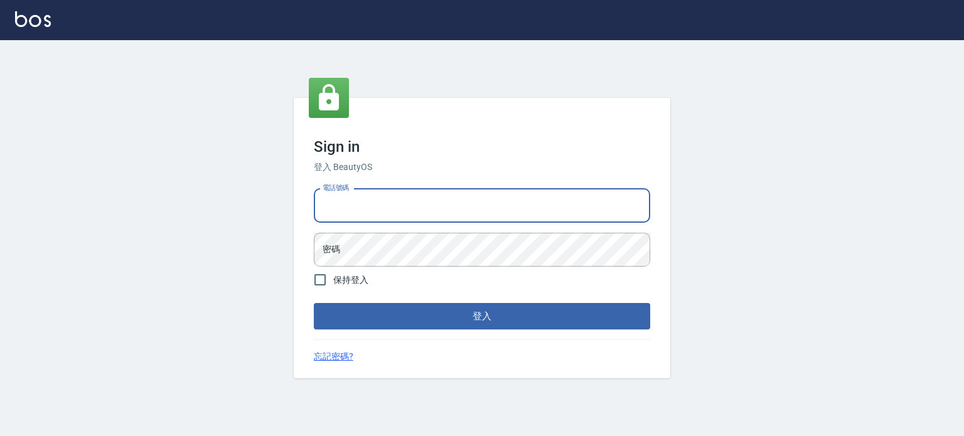
type input "0977239969"
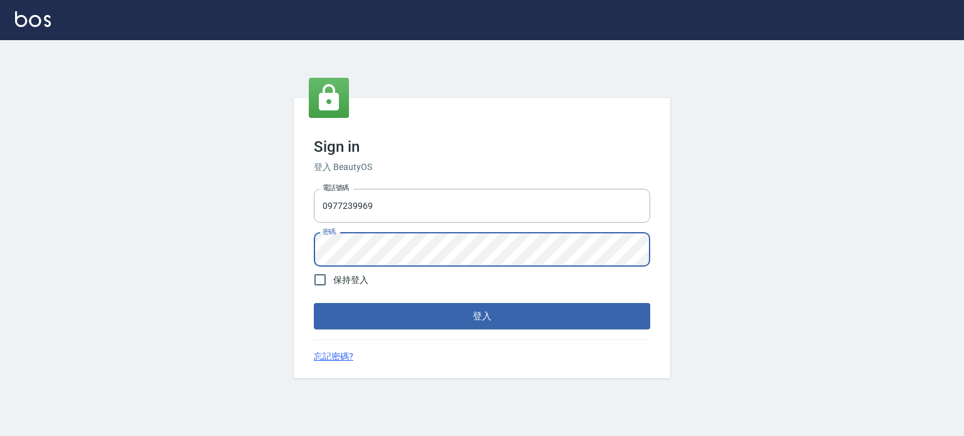
click at [314, 303] on button "登入" at bounding box center [482, 316] width 337 height 26
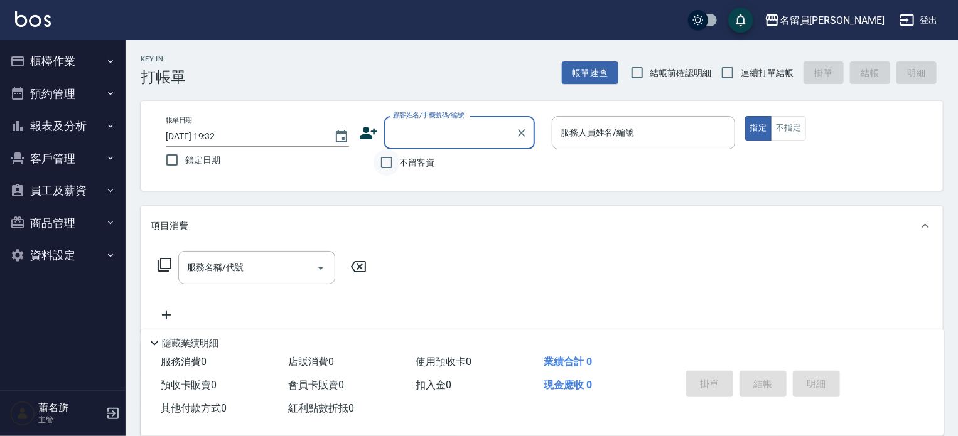
click at [392, 164] on input "不留客資" at bounding box center [387, 162] width 26 height 26
checkbox input "true"
click at [746, 80] on label "連續打單結帳" at bounding box center [753, 73] width 79 height 26
click at [741, 80] on input "連續打單結帳" at bounding box center [727, 73] width 26 height 26
checkbox input "true"
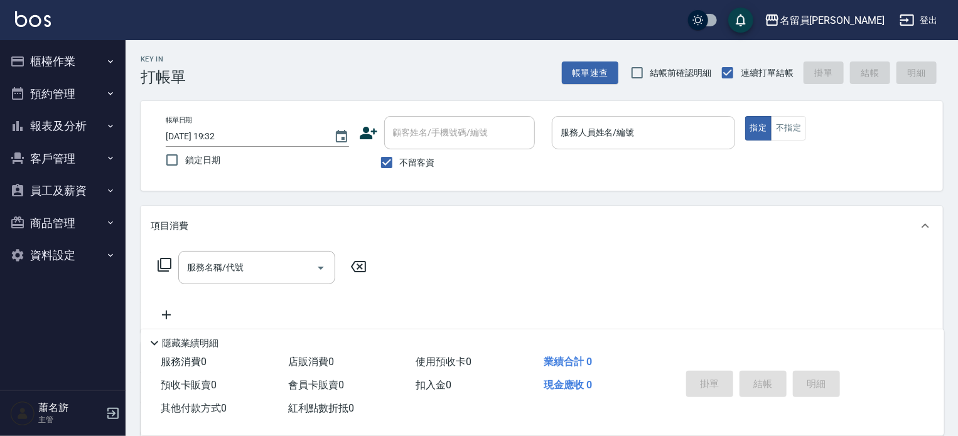
click at [671, 137] on input "服務人員姓名/編號" at bounding box center [644, 133] width 172 height 22
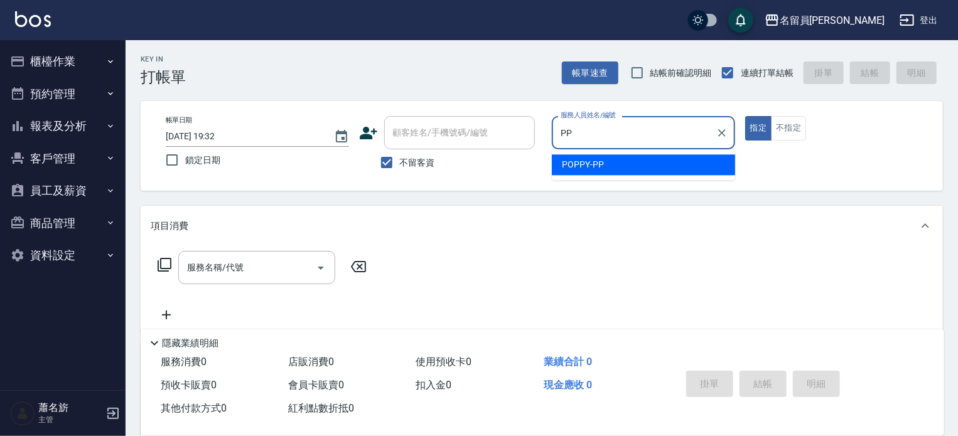
type input "POPPY-PP"
type button "true"
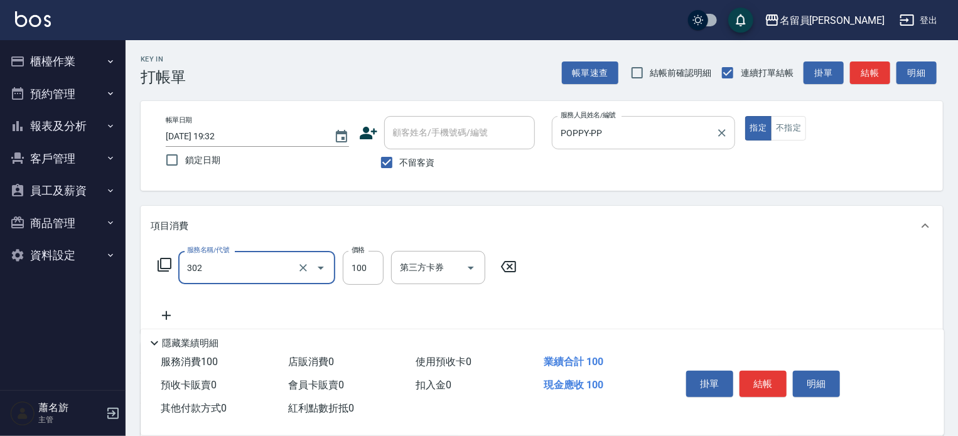
type input "剪髮(302)"
type input "145"
drag, startPoint x: 623, startPoint y: 266, endPoint x: 633, endPoint y: 215, distance: 51.2
click at [627, 252] on div "服務名稱/代號 剪髮(302) 服務名稱/代號 價格 145 價格 第三方卡券 第三方卡券" at bounding box center [542, 289] width 802 height 87
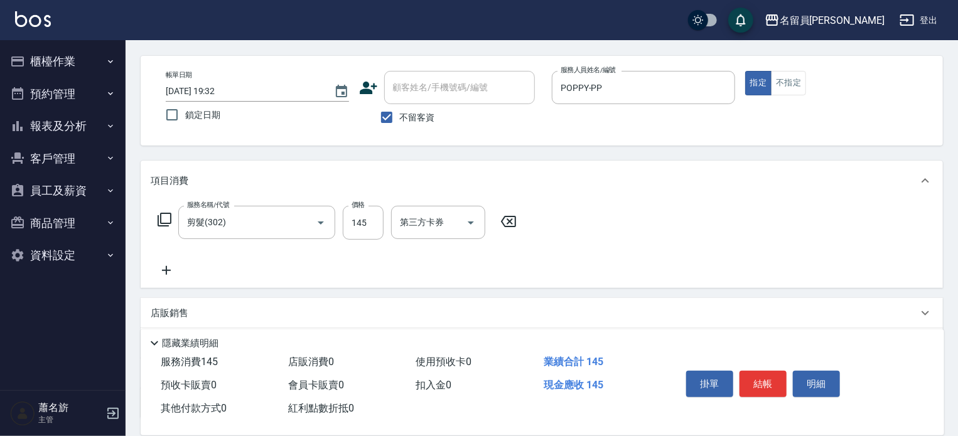
scroll to position [63, 0]
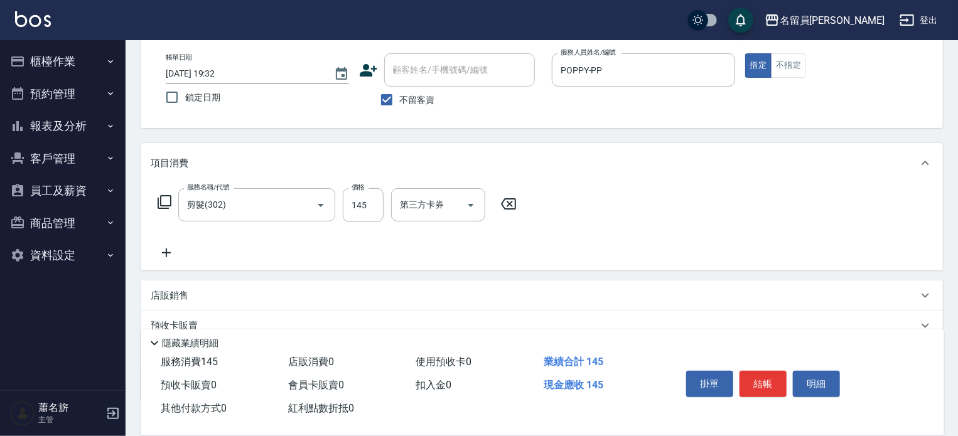
click at [158, 262] on div "服務名稱/代號 剪髮(302) 服務名稱/代號 價格 145 價格 第三方卡券 第三方卡券" at bounding box center [542, 226] width 802 height 87
drag, startPoint x: 166, startPoint y: 253, endPoint x: 170, endPoint y: 222, distance: 31.7
click at [168, 252] on icon at bounding box center [166, 252] width 31 height 15
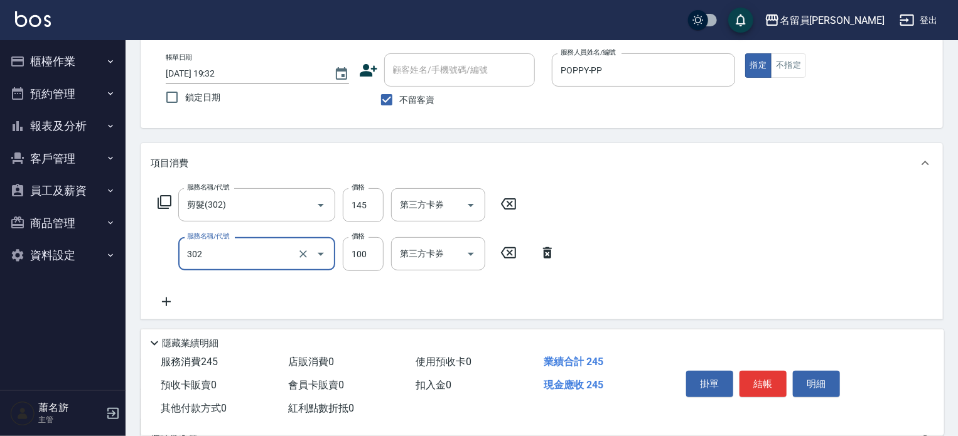
type input "剪髮(302)"
type input "305"
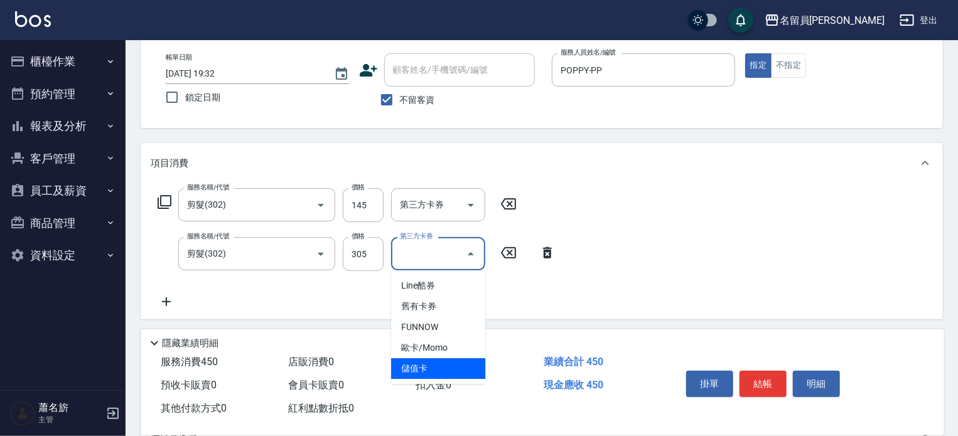
type input "儲值卡"
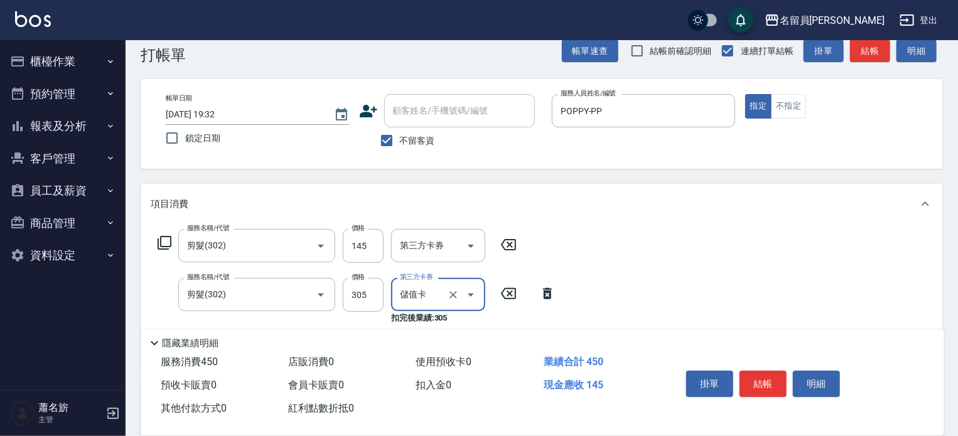
scroll to position [0, 0]
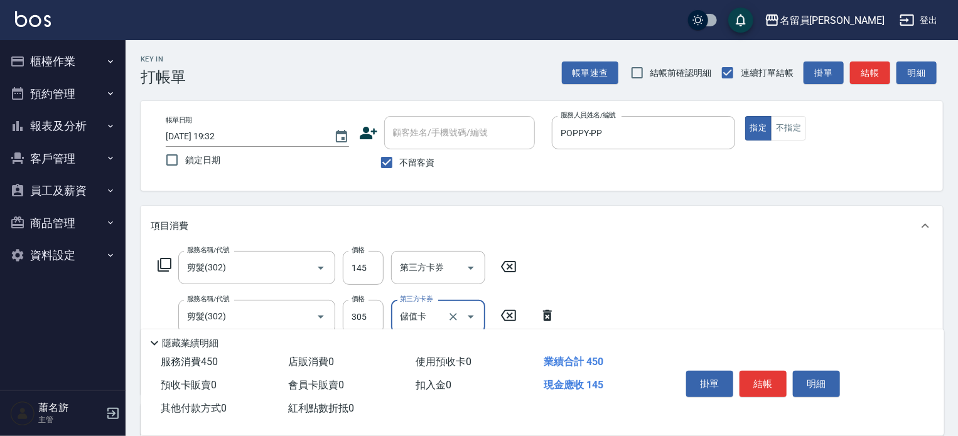
click at [770, 387] on button "結帳" at bounding box center [763, 384] width 47 height 26
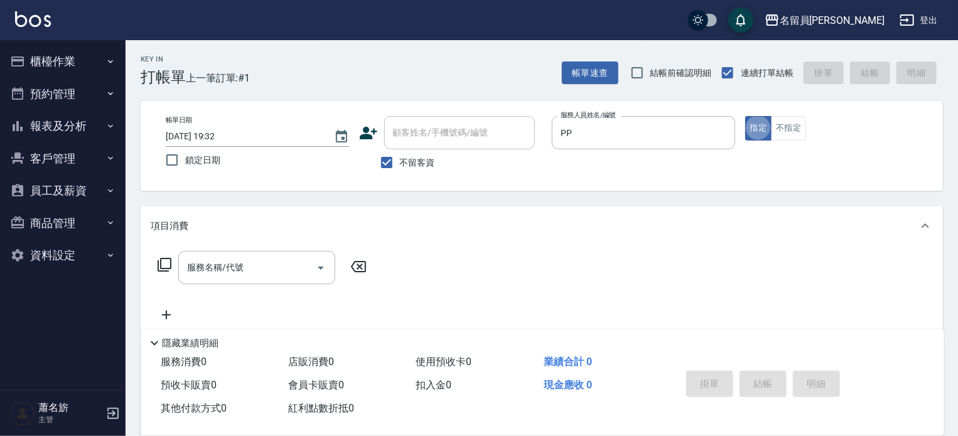
type input "POPPY-PP"
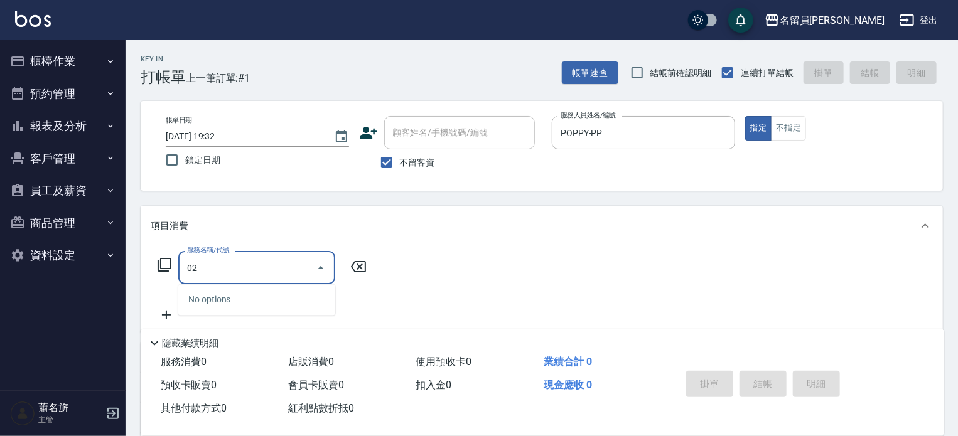
type input "0"
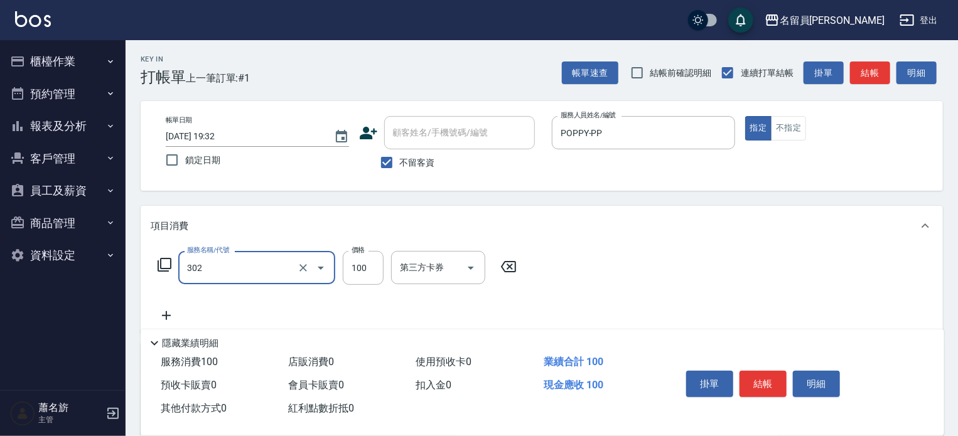
type input "剪髮(302)"
type input "599"
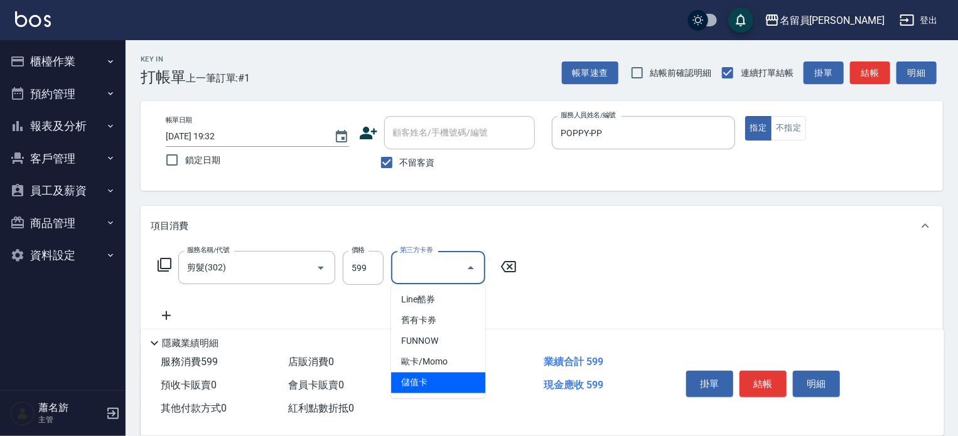
type input "儲值卡"
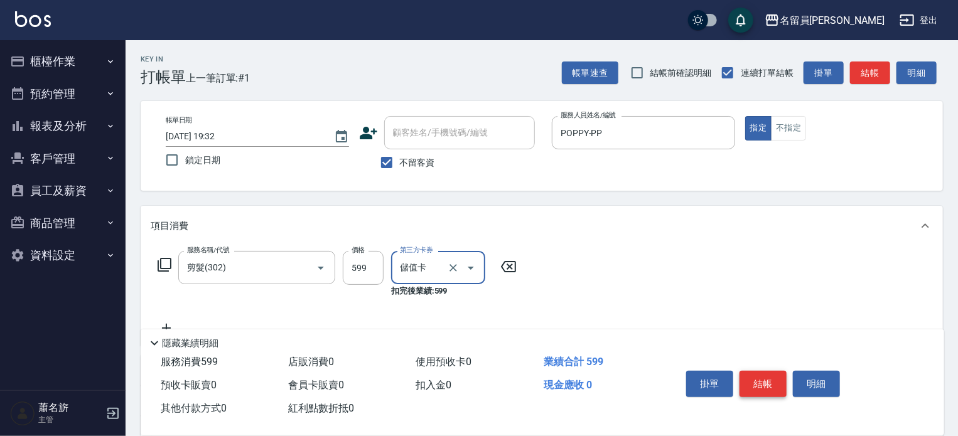
click at [768, 387] on button "結帳" at bounding box center [763, 384] width 47 height 26
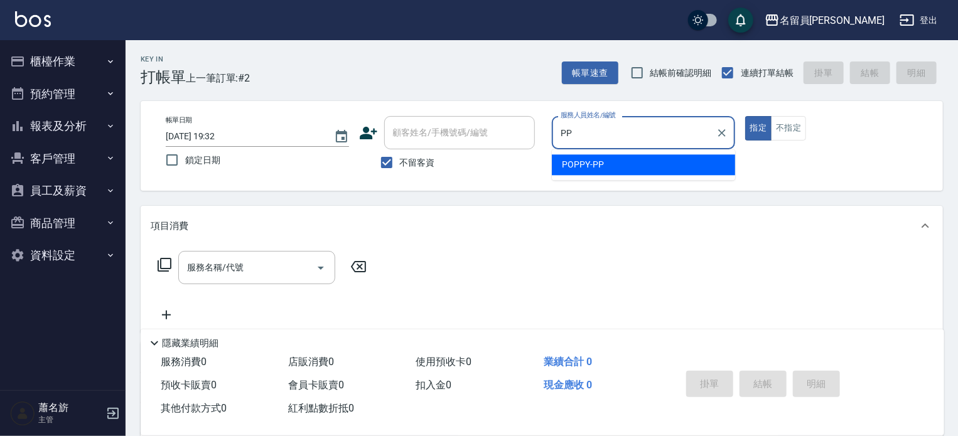
type input "POPPY-PP"
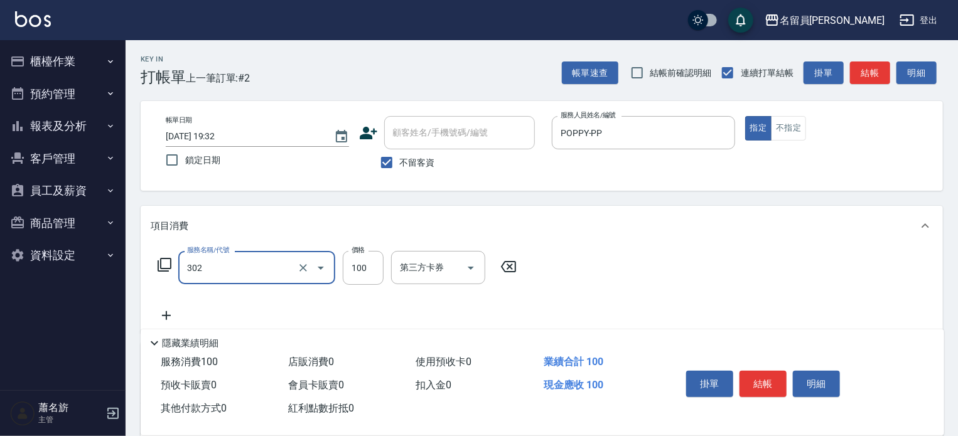
type input "剪髮(302)"
type input "899"
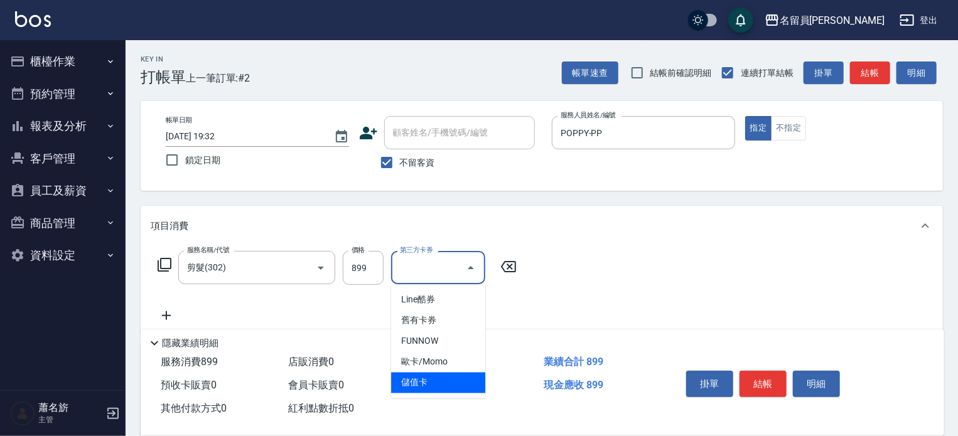
type input "儲值卡"
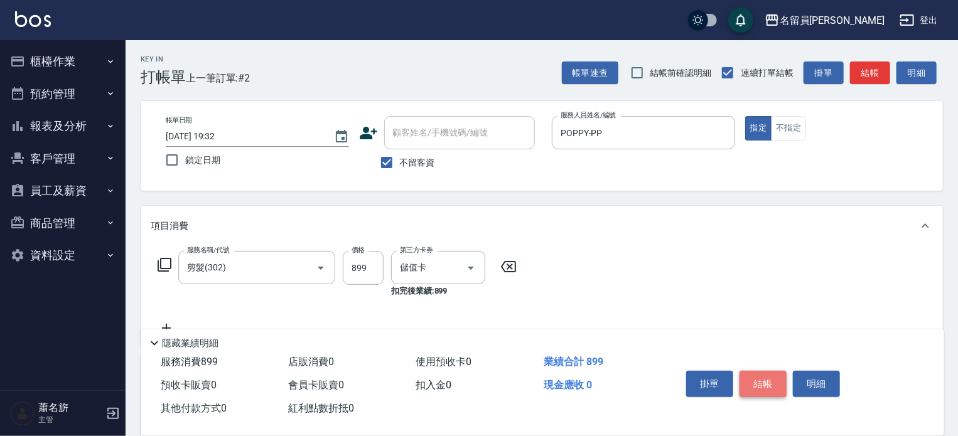
click at [770, 387] on button "結帳" at bounding box center [763, 384] width 47 height 26
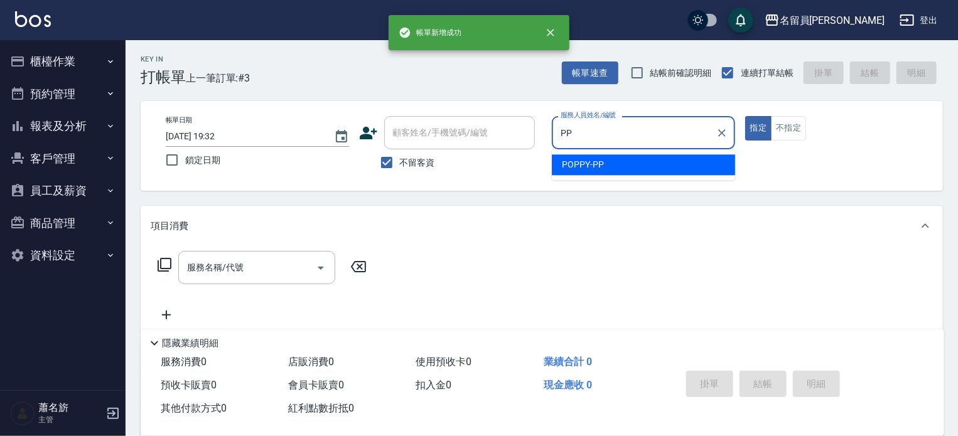
type input "POPPY-PP"
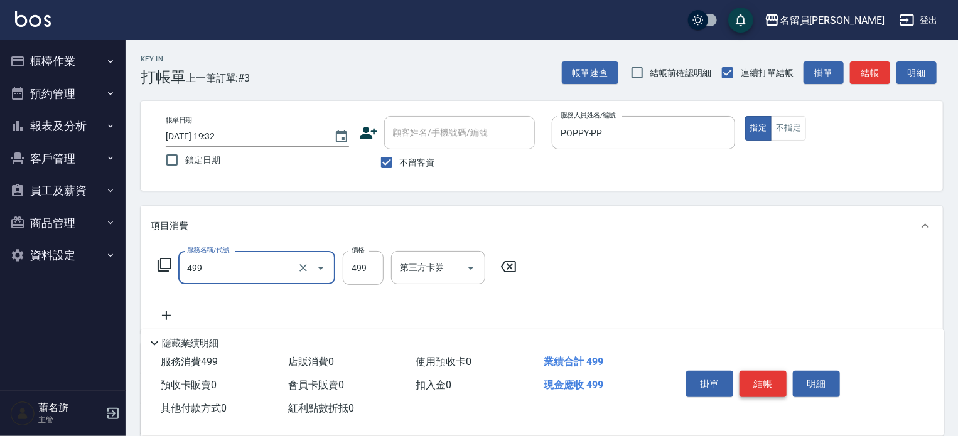
type input "去角質洗髮(499)"
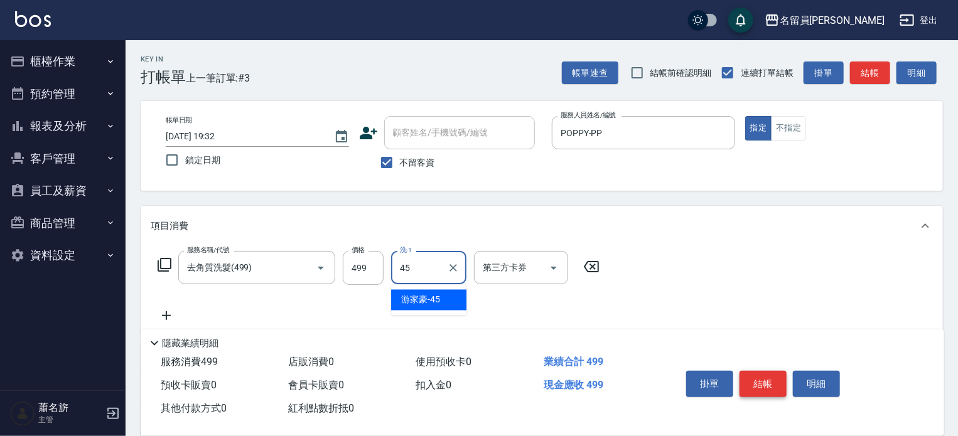
type input "[PERSON_NAME]-45"
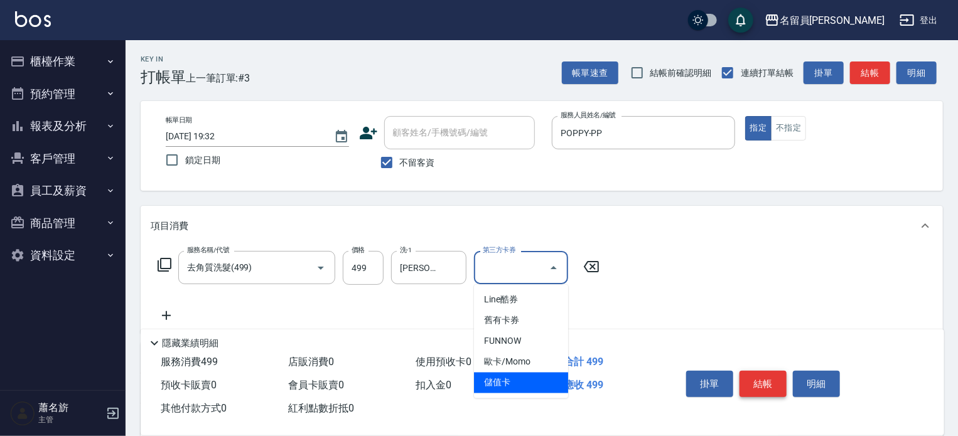
type input "儲值卡"
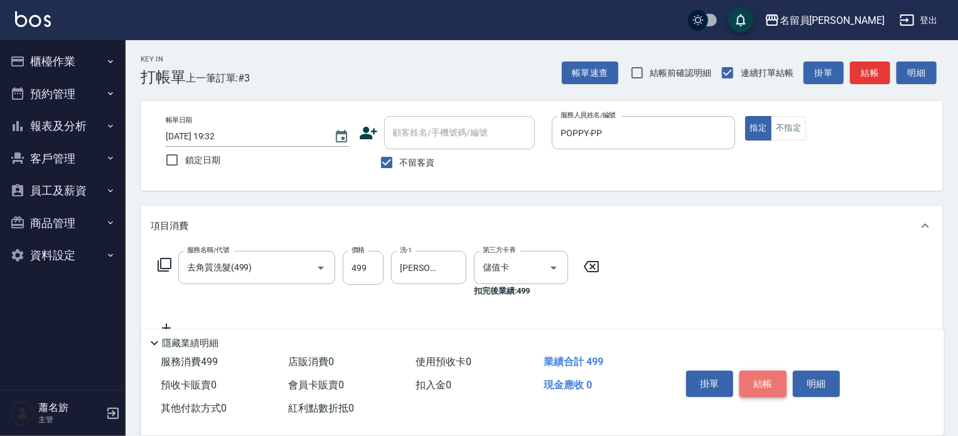
click at [770, 387] on button "結帳" at bounding box center [763, 384] width 47 height 26
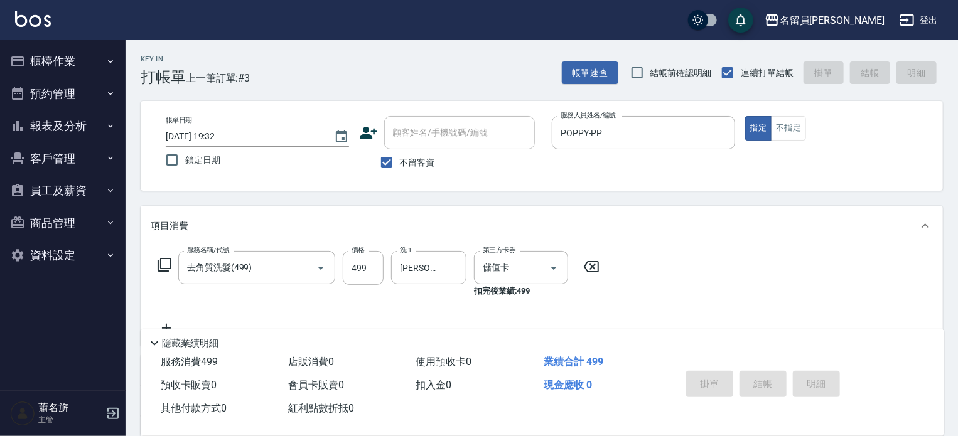
type input "[DATE] 19:33"
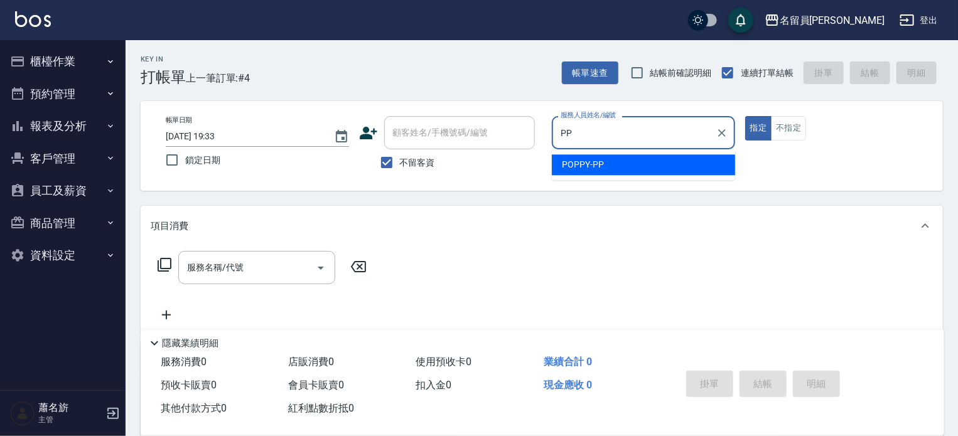
type input "POPPY-PP"
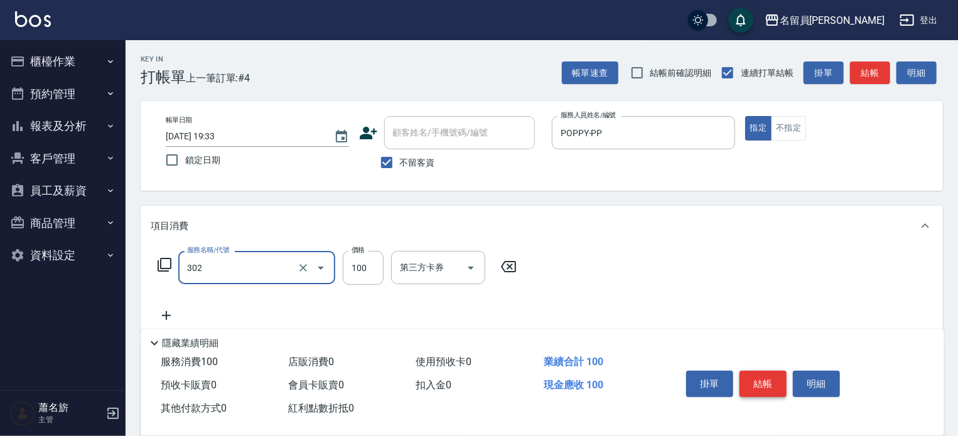
type input "剪髮(302)"
type input "250"
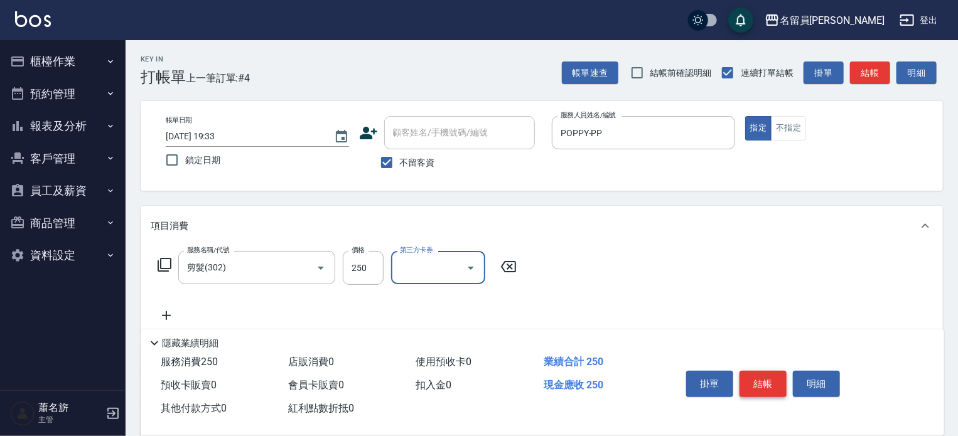
click at [770, 387] on button "結帳" at bounding box center [763, 384] width 47 height 26
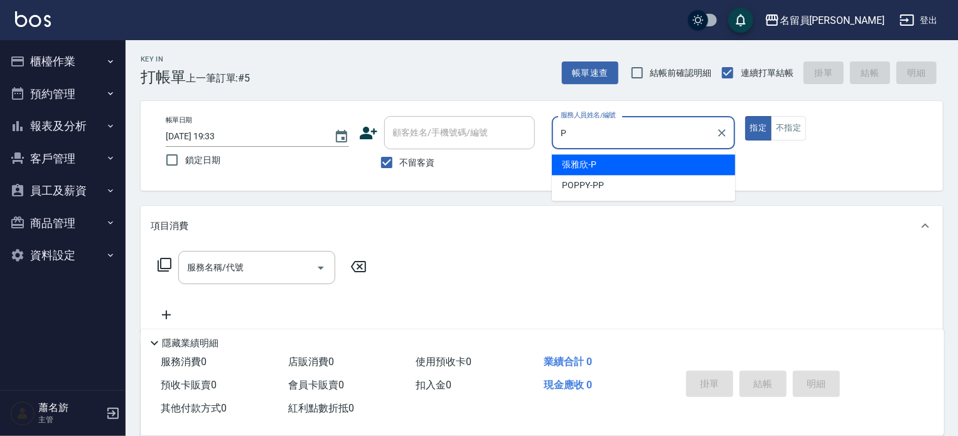
type input "[PERSON_NAME]"
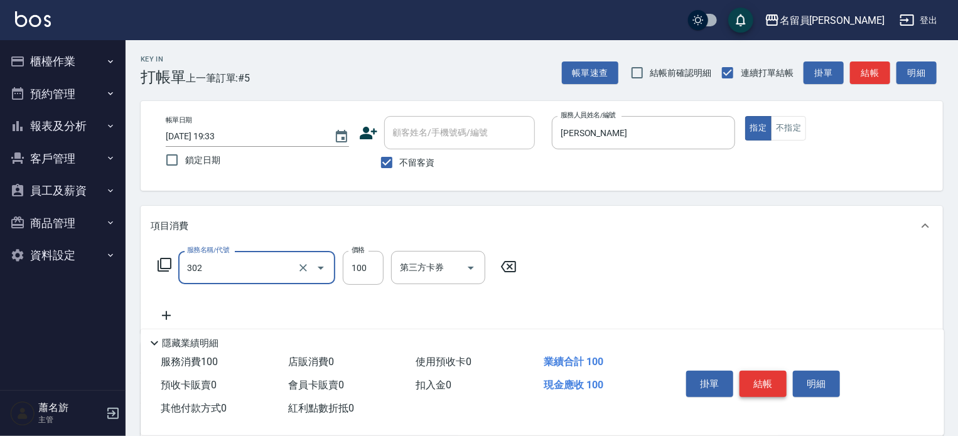
type input "剪髮(302)"
type input "1249"
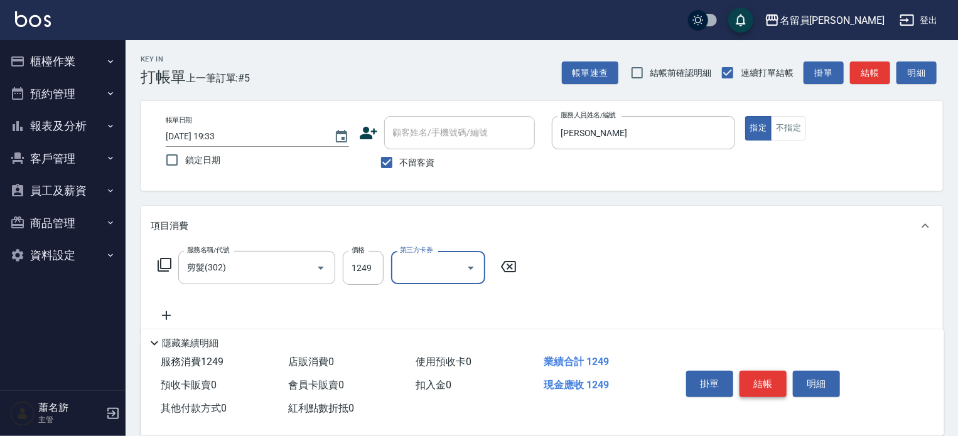
click at [770, 387] on button "結帳" at bounding box center [763, 384] width 47 height 26
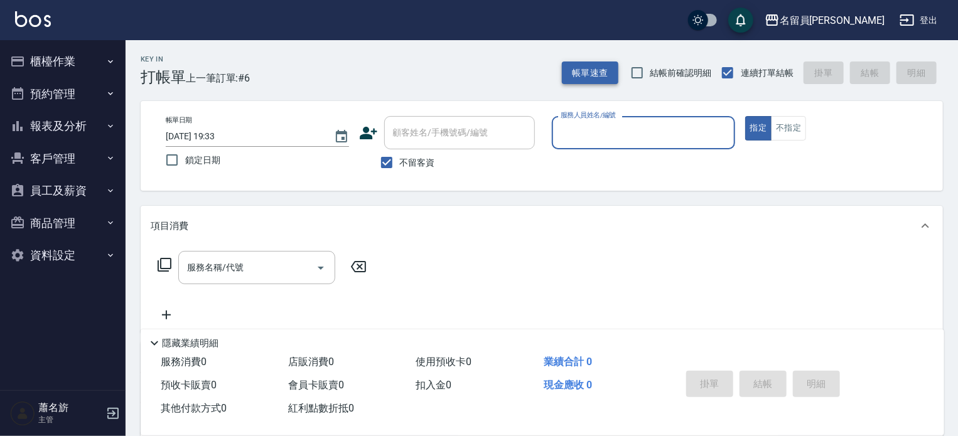
click at [596, 82] on button "帳單速查" at bounding box center [590, 73] width 57 height 23
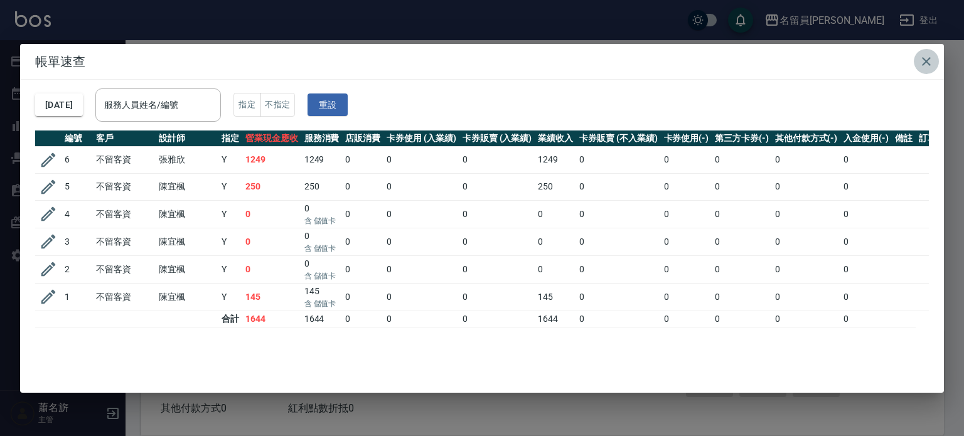
click at [917, 60] on button "button" at bounding box center [926, 61] width 25 height 25
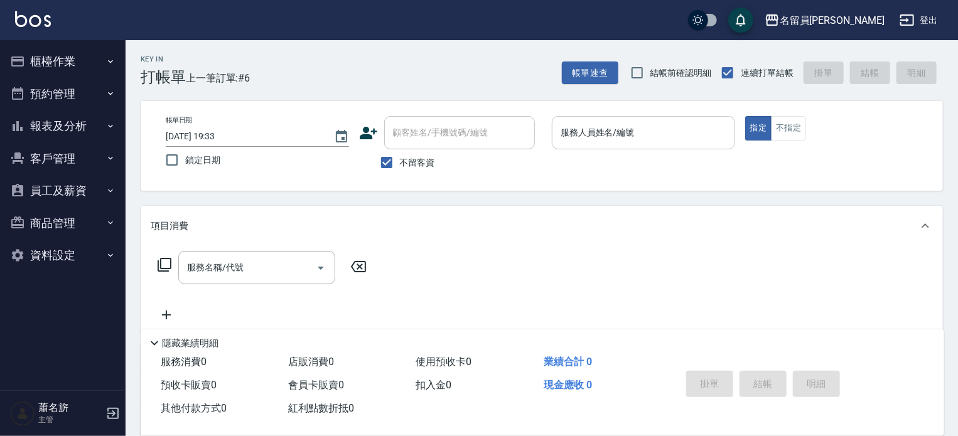
click at [699, 129] on input "服務人員姓名/編號" at bounding box center [644, 133] width 172 height 22
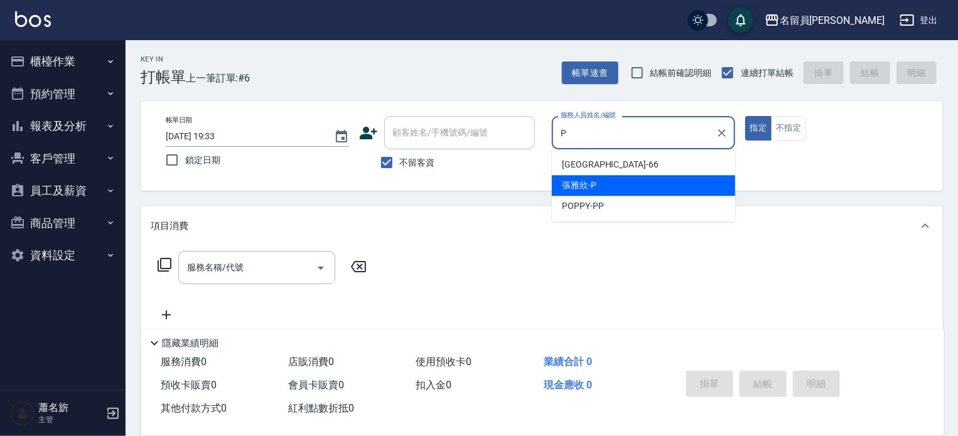
type input "[PERSON_NAME]"
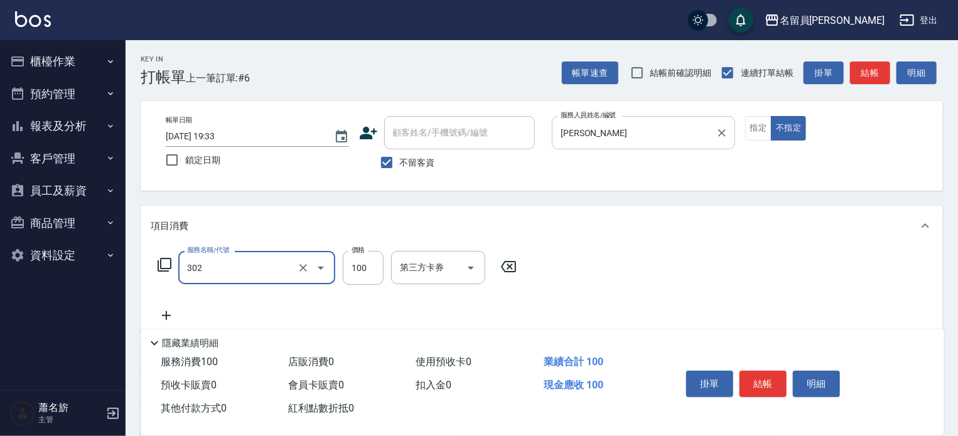
type input "剪髮(302)"
type input "430"
click at [761, 385] on button "結帳" at bounding box center [763, 384] width 47 height 26
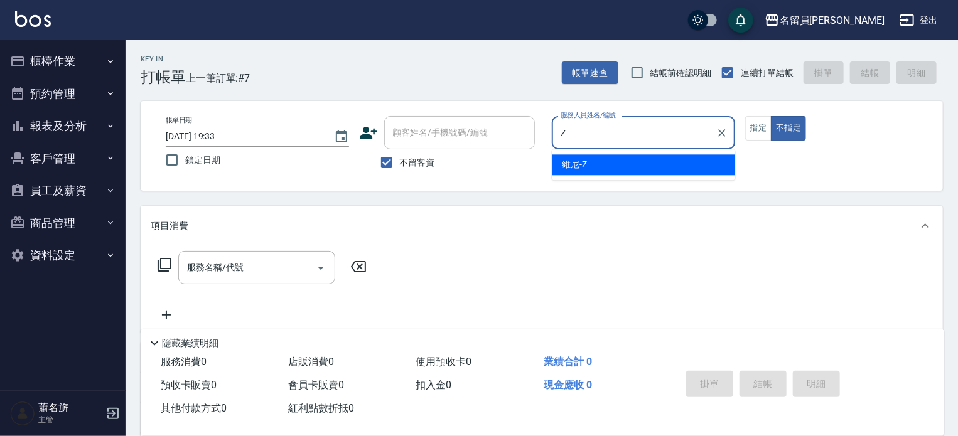
type input "維尼-Z"
type button "false"
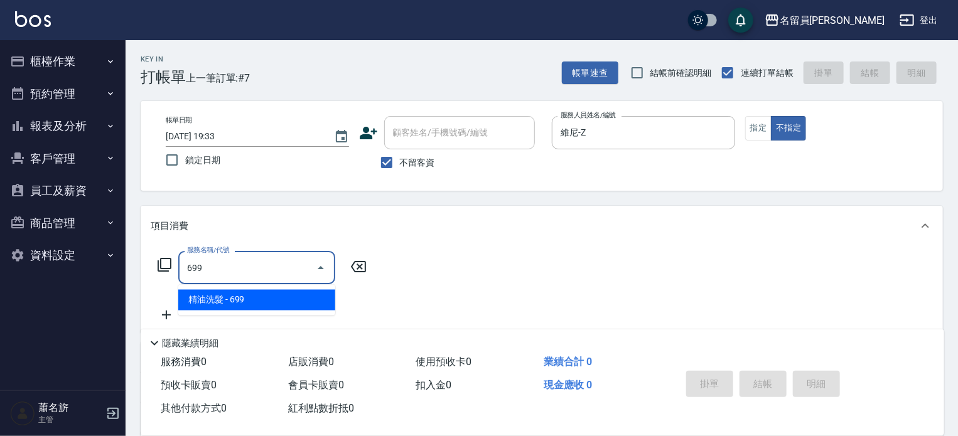
type input "精油洗髮(699)"
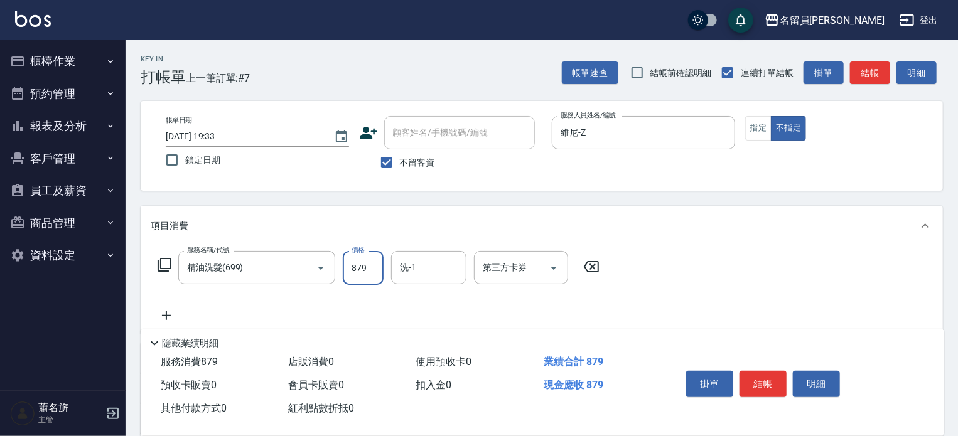
type input "879"
type input "苓苓-00"
click at [776, 386] on button "結帳" at bounding box center [763, 384] width 47 height 26
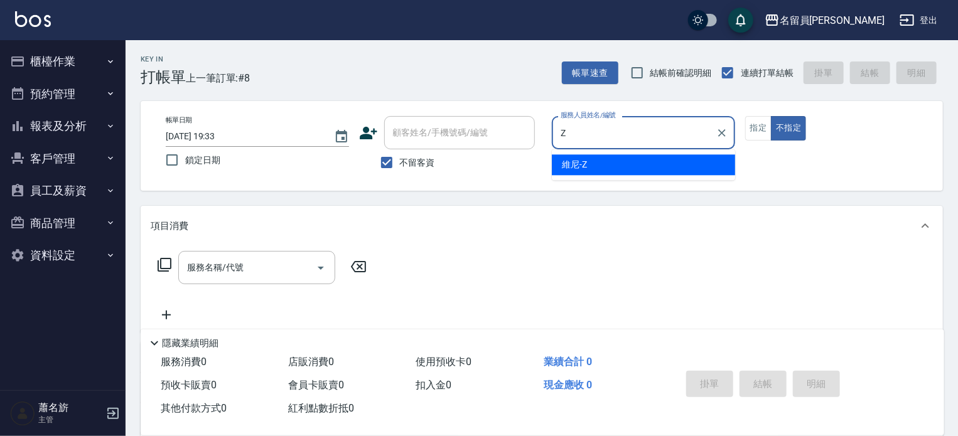
type input "維尼-Z"
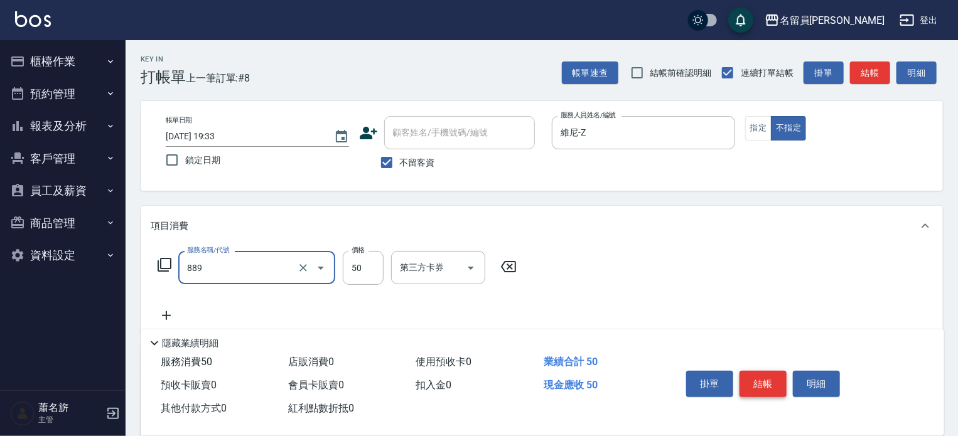
type input "精油(889)"
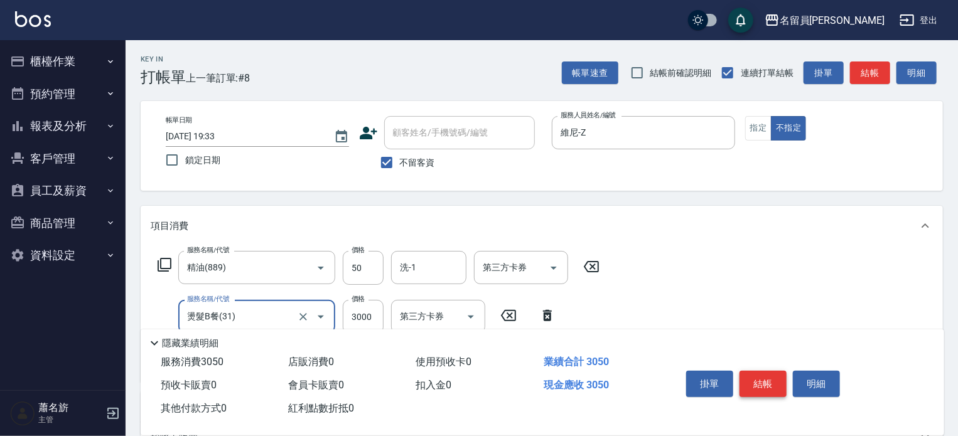
type input "燙髮B餐(31)"
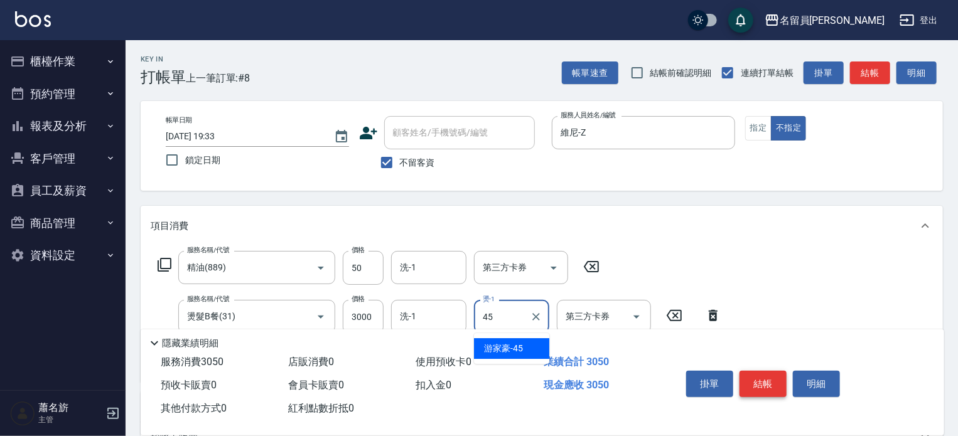
type input "[PERSON_NAME]-45"
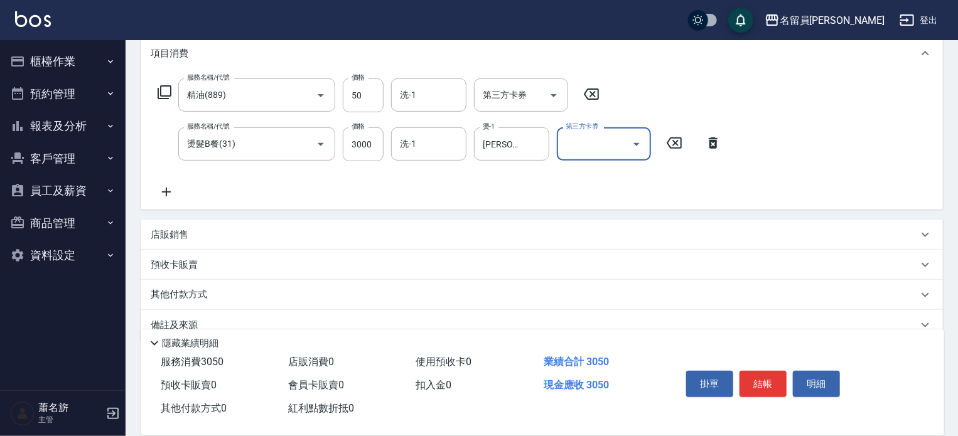
scroll to position [188, 0]
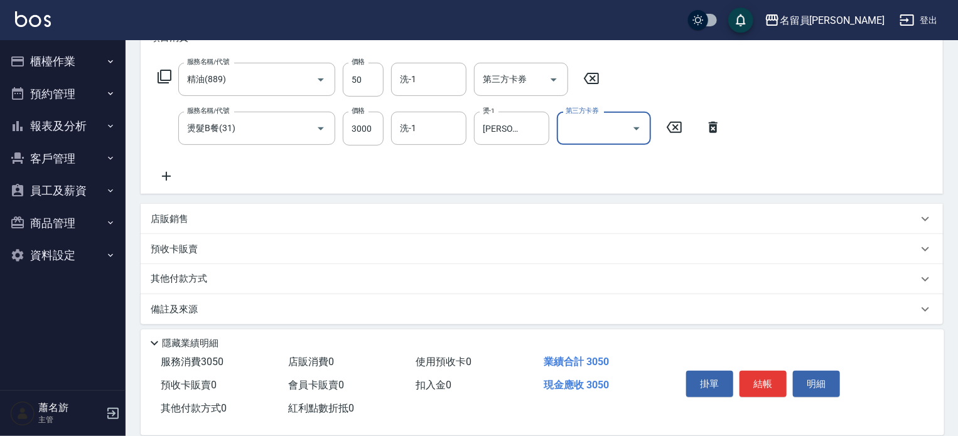
click at [399, 219] on div "店販銷售" at bounding box center [534, 219] width 767 height 13
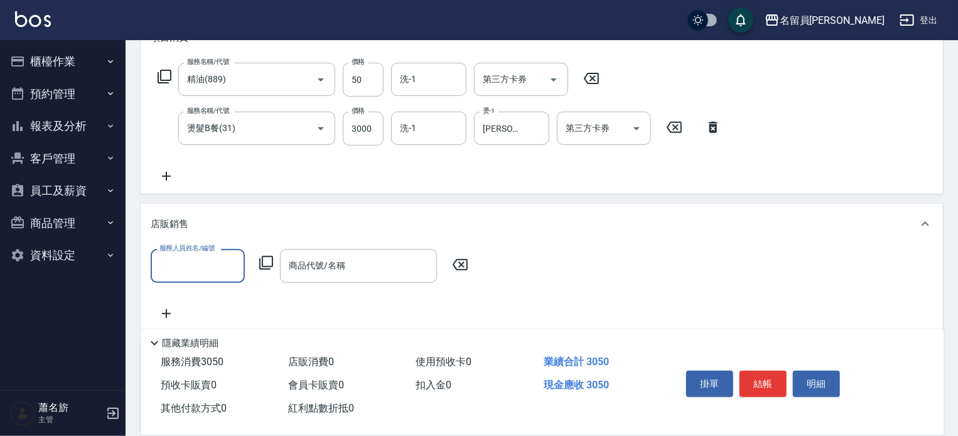
scroll to position [0, 0]
type input "維尼-Z"
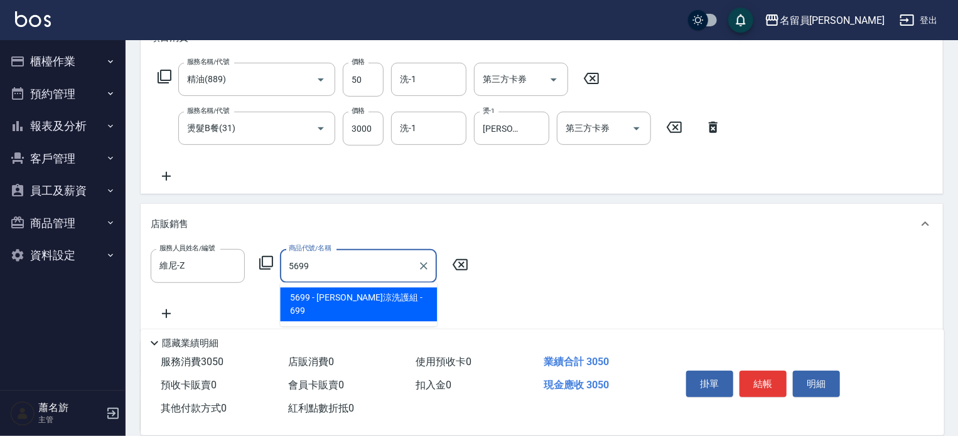
type input "水水沁涼洗護組"
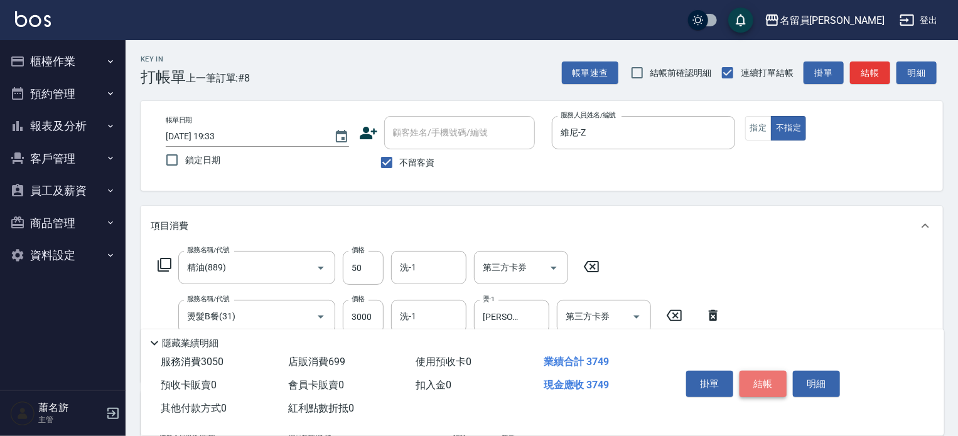
click at [743, 375] on button "結帳" at bounding box center [763, 384] width 47 height 26
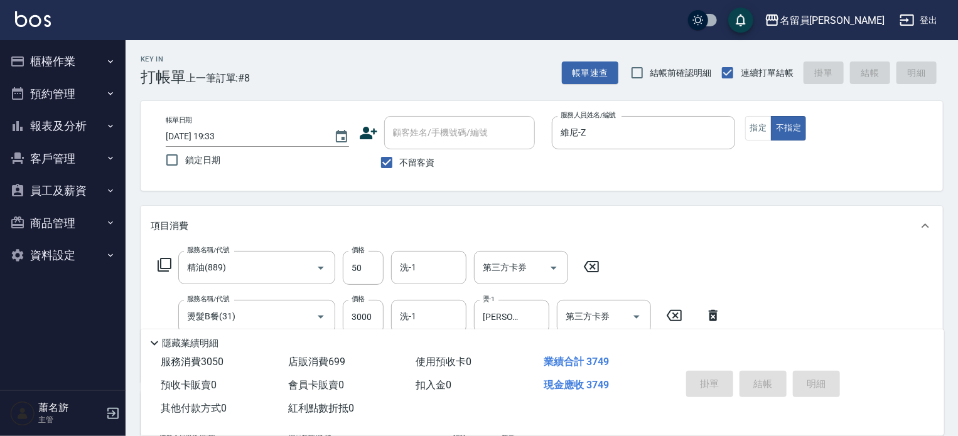
type input "[DATE] 19:34"
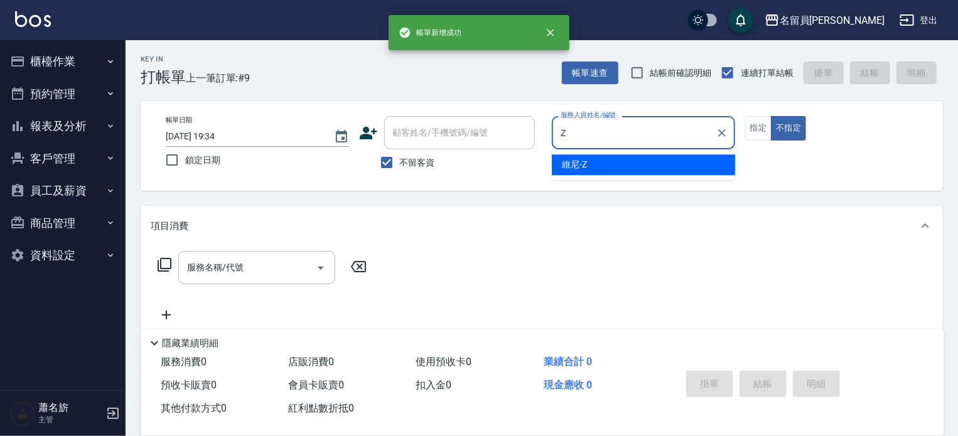
type input "維尼-Z"
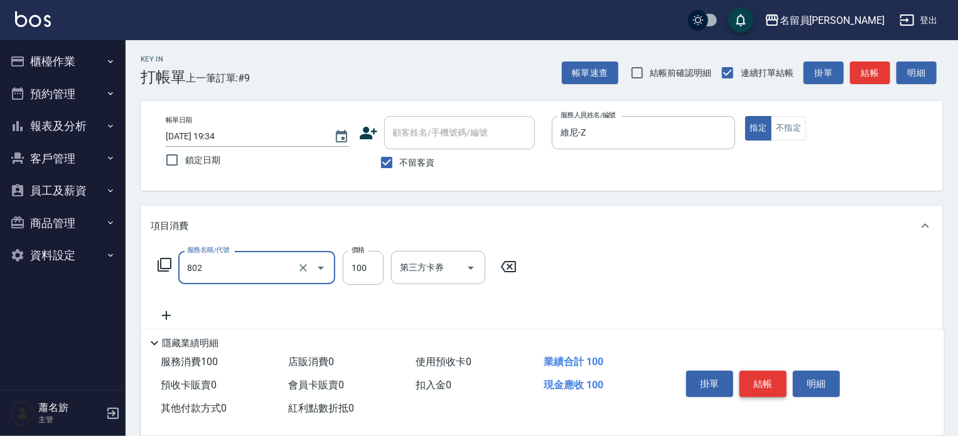
type input "VIP儲值(802)"
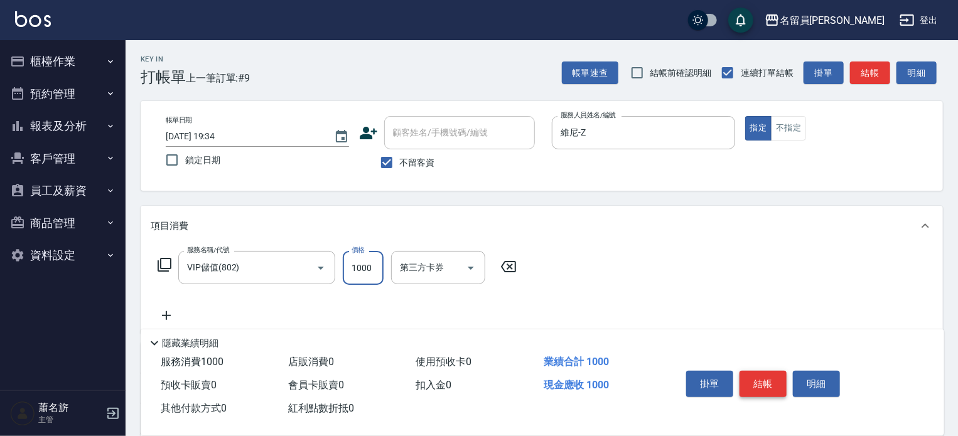
type input "1000"
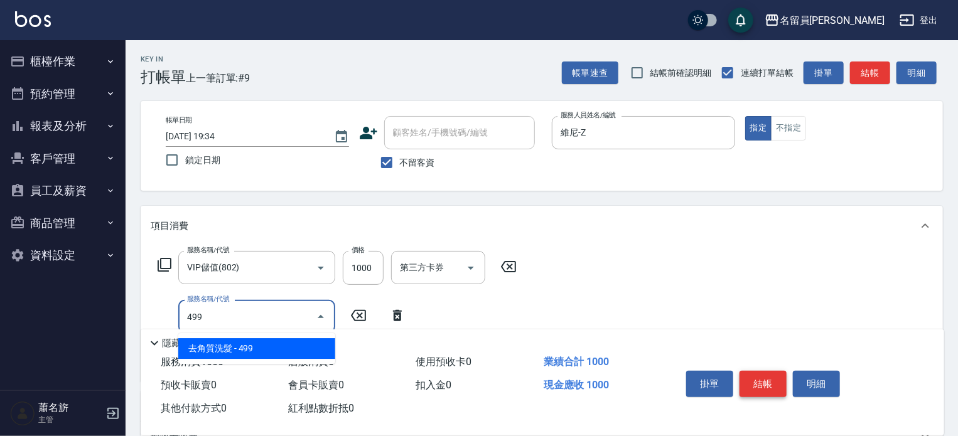
type input "去角質洗髮(499)"
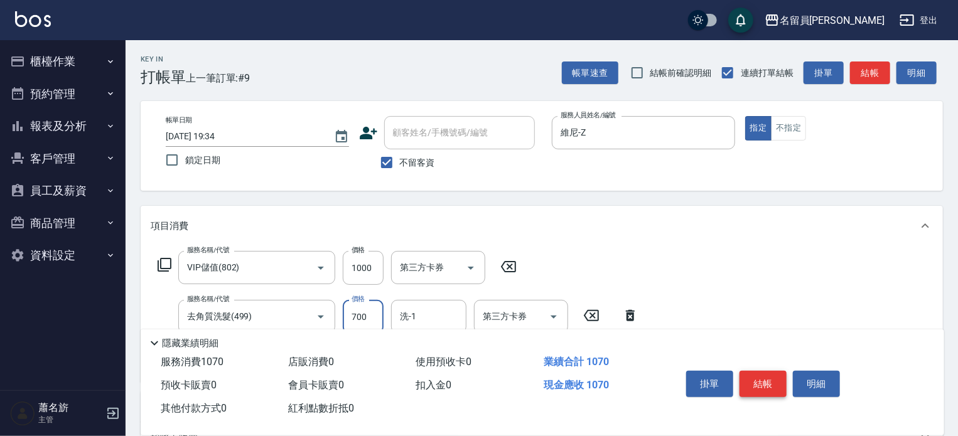
type input "700"
type input "[PERSON_NAME]-45"
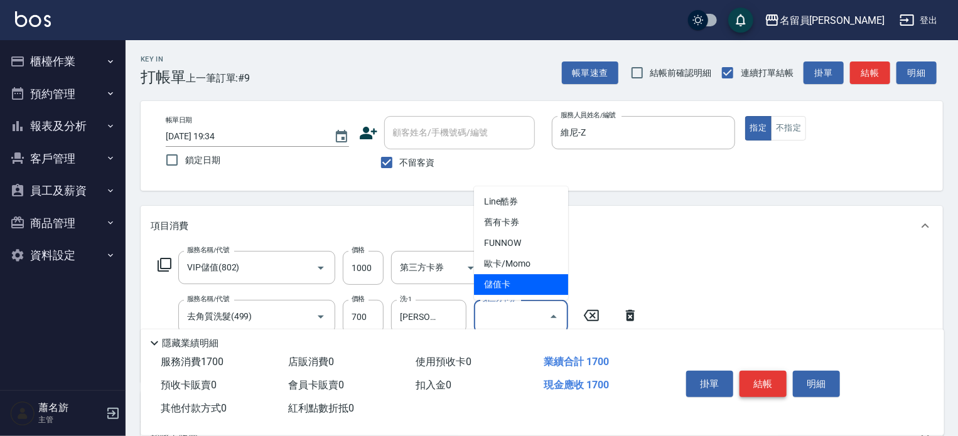
type input "儲值卡"
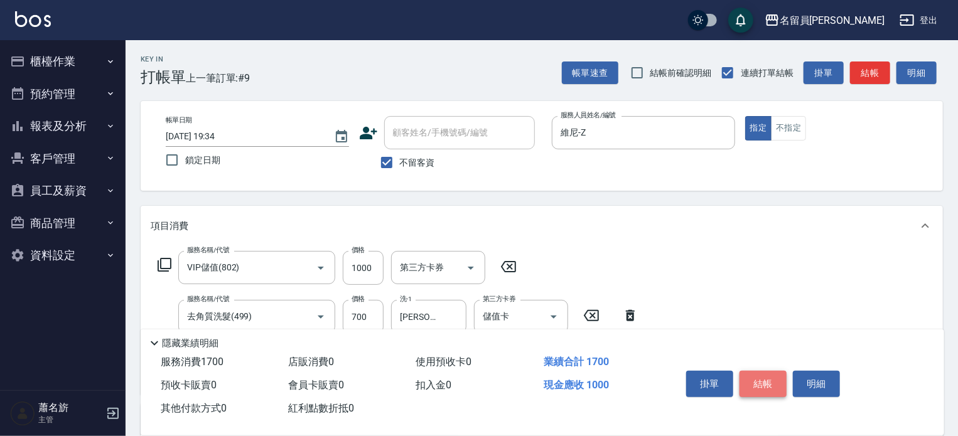
click at [743, 375] on button "結帳" at bounding box center [763, 384] width 47 height 26
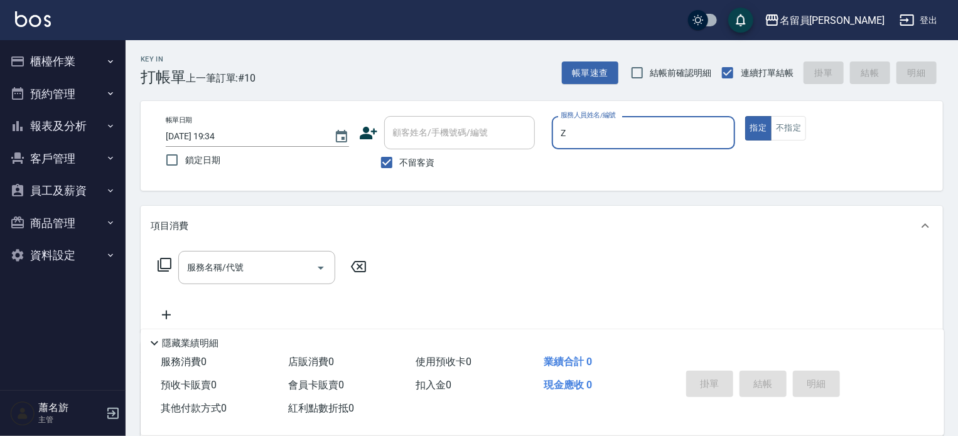
type input "維尼-Z"
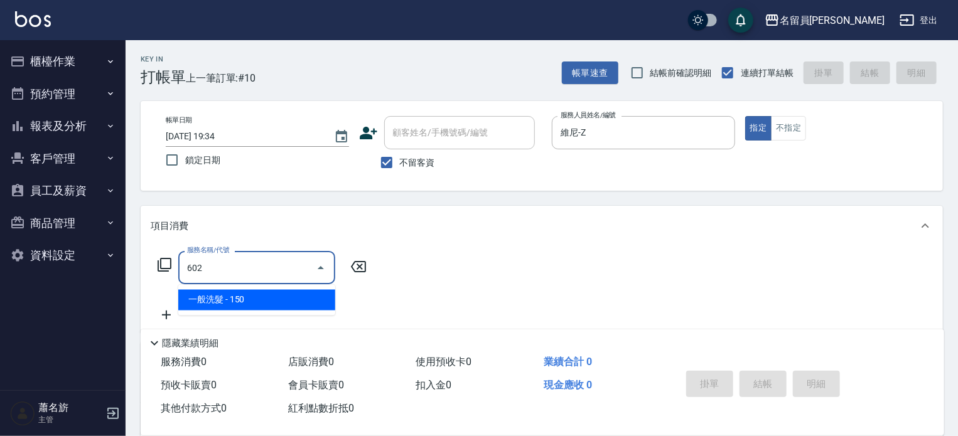
type input "一般洗髮(602)"
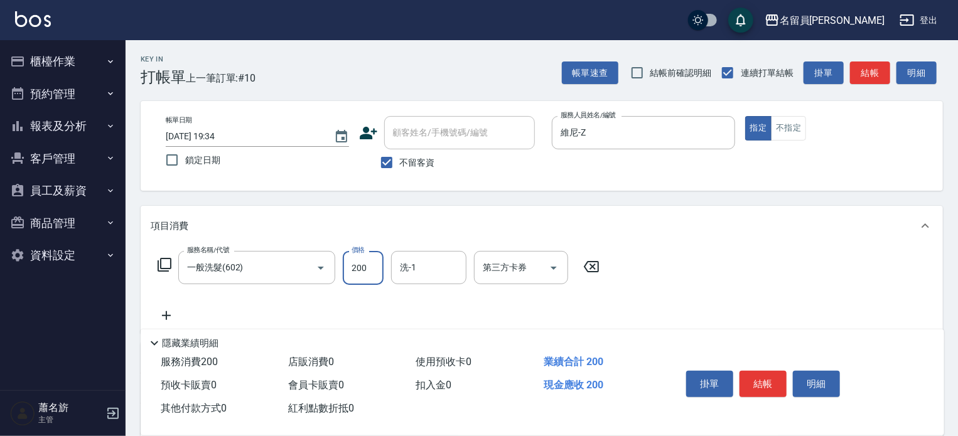
type input "200"
type input "[PERSON_NAME]-45"
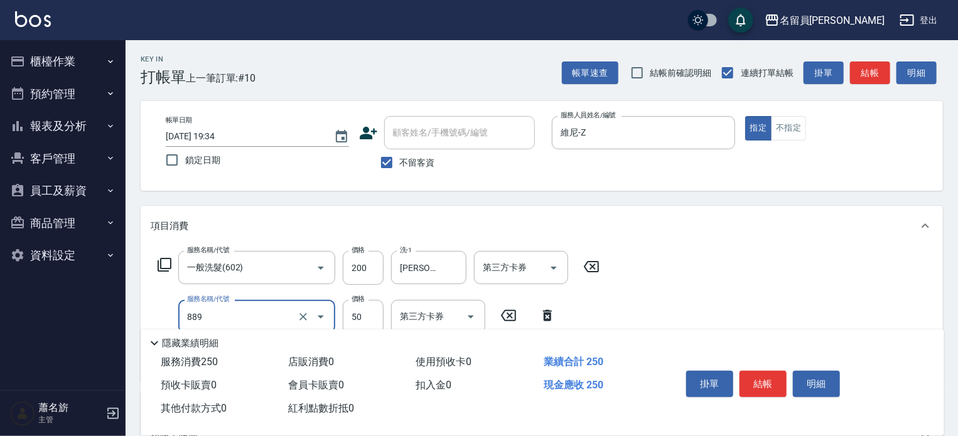
type input "精油(889)"
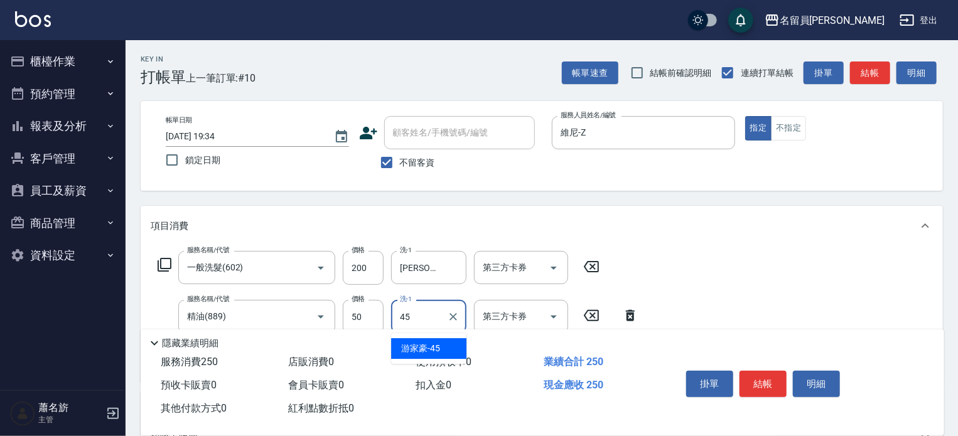
type input "[PERSON_NAME]-45"
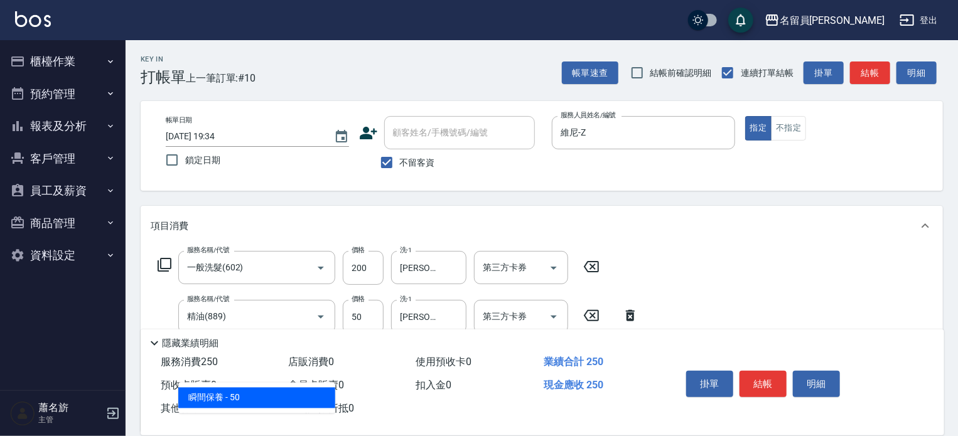
type input "瞬間保養(415)"
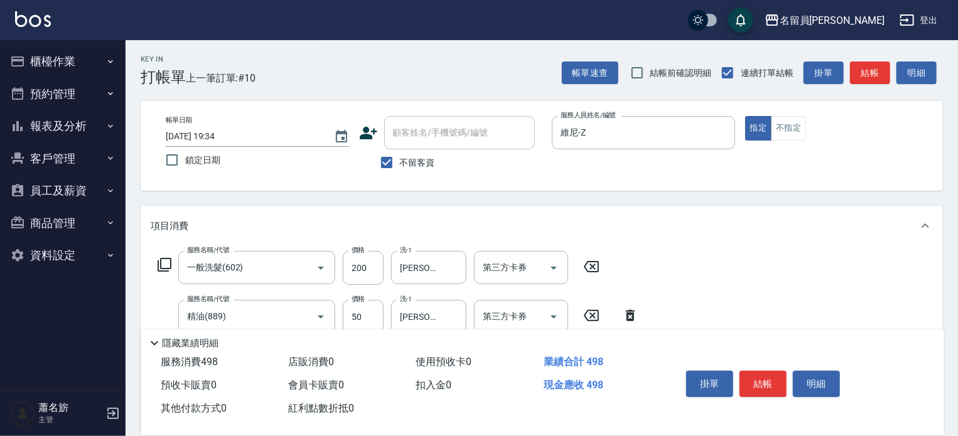
type input "248"
type input "[PERSON_NAME]-45"
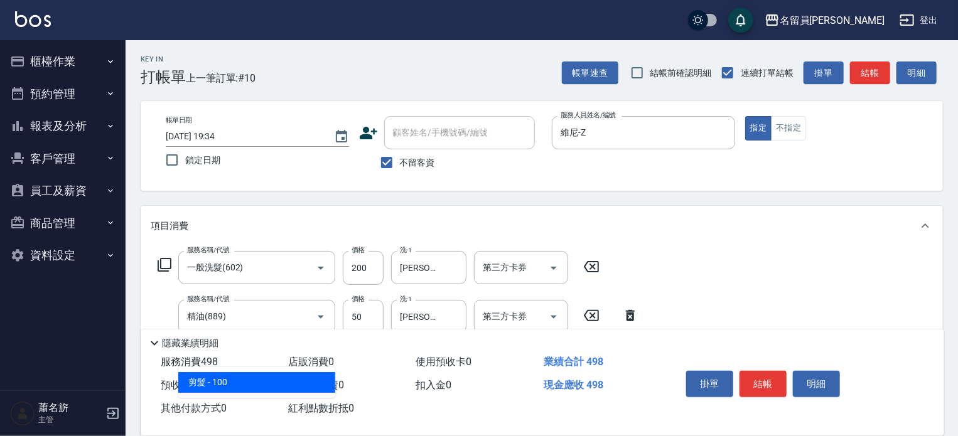
type input "剪髮(302)"
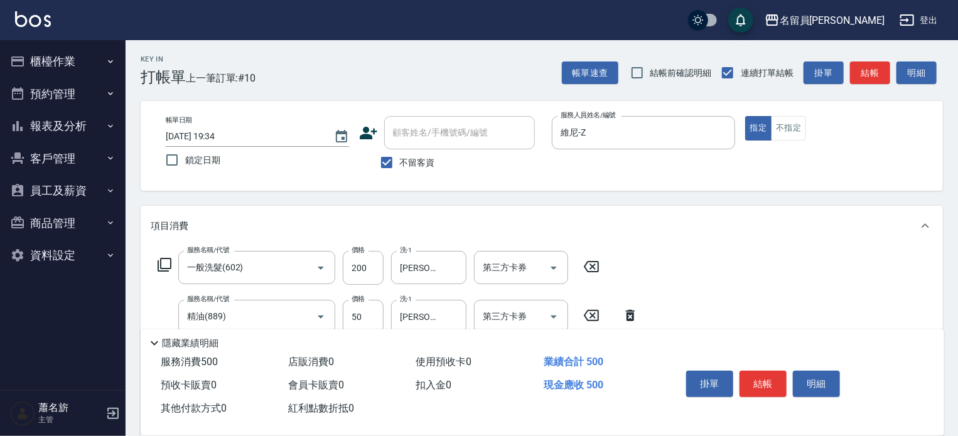
type input "2"
drag, startPoint x: 558, startPoint y: 269, endPoint x: 560, endPoint y: 283, distance: 14.6
click at [558, 269] on icon "Open" at bounding box center [553, 268] width 15 height 15
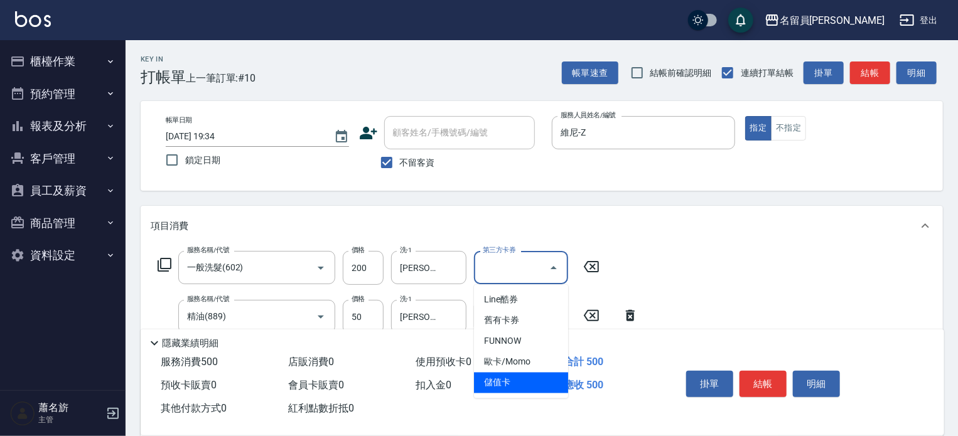
click at [501, 379] on span "儲值卡" at bounding box center [521, 383] width 94 height 21
type input "儲值卡"
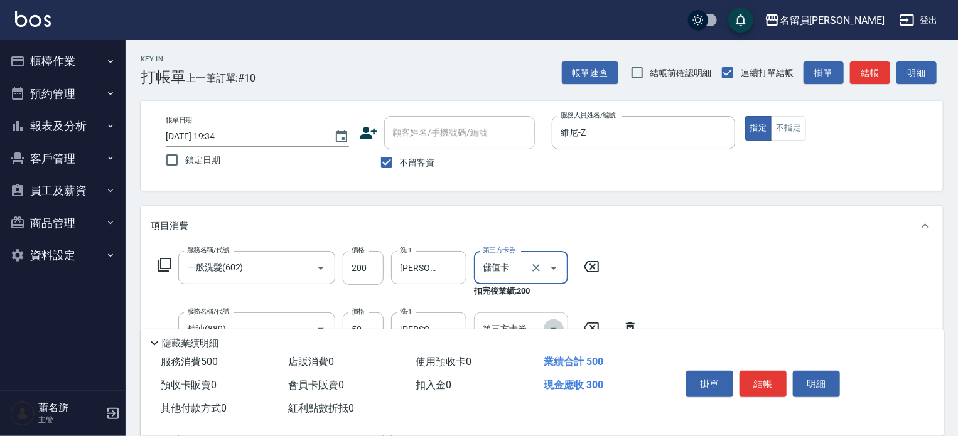
click at [558, 321] on button "Open" at bounding box center [554, 330] width 20 height 20
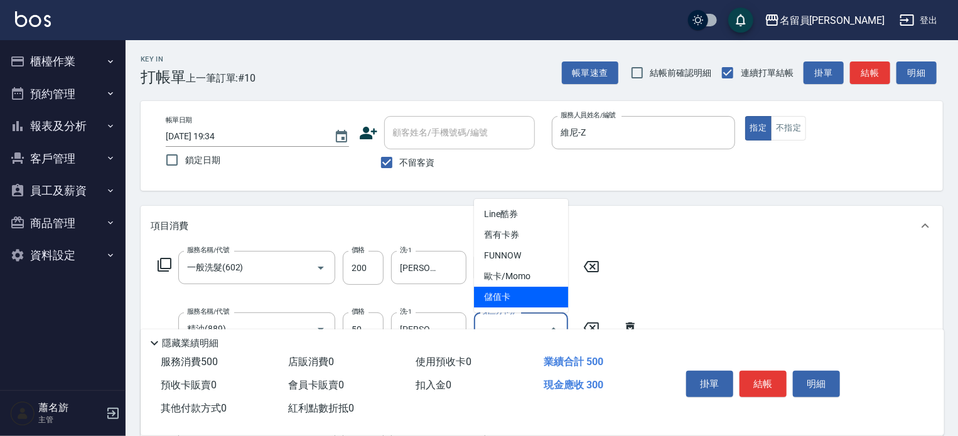
click at [516, 303] on span "儲值卡" at bounding box center [521, 297] width 94 height 21
type input "儲值卡"
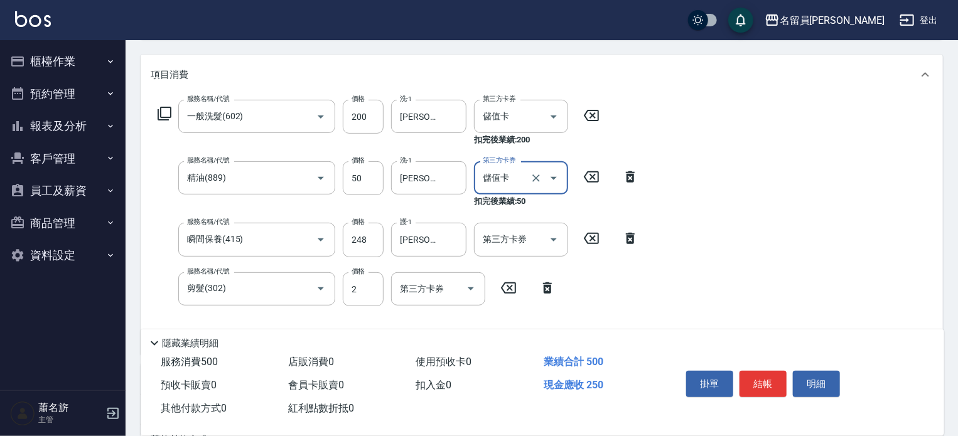
scroll to position [188, 0]
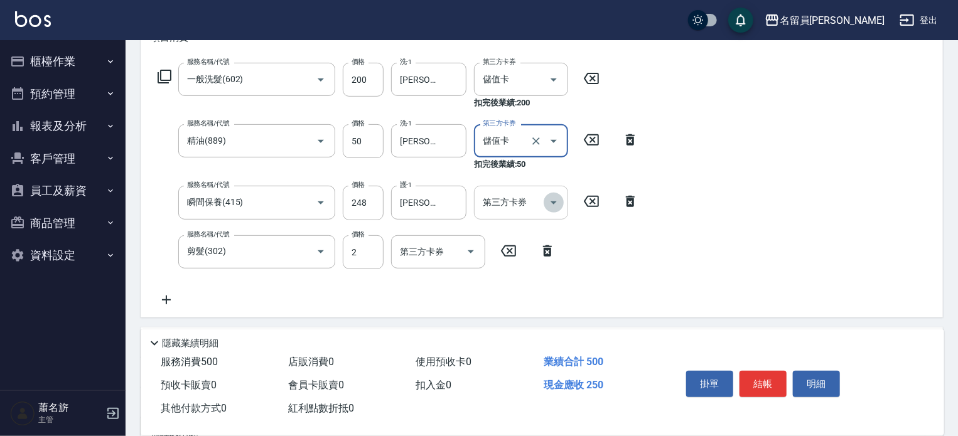
click at [547, 203] on icon "Open" at bounding box center [553, 202] width 15 height 15
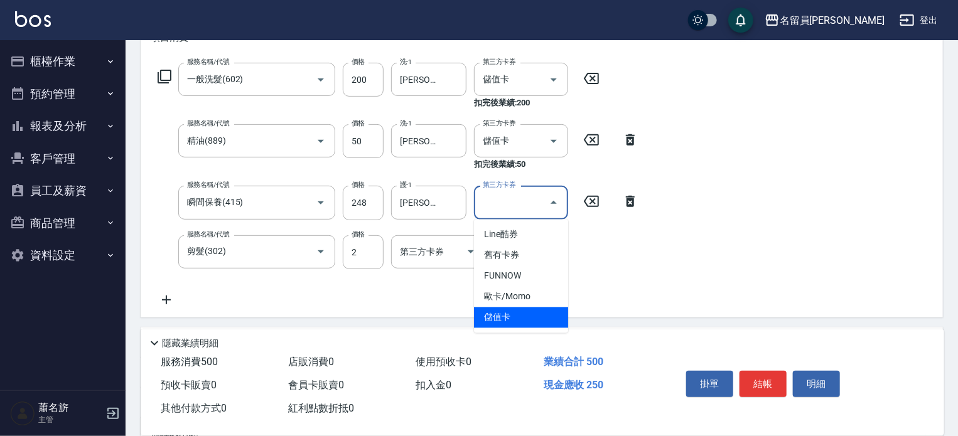
click at [513, 316] on span "儲值卡" at bounding box center [521, 318] width 94 height 21
type input "儲值卡"
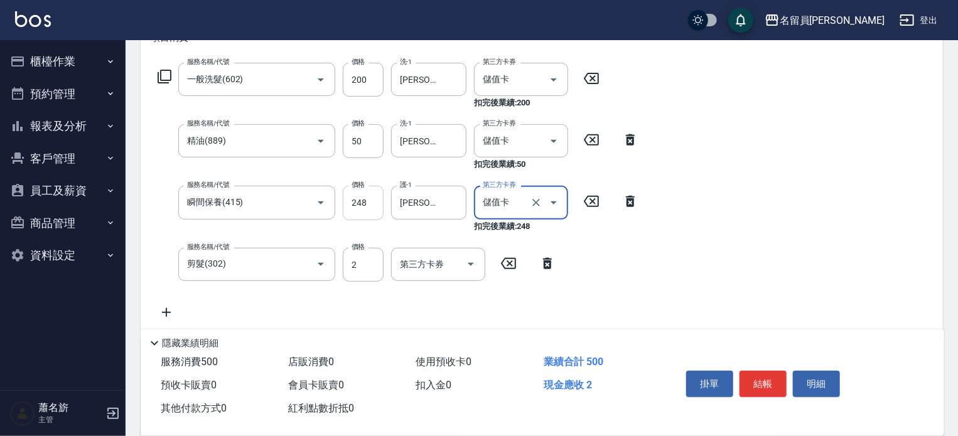
click at [377, 209] on input "248" at bounding box center [363, 203] width 41 height 34
click at [378, 209] on input "248" at bounding box center [363, 203] width 41 height 34
type input "298"
click at [469, 268] on icon "Open" at bounding box center [470, 264] width 15 height 15
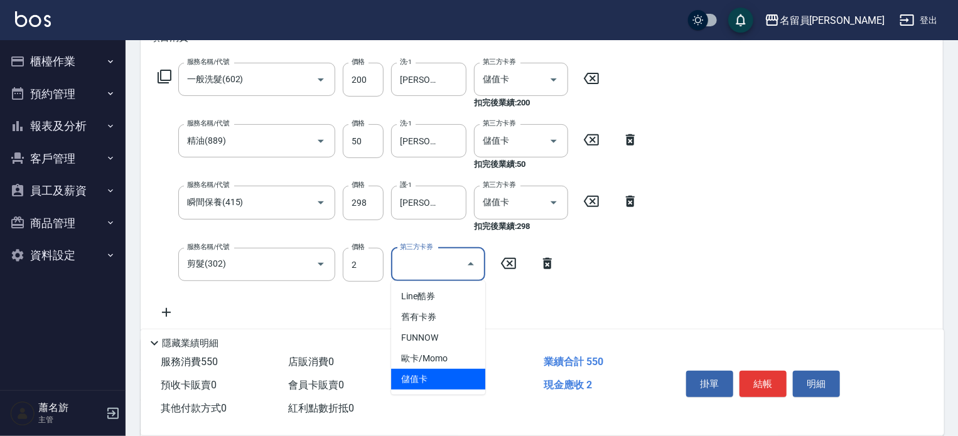
drag, startPoint x: 431, startPoint y: 374, endPoint x: 434, endPoint y: 349, distance: 25.4
click at [431, 374] on span "儲值卡" at bounding box center [438, 379] width 94 height 21
type input "儲值卡"
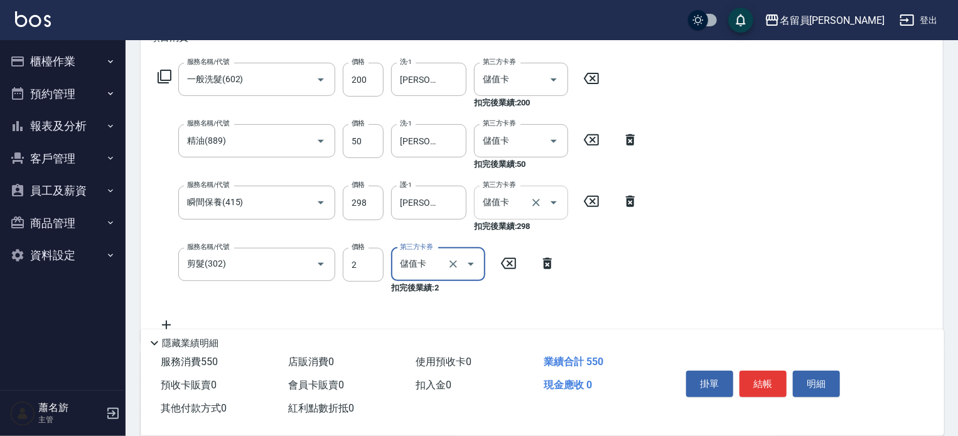
click at [539, 203] on icon "Clear" at bounding box center [536, 203] width 13 height 13
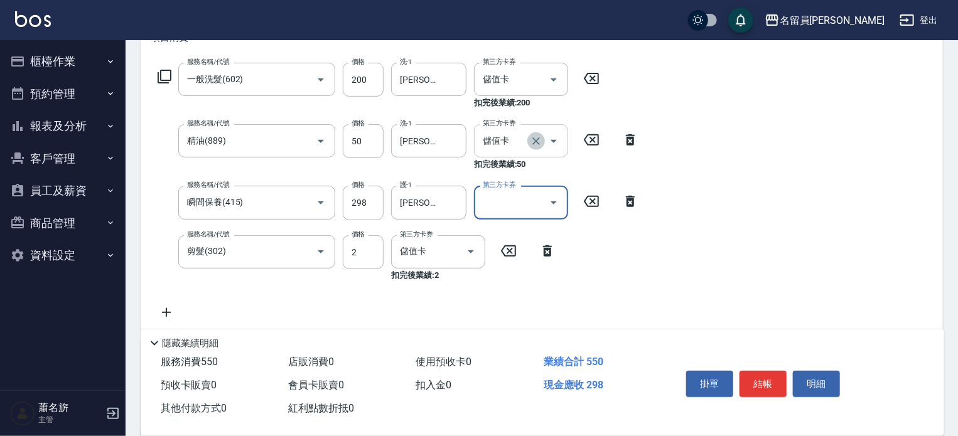
click at [540, 149] on button "Clear" at bounding box center [536, 141] width 18 height 18
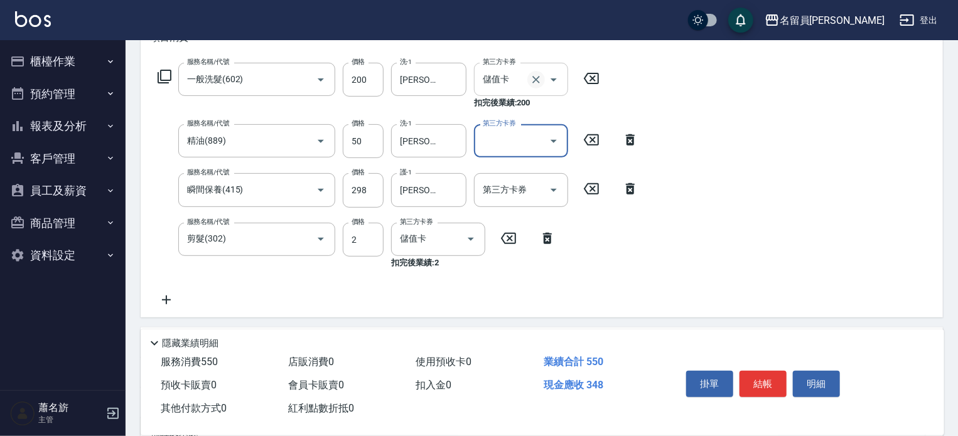
click at [539, 81] on icon "Clear" at bounding box center [536, 79] width 13 height 13
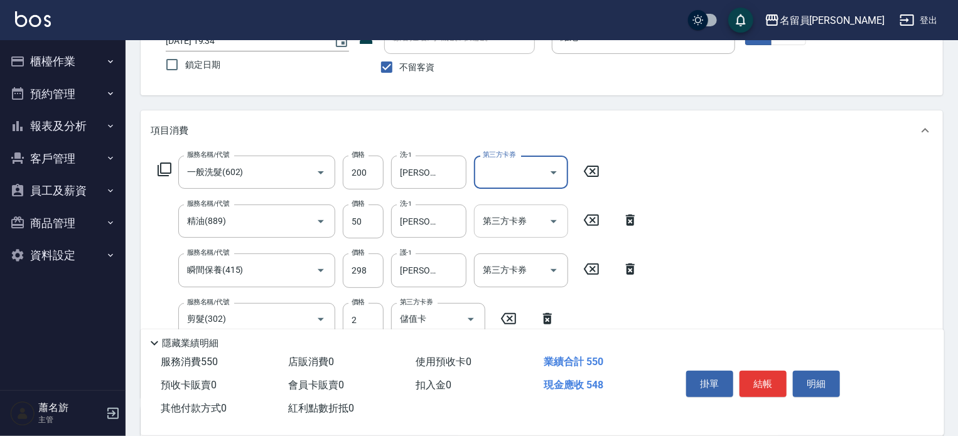
scroll to position [63, 0]
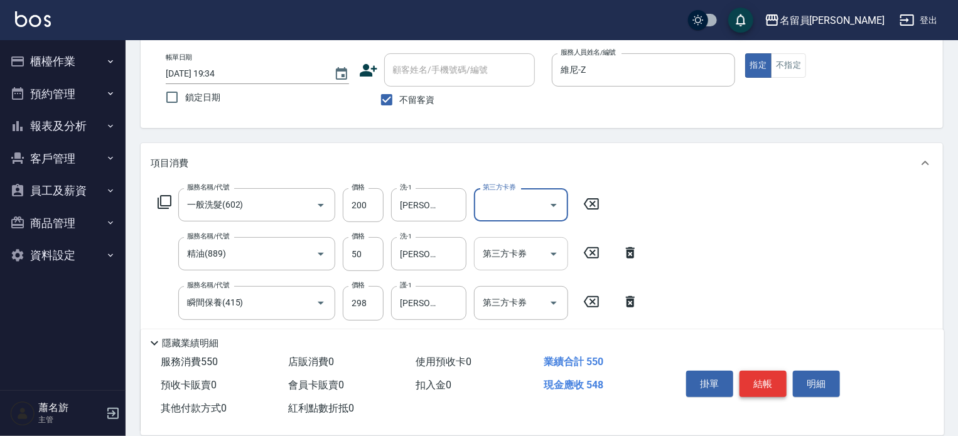
click at [771, 376] on button "結帳" at bounding box center [763, 384] width 47 height 26
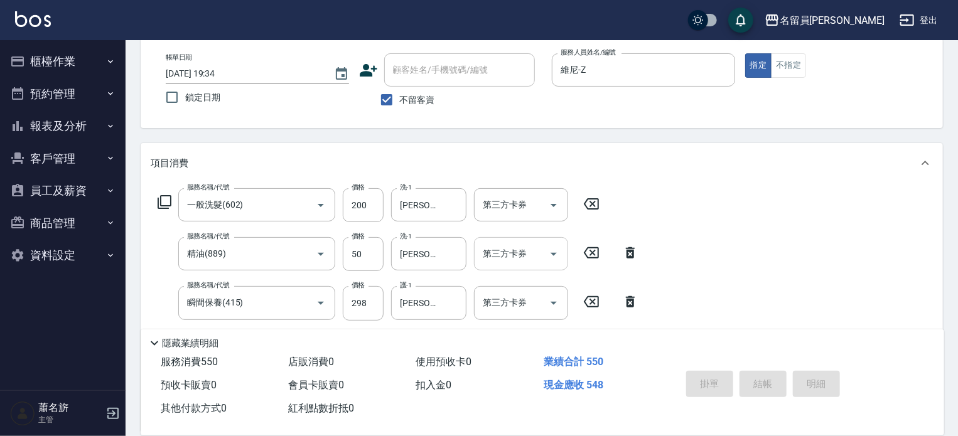
type input "[DATE] 19:35"
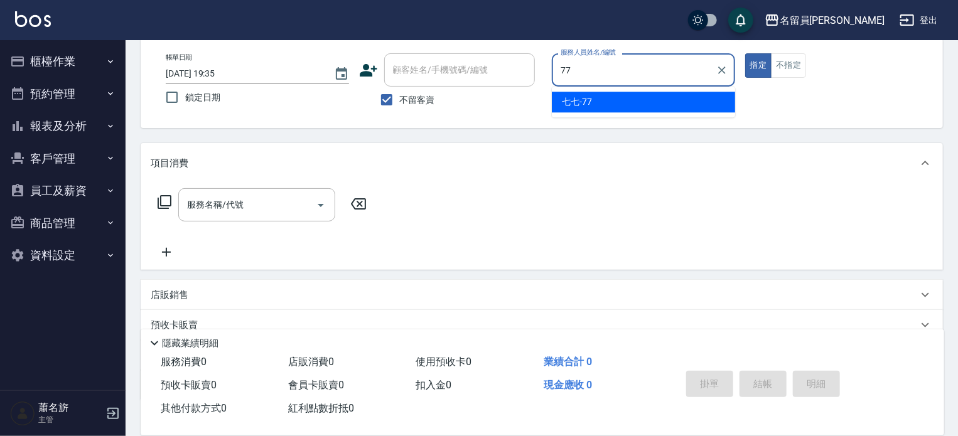
type input "七七-77"
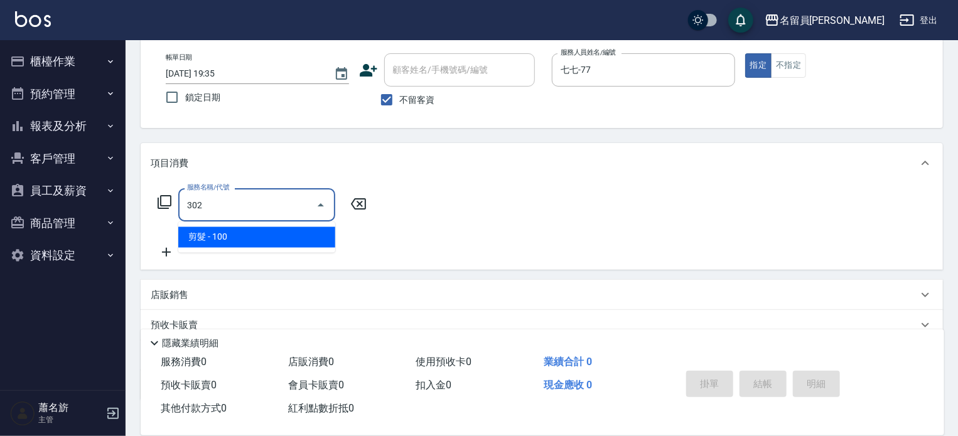
type input "剪髮(302)"
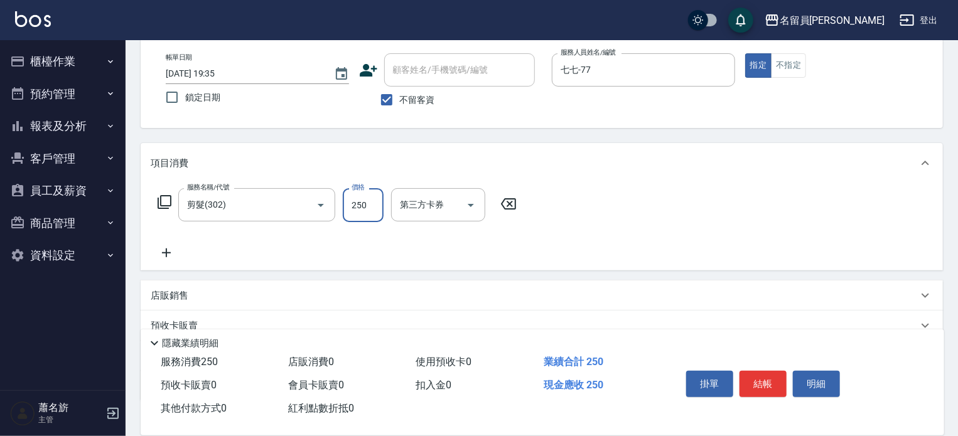
type input "250"
click at [763, 384] on button "結帳" at bounding box center [763, 384] width 47 height 26
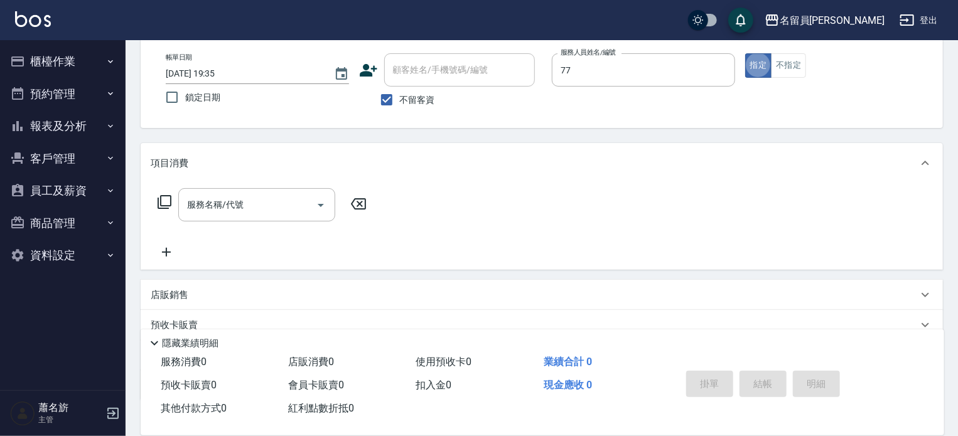
type input "七七-77"
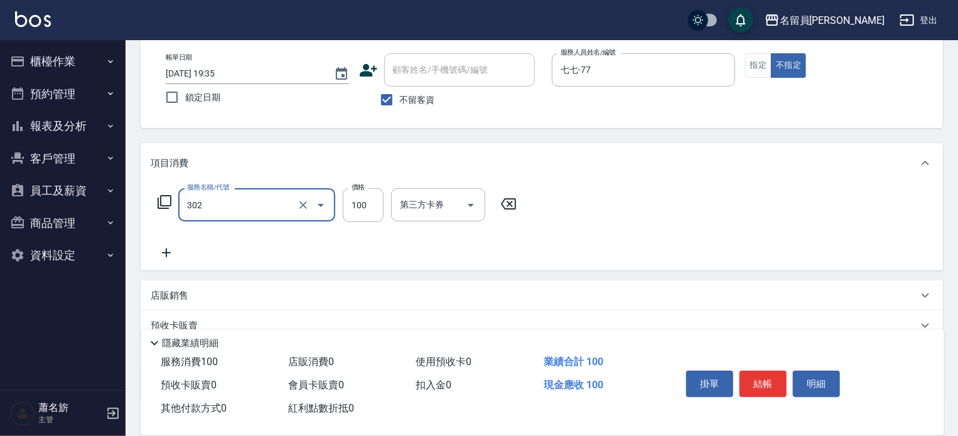
type input "剪髮(302)"
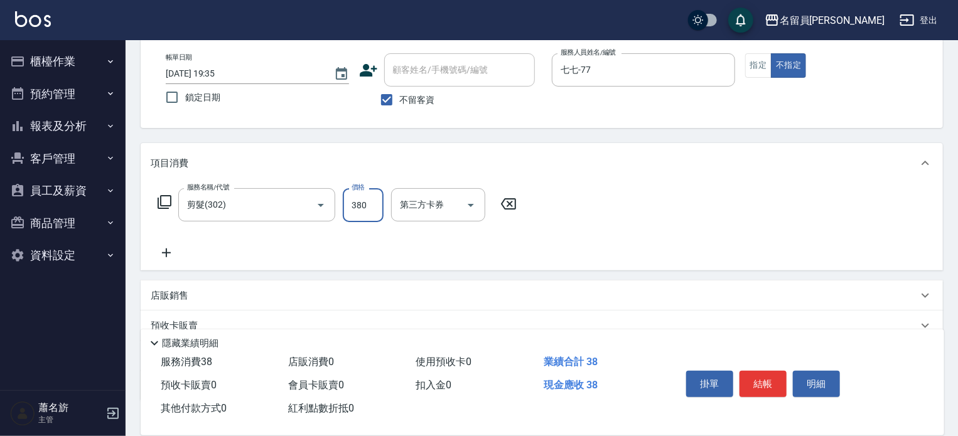
type input "380"
click at [758, 391] on button "結帳" at bounding box center [763, 384] width 47 height 26
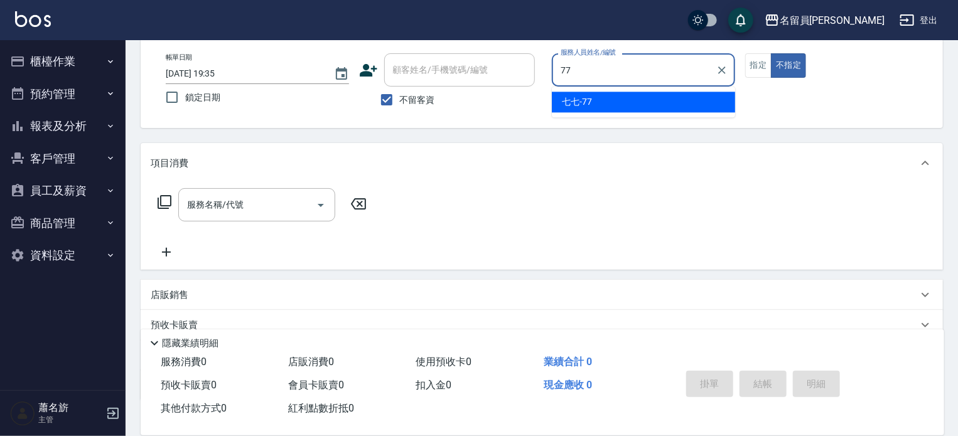
type input "七七-77"
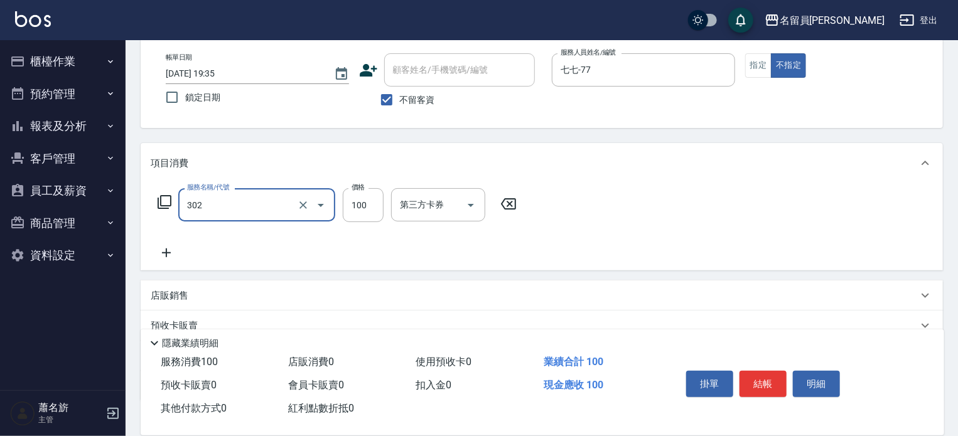
type input "剪髮(302)"
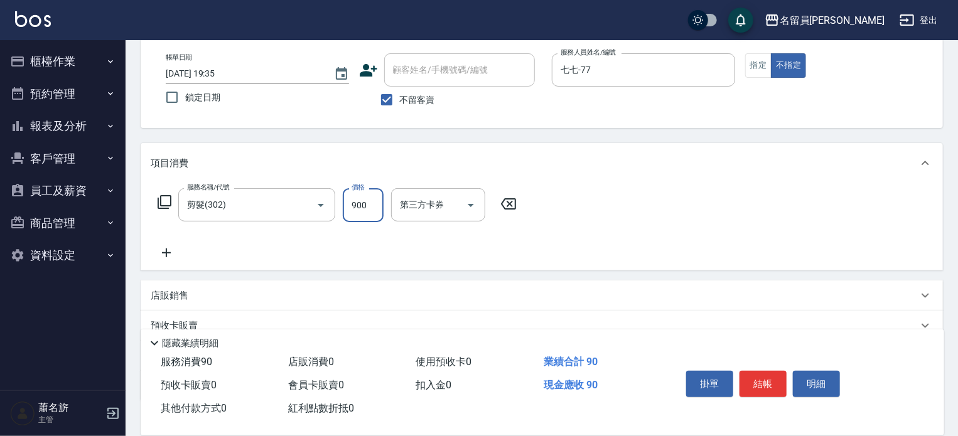
type input "900"
click at [751, 63] on button "指定" at bounding box center [758, 65] width 27 height 24
click at [763, 383] on button "結帳" at bounding box center [763, 384] width 47 height 26
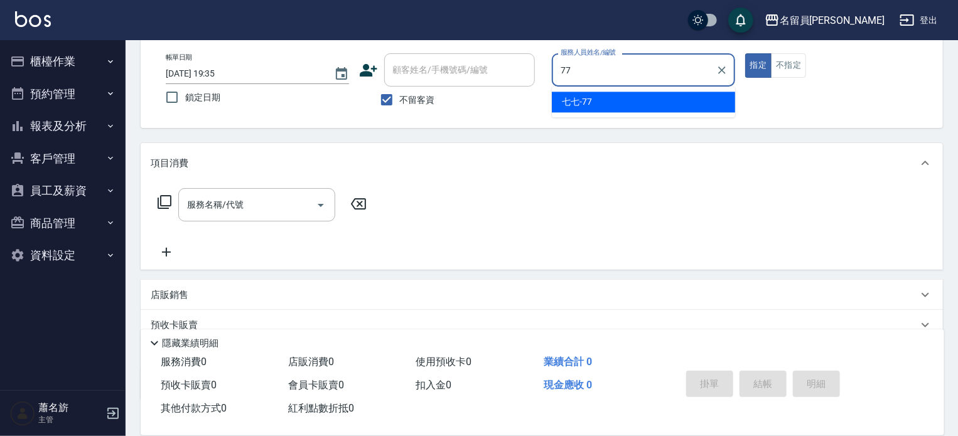
type input "七七-77"
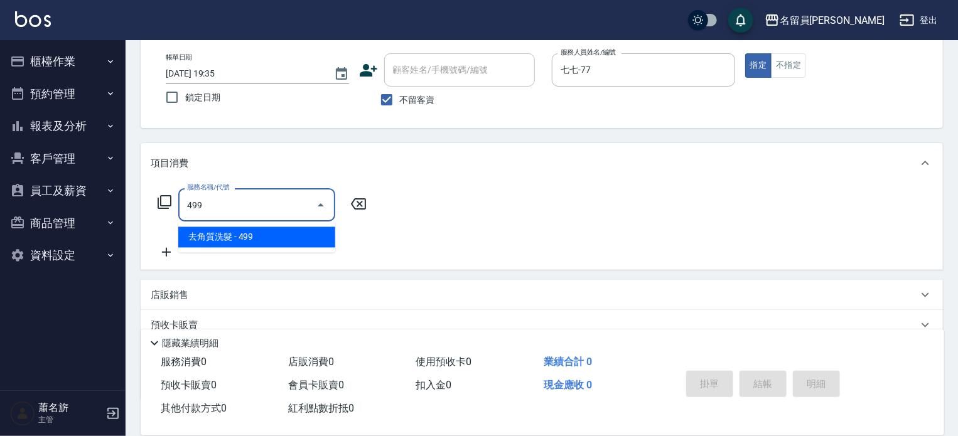
type input "去角質洗髮(499)"
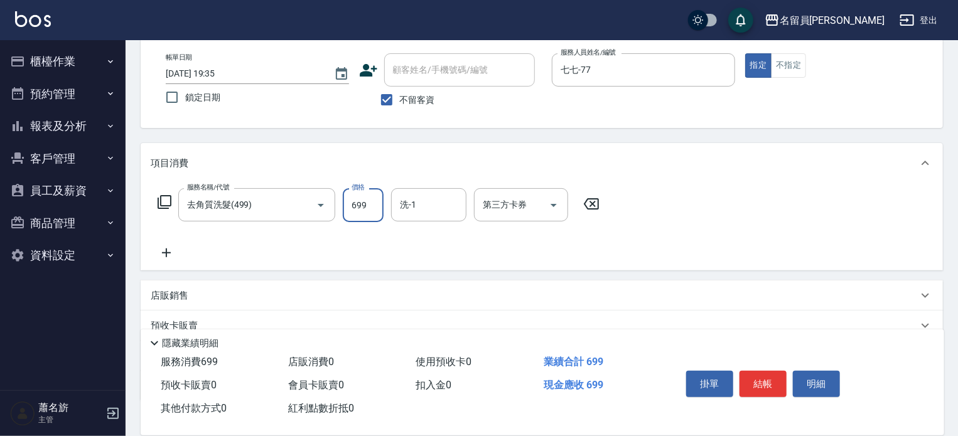
type input "699"
type input "[PERSON_NAME]-45"
click at [760, 375] on button "結帳" at bounding box center [763, 384] width 47 height 26
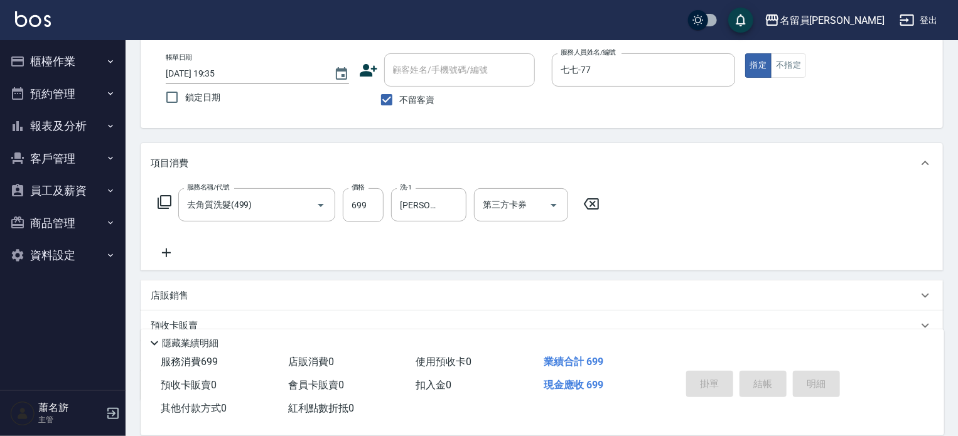
type input "[DATE] 19:36"
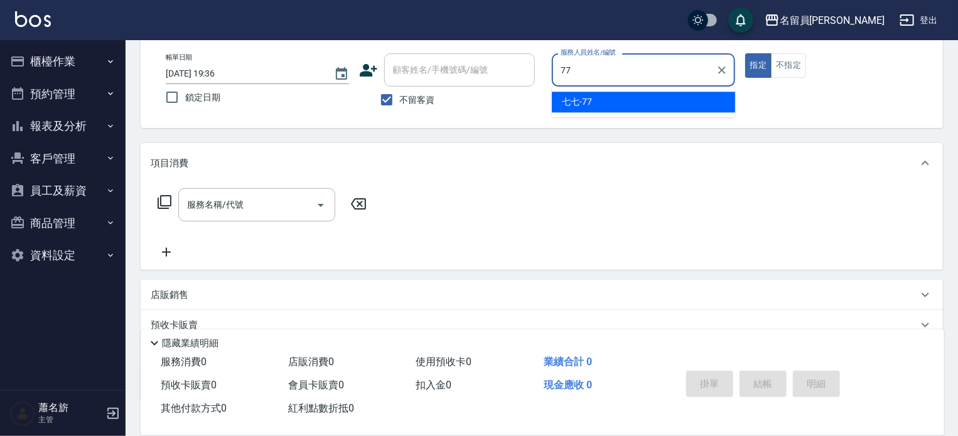
type input "七七-77"
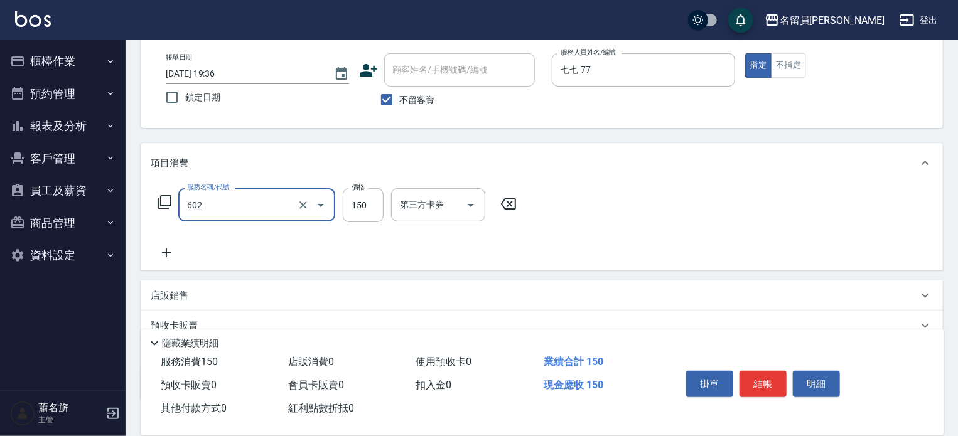
type input "一般洗髮(602)"
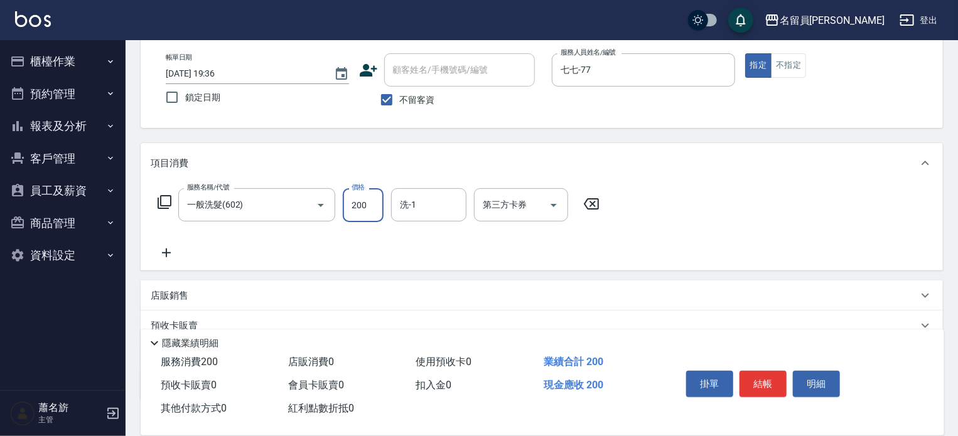
type input "200"
type input "[PERSON_NAME]-45"
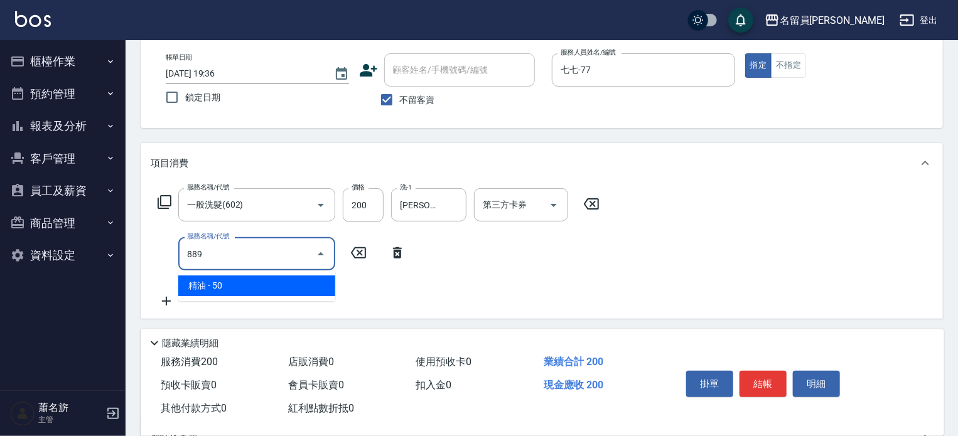
type input "精油(889)"
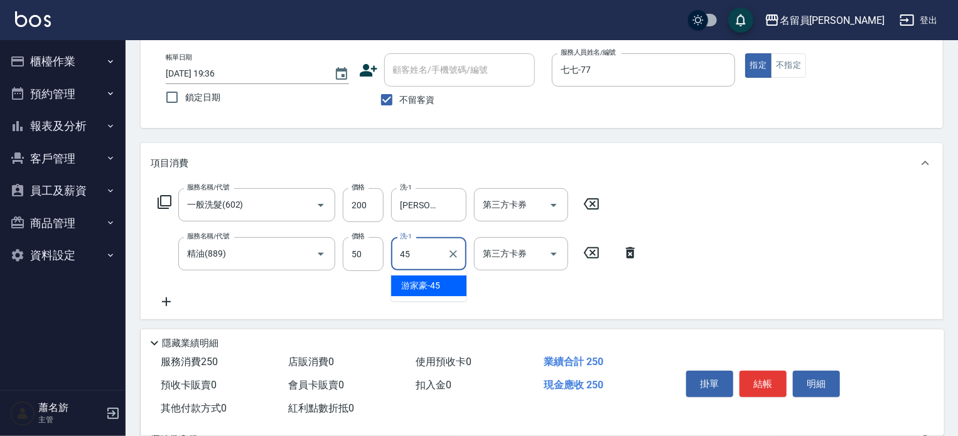
type input "[PERSON_NAME]-45"
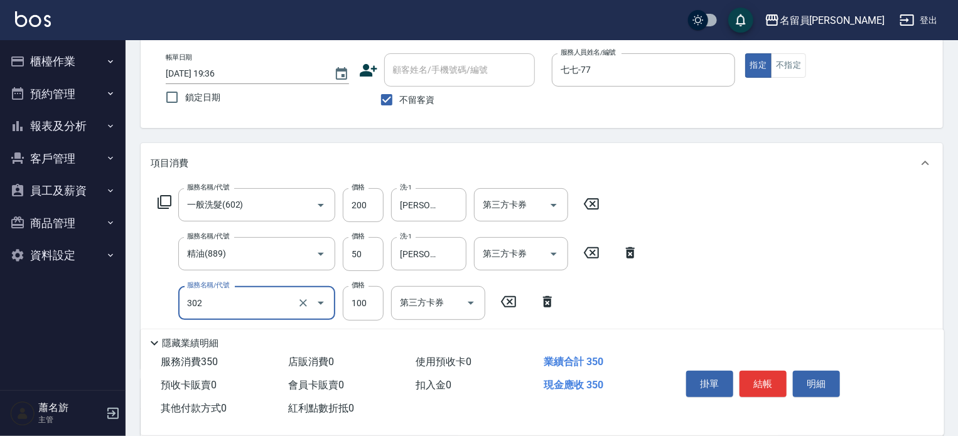
type input "剪髮(302)"
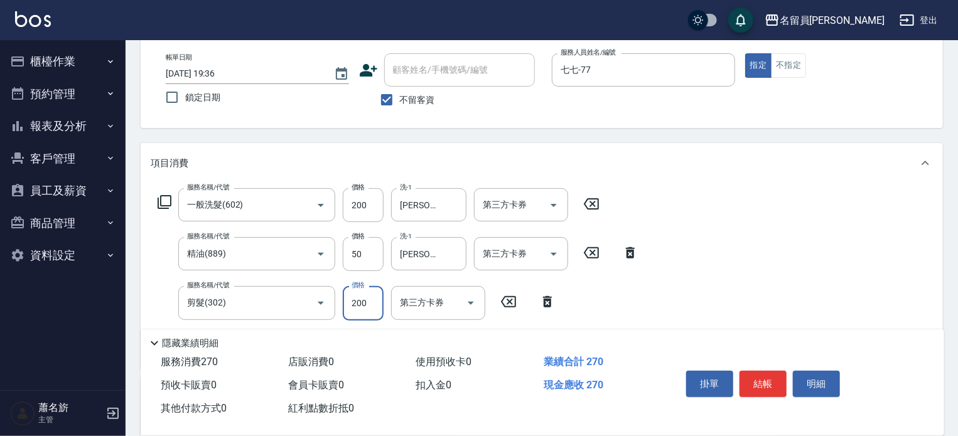
type input "200"
click at [770, 379] on button "結帳" at bounding box center [763, 384] width 47 height 26
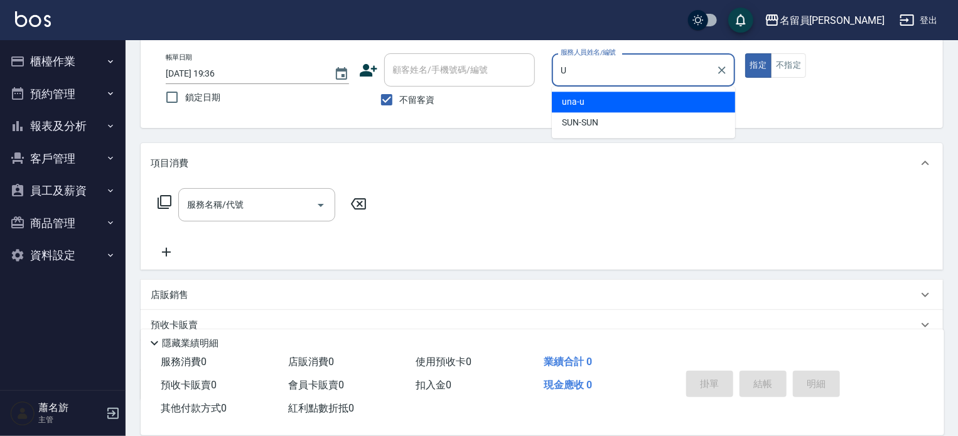
type input "una-u"
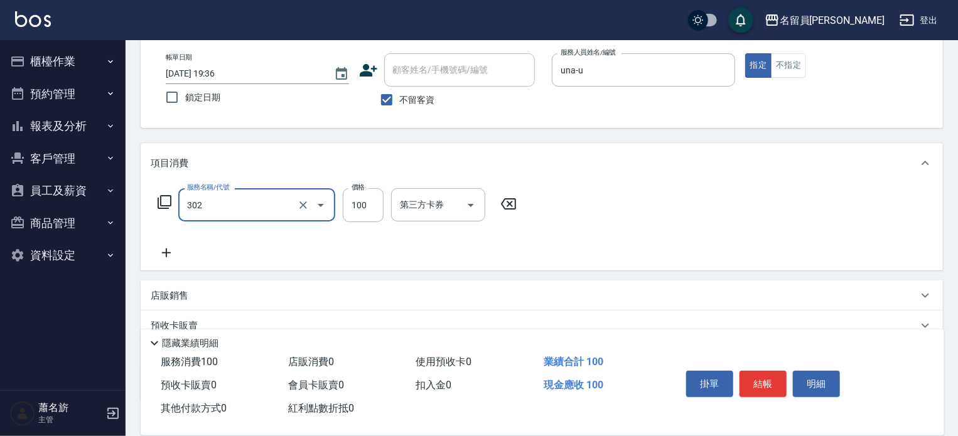
type input "剪髮(302)"
type input "250"
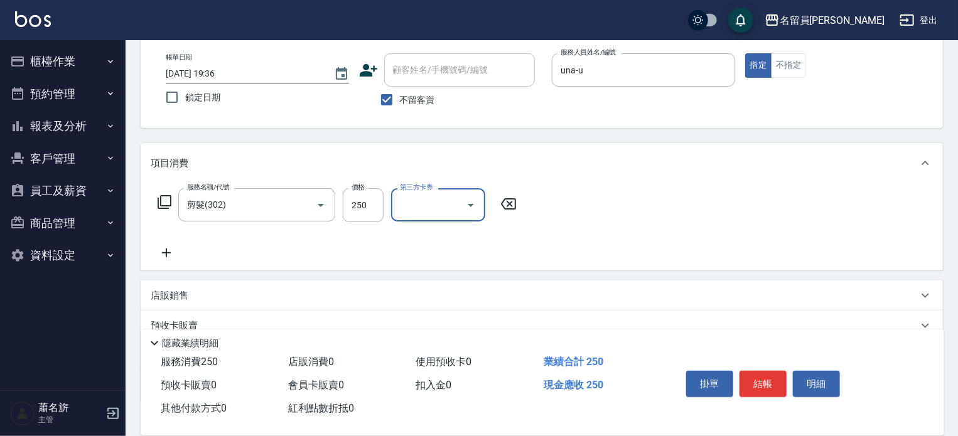
click at [770, 379] on button "結帳" at bounding box center [763, 384] width 47 height 26
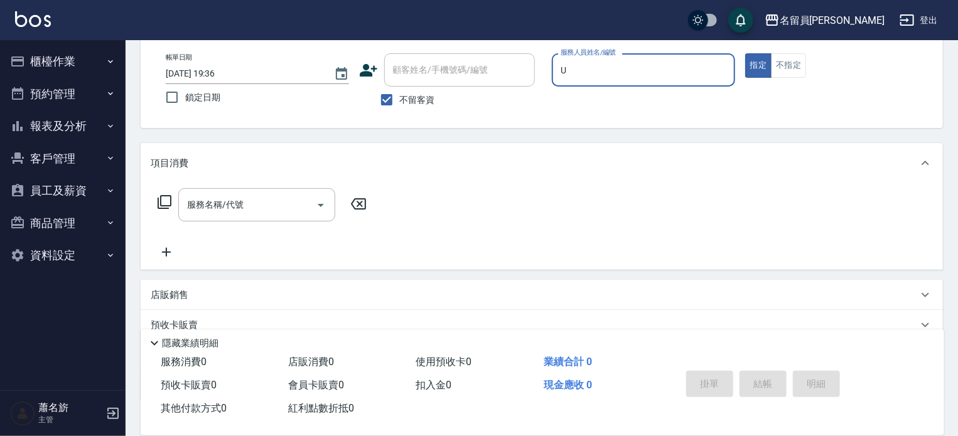
type input "una-u"
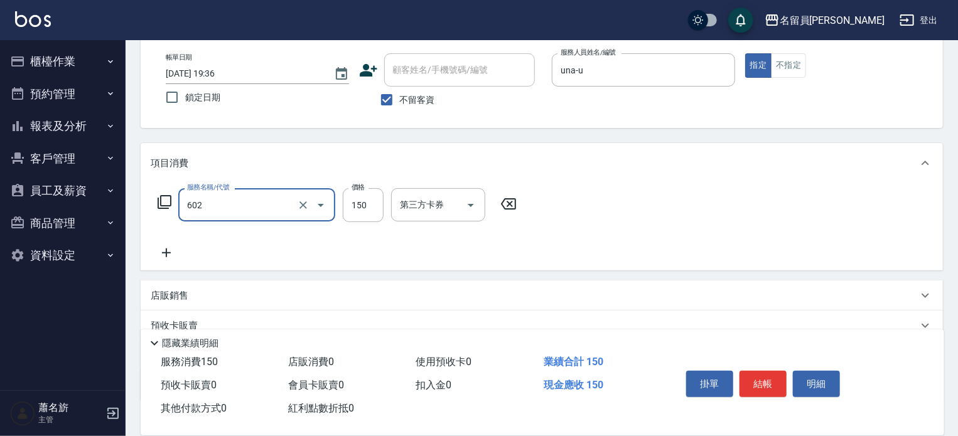
type input "一般洗髮(602)"
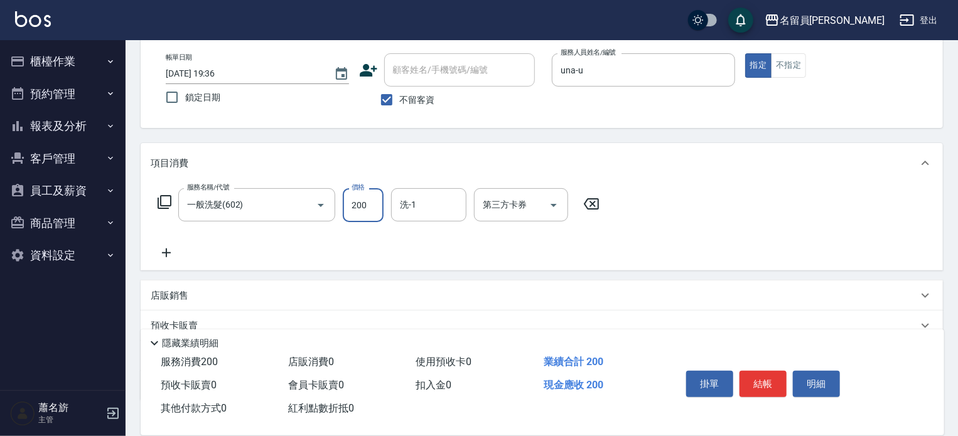
type input "200"
type input "[PERSON_NAME]-45"
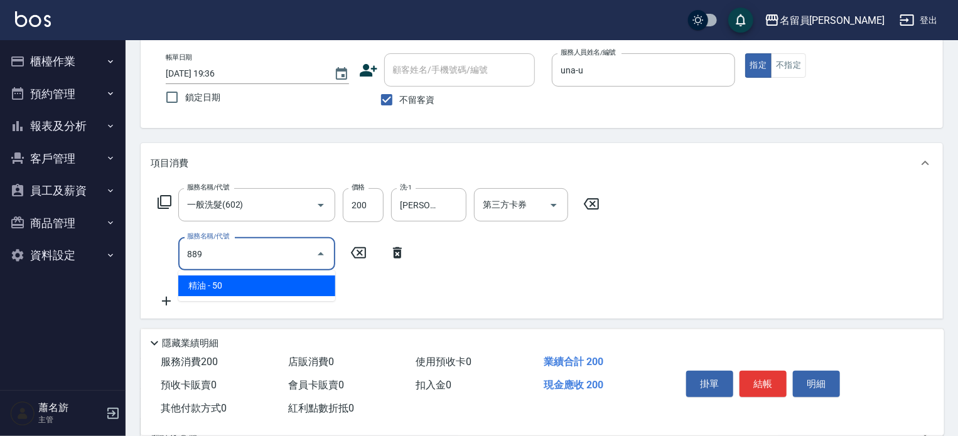
type input "精油(889)"
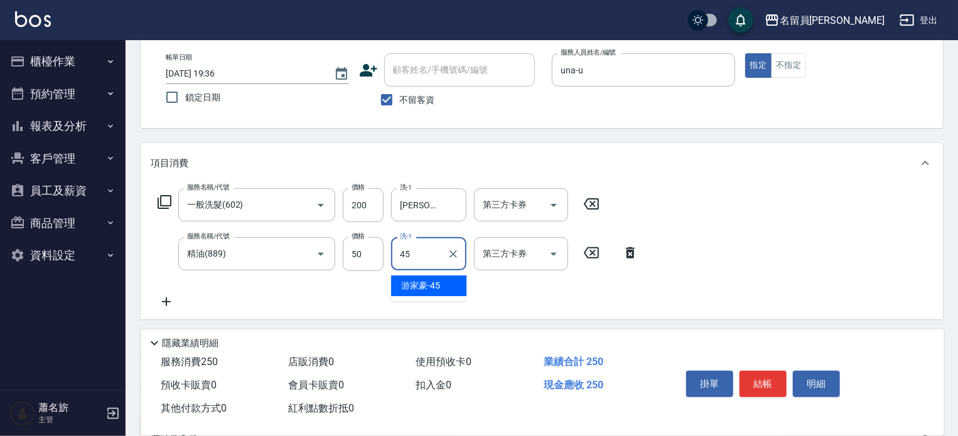
type input "[PERSON_NAME]-45"
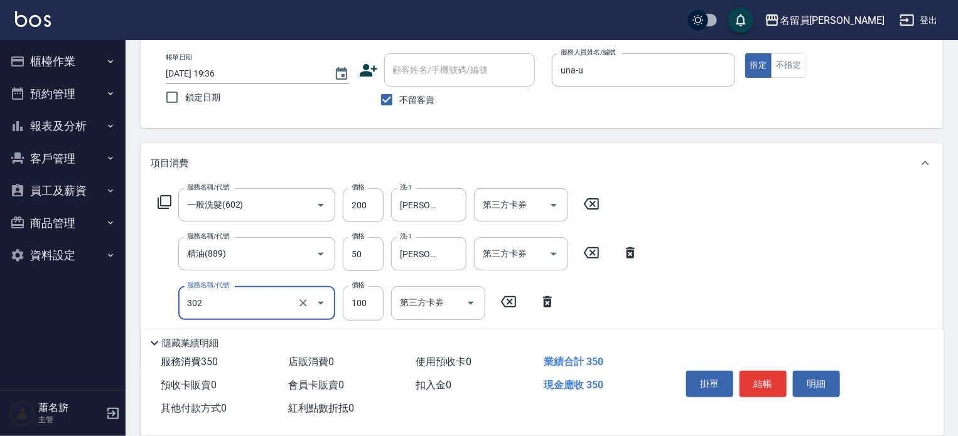
type input "剪髮(302)"
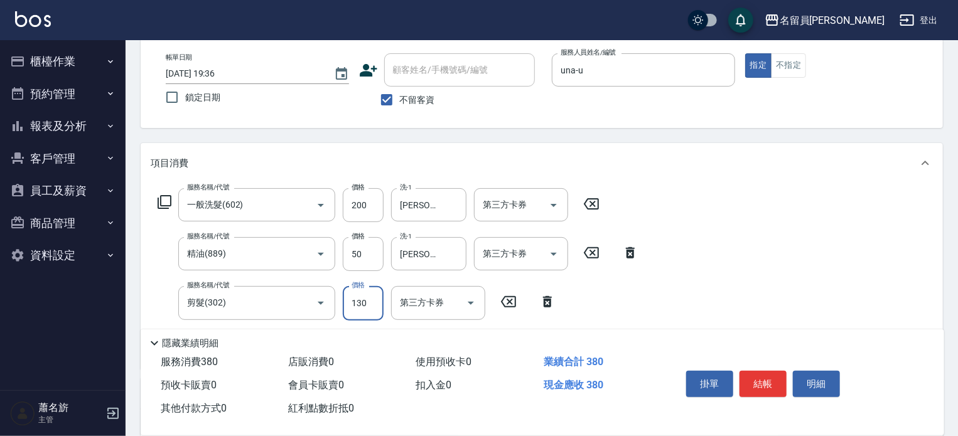
type input "130"
click at [770, 379] on button "結帳" at bounding box center [763, 384] width 47 height 26
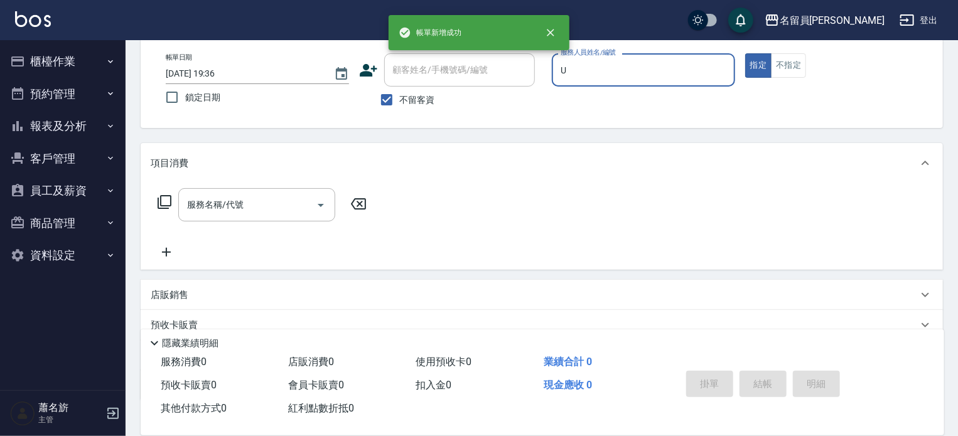
type input "una-u"
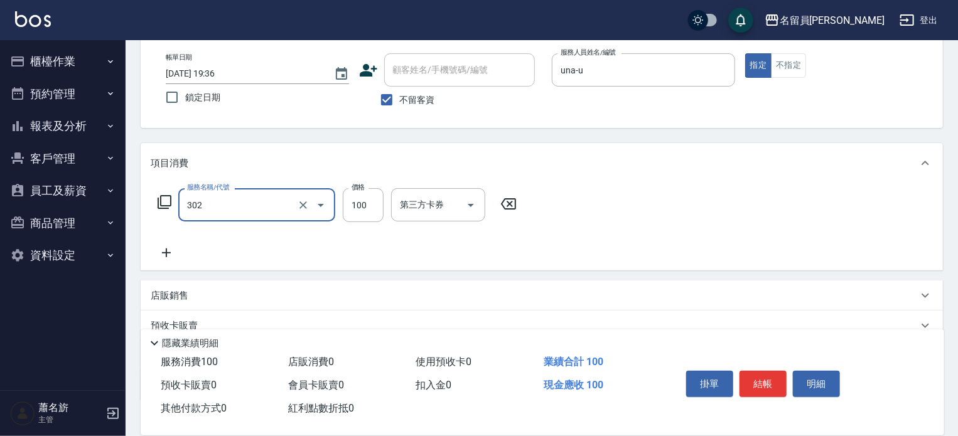
type input "剪髮(302)"
type input "699"
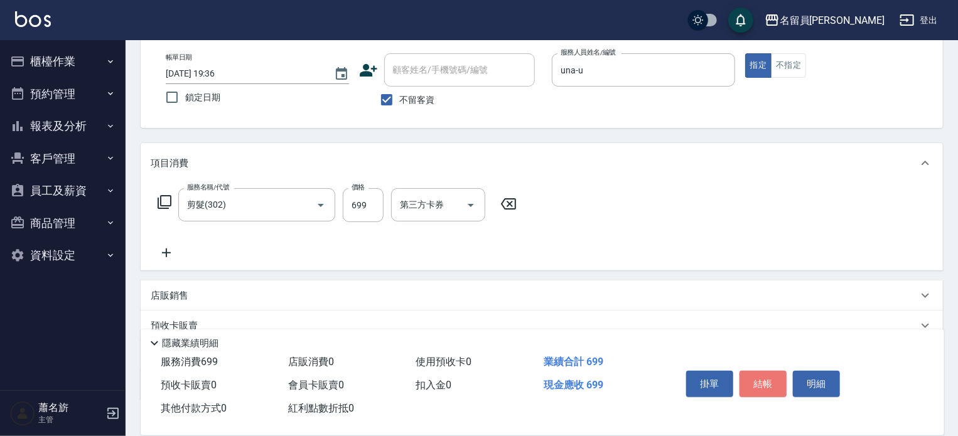
click at [770, 379] on button "結帳" at bounding box center [763, 384] width 47 height 26
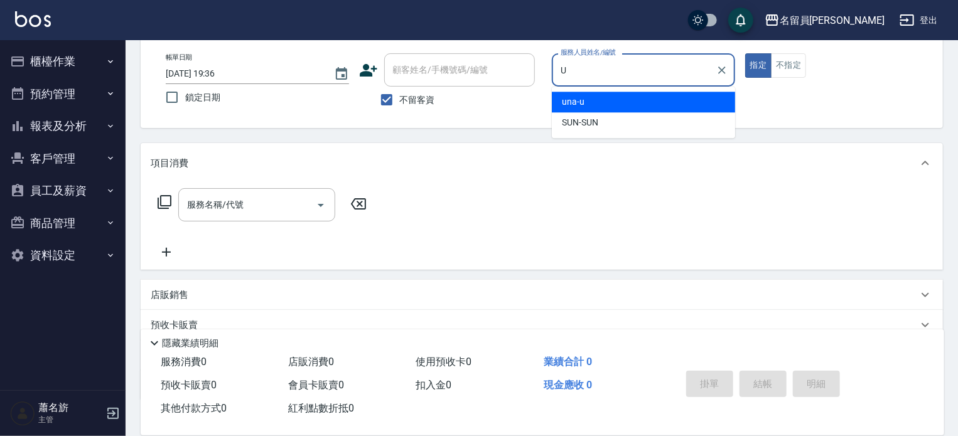
type input "una-u"
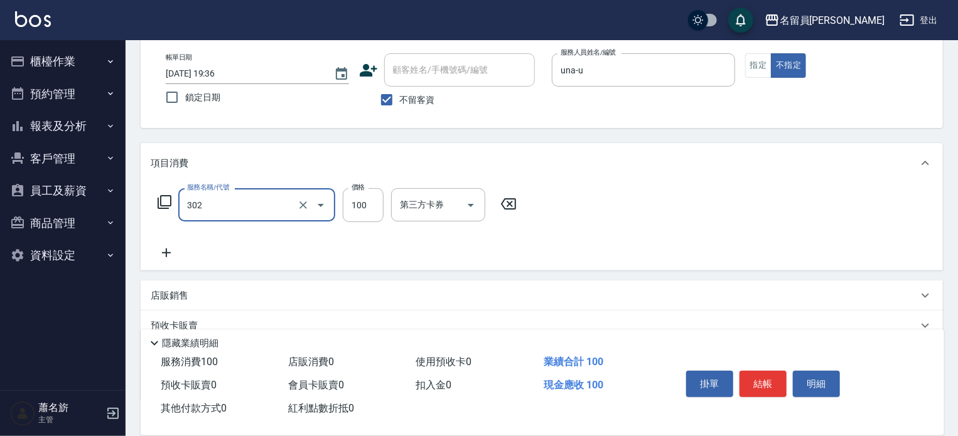
type input "剪髮(302)"
type input "300"
click at [779, 380] on button "結帳" at bounding box center [763, 384] width 47 height 26
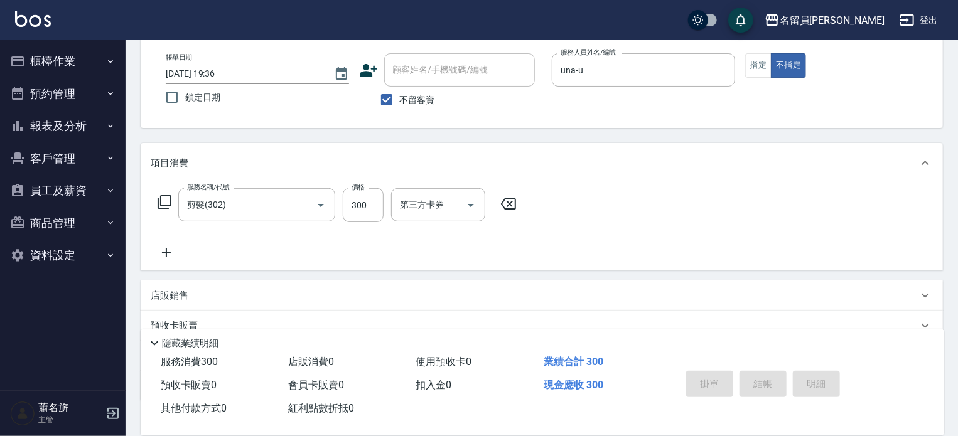
type input "[DATE] 19:37"
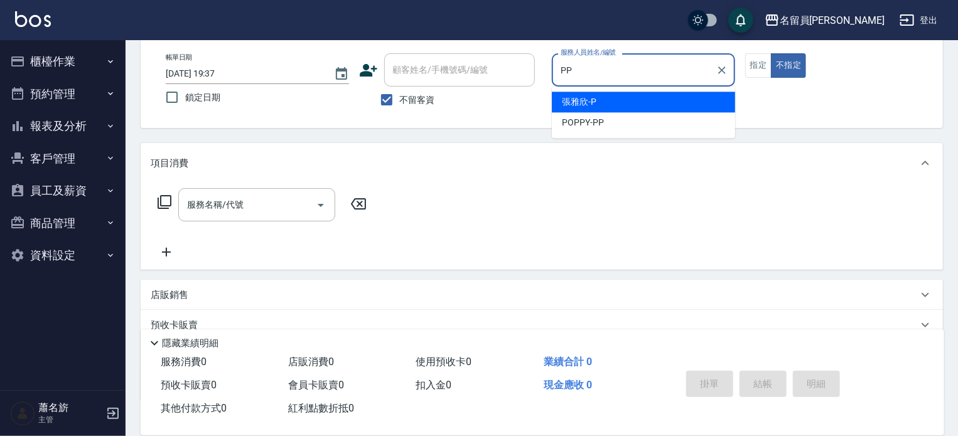
type input "POPPY-PP"
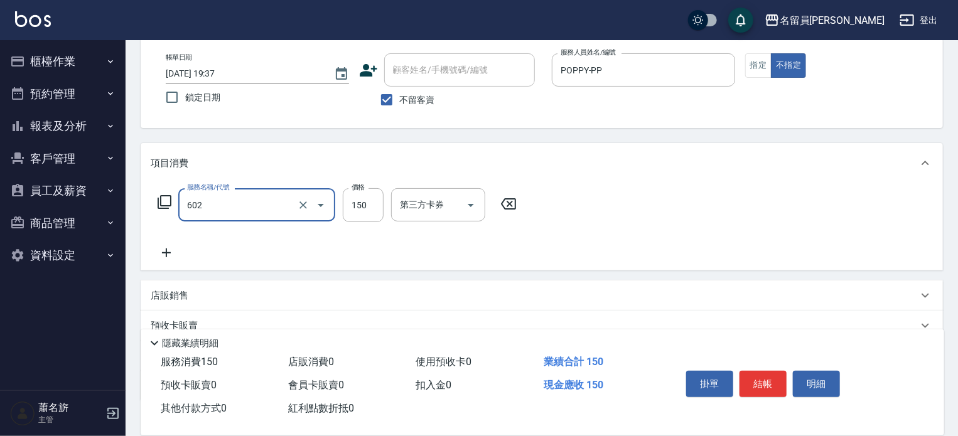
type input "一般洗髮(602)"
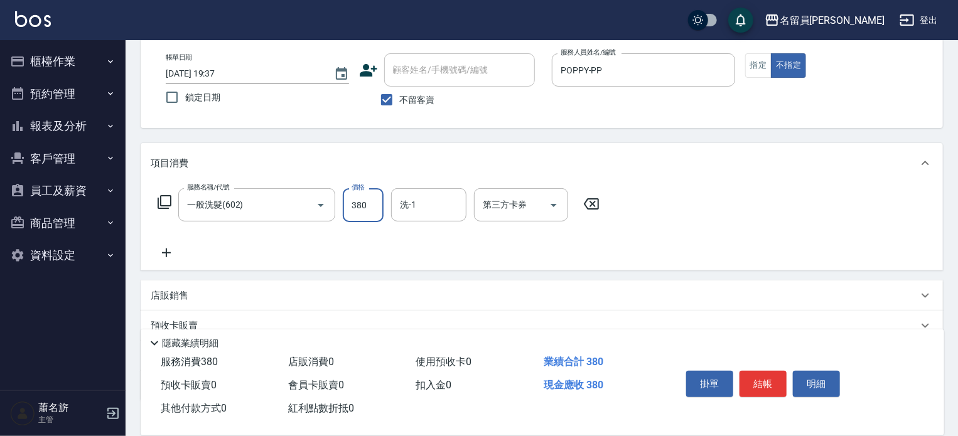
type input "380"
click at [761, 374] on button "結帳" at bounding box center [763, 384] width 47 height 26
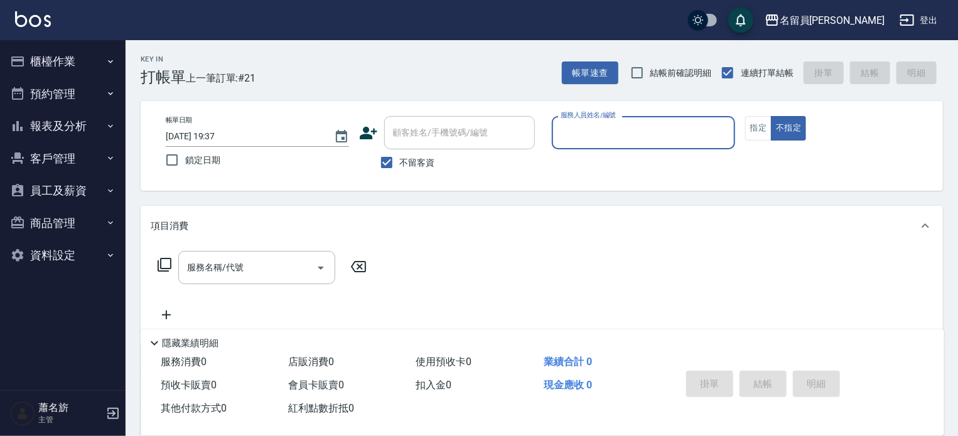
scroll to position [0, 0]
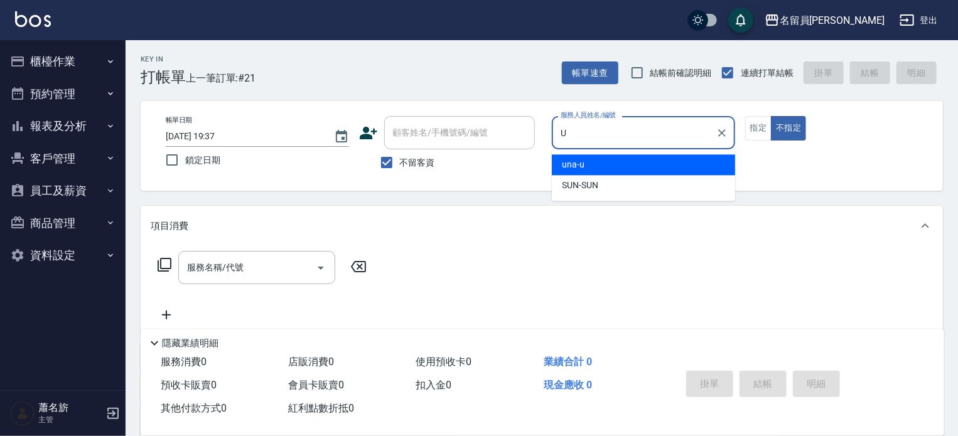
type input "una-u"
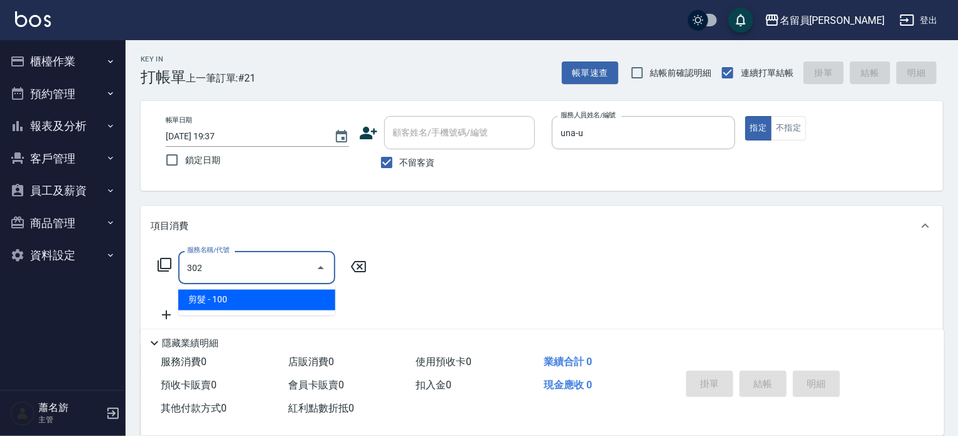
type input "剪髮(302)"
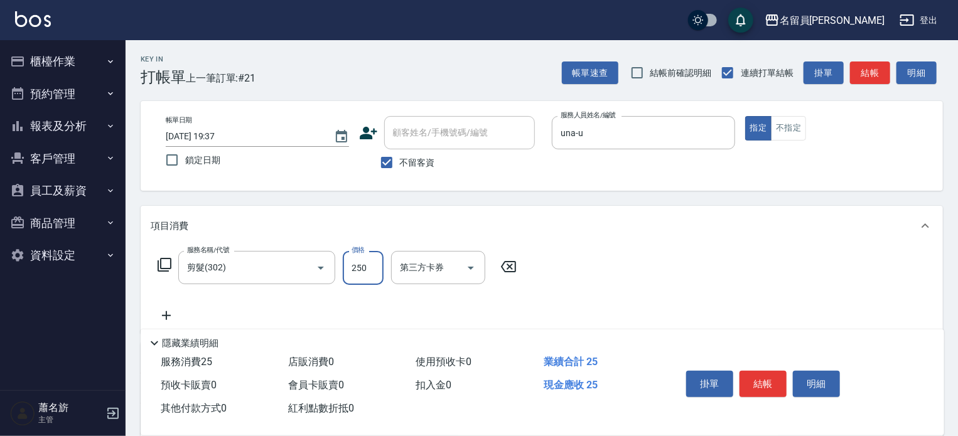
type input "250"
click at [744, 376] on button "結帳" at bounding box center [763, 384] width 47 height 26
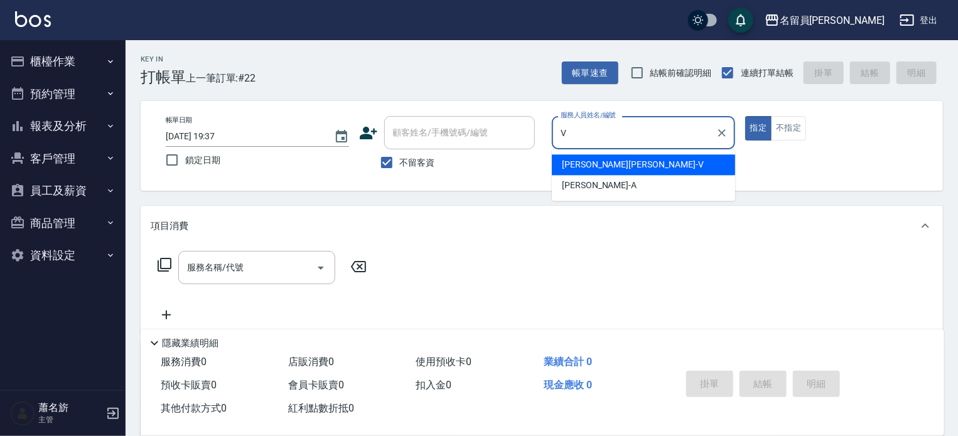
type input "[PERSON_NAME][PERSON_NAME]-V"
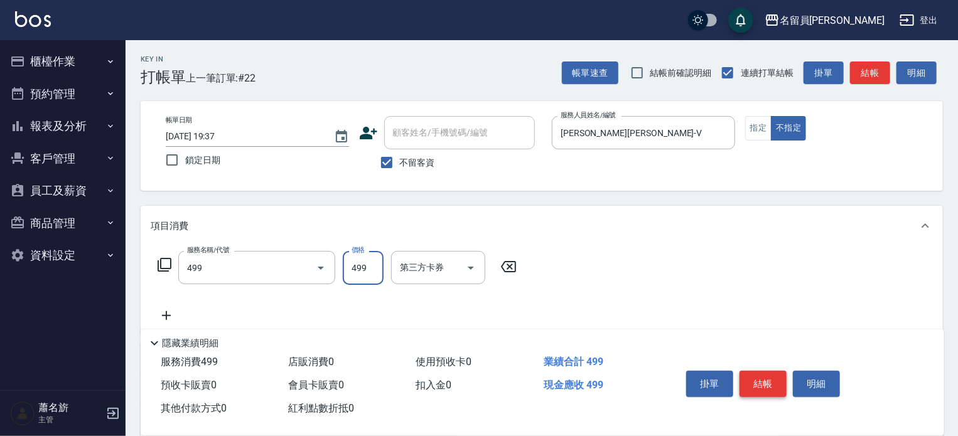
type input "去角質洗髮(499)"
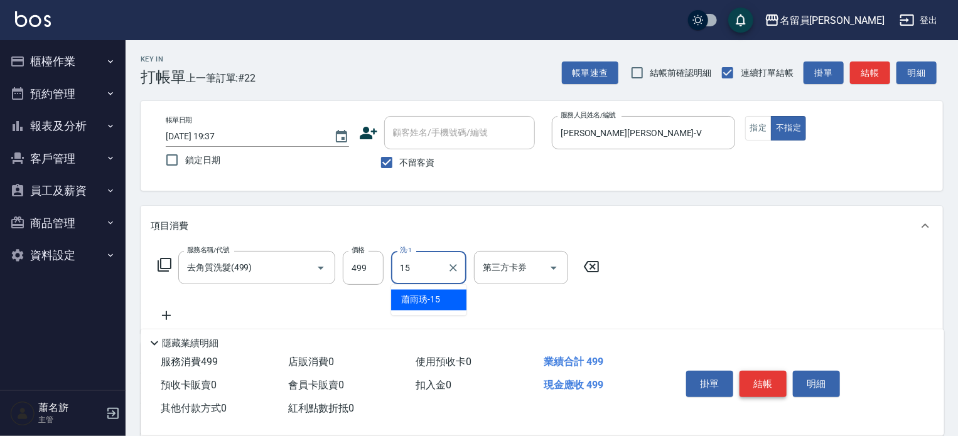
type input "[PERSON_NAME]-15"
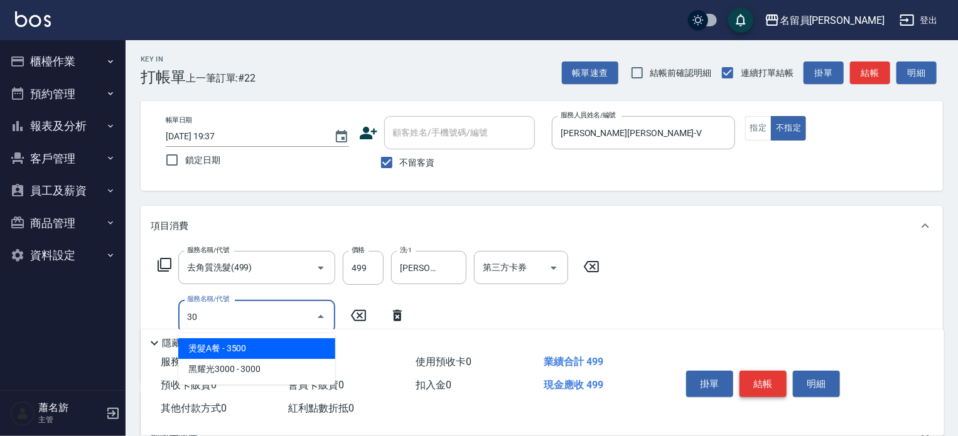
type input "3"
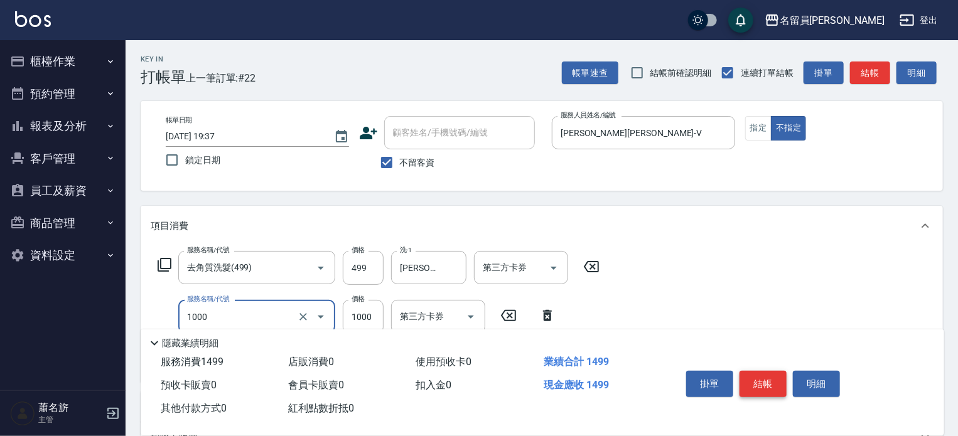
type input "酵素護髮(1000)"
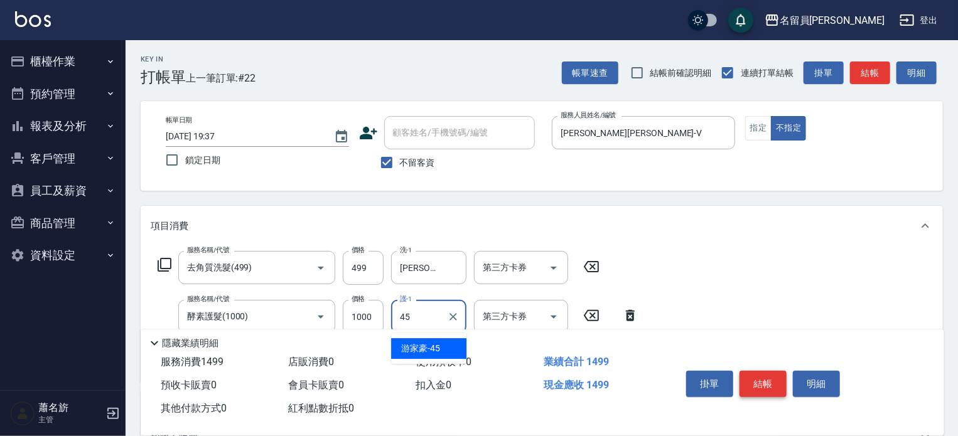
type input "4"
type input "15"
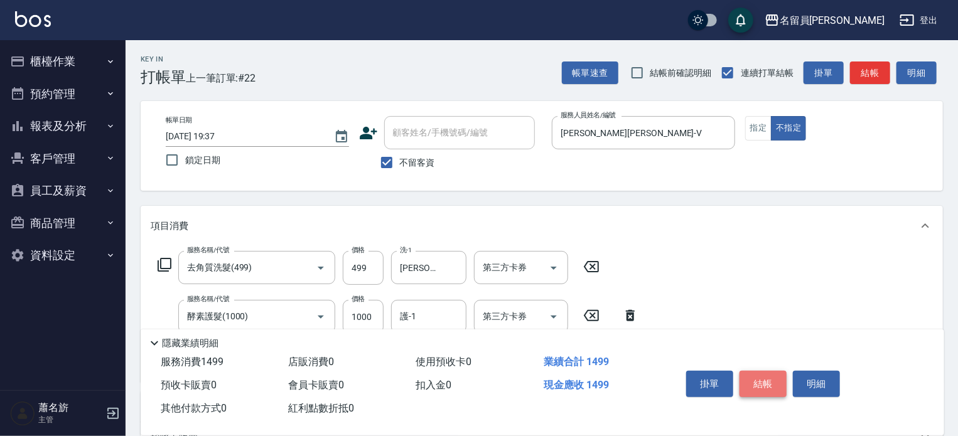
click at [768, 387] on button "結帳" at bounding box center [763, 384] width 47 height 26
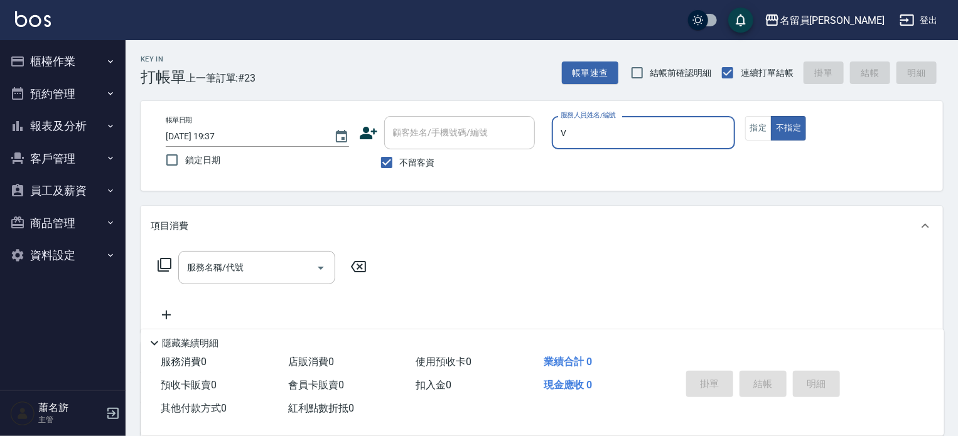
type input "[PERSON_NAME][PERSON_NAME]-V"
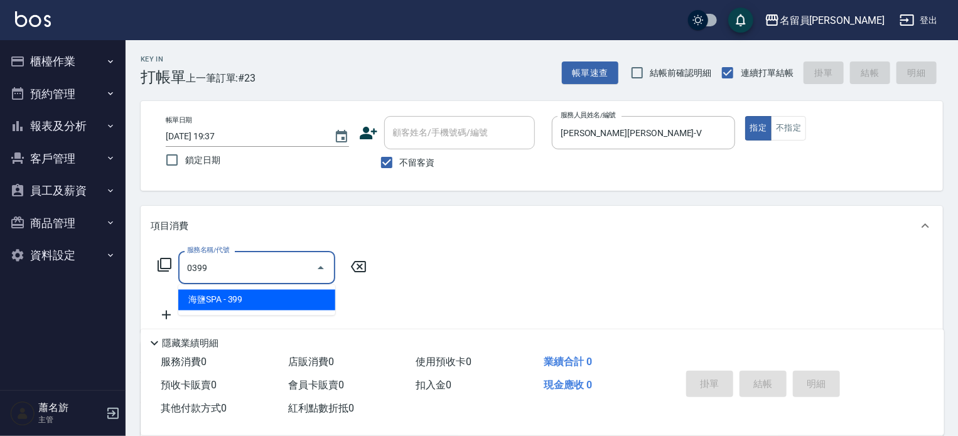
type input "海鹽SPA(0399)"
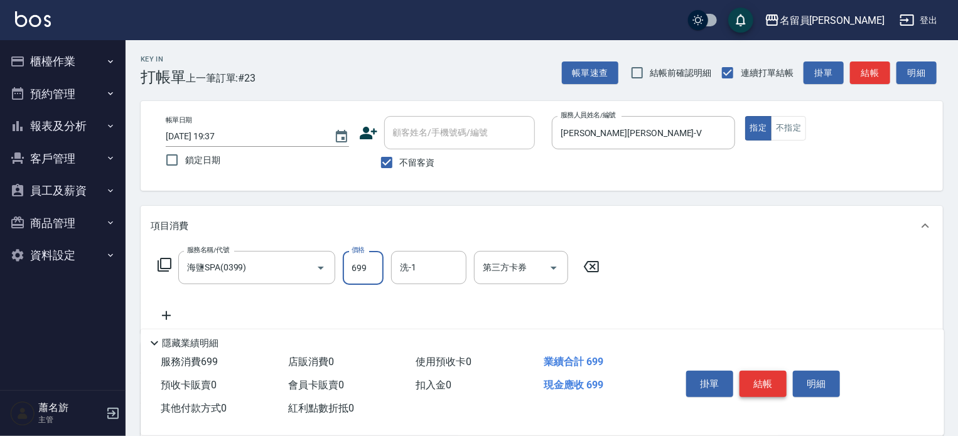
type input "699"
type input "[PERSON_NAME]-15"
click at [768, 387] on button "結帳" at bounding box center [763, 384] width 47 height 26
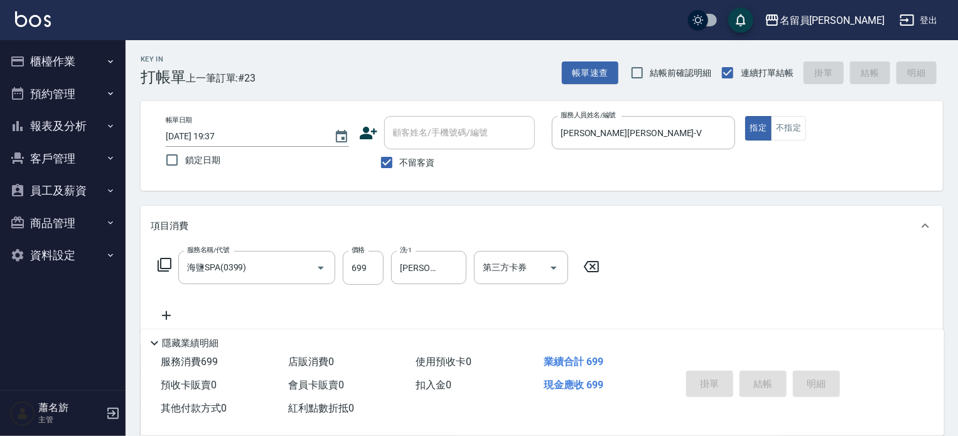
type input "[DATE] 19:38"
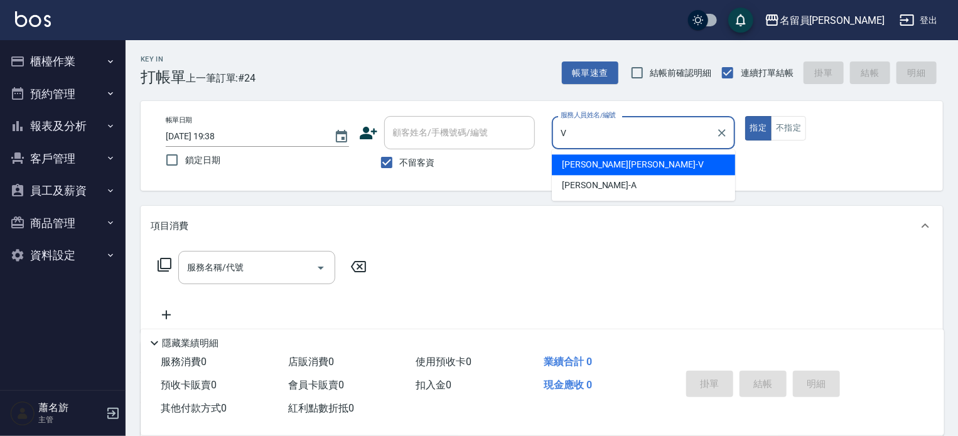
type input "[PERSON_NAME][PERSON_NAME]-V"
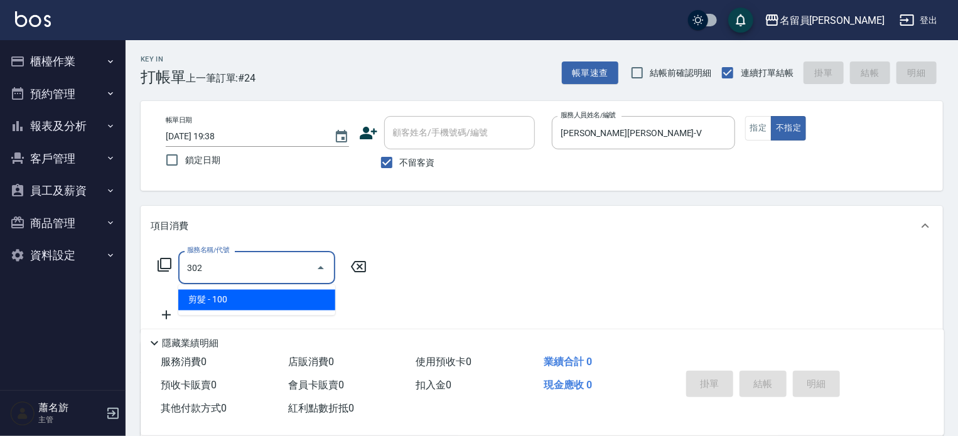
type input "剪髮(302)"
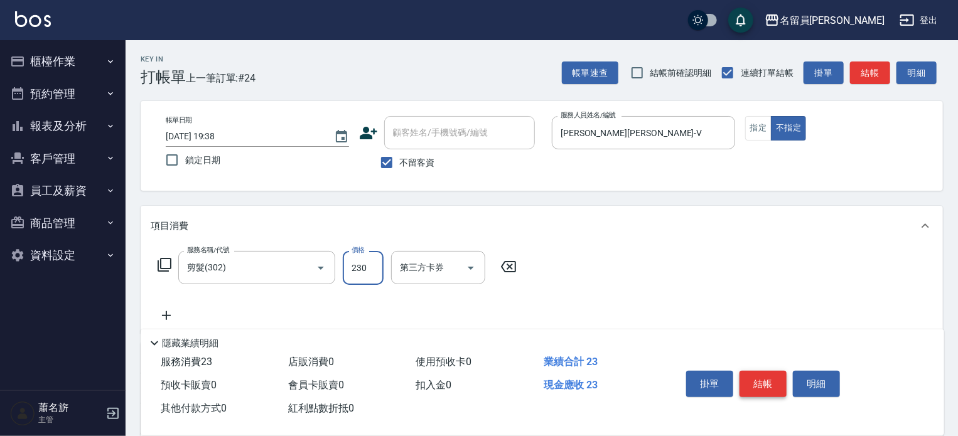
type input "230"
click at [768, 387] on button "結帳" at bounding box center [763, 384] width 47 height 26
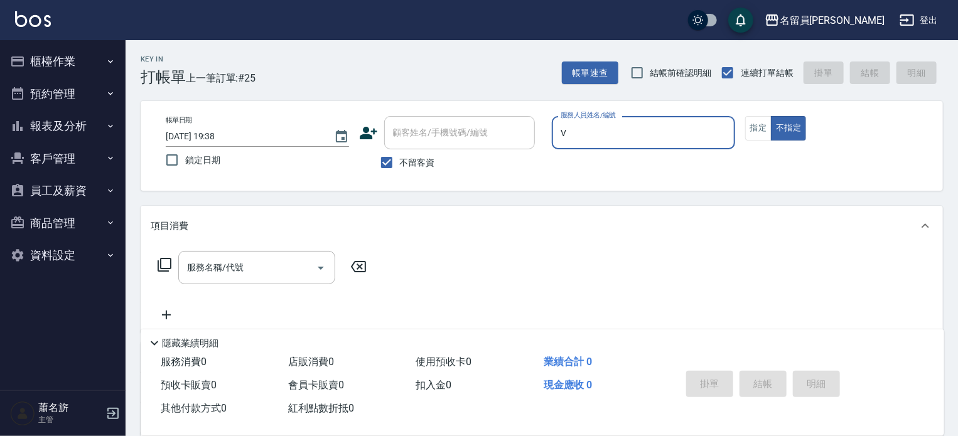
type input "[PERSON_NAME][PERSON_NAME]-V"
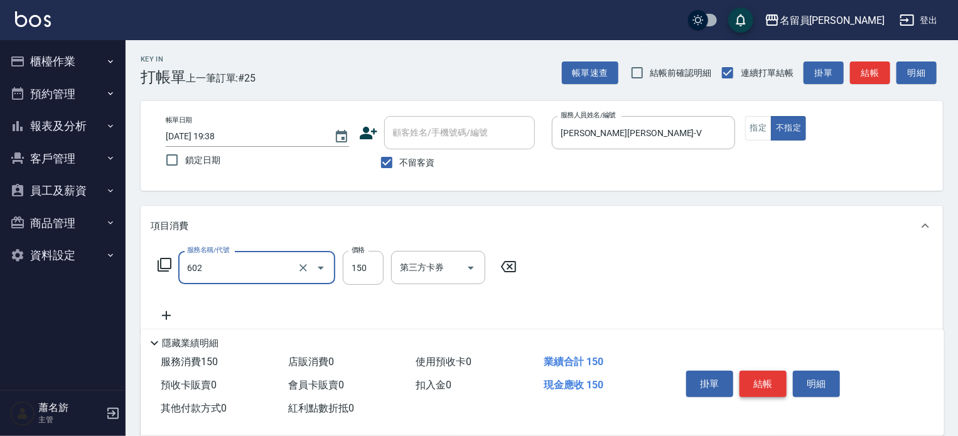
type input "一般洗髮(602)"
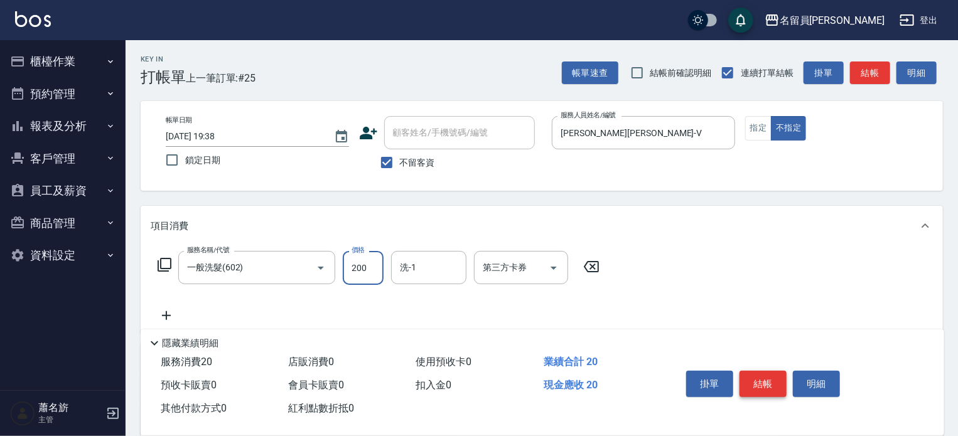
type input "200"
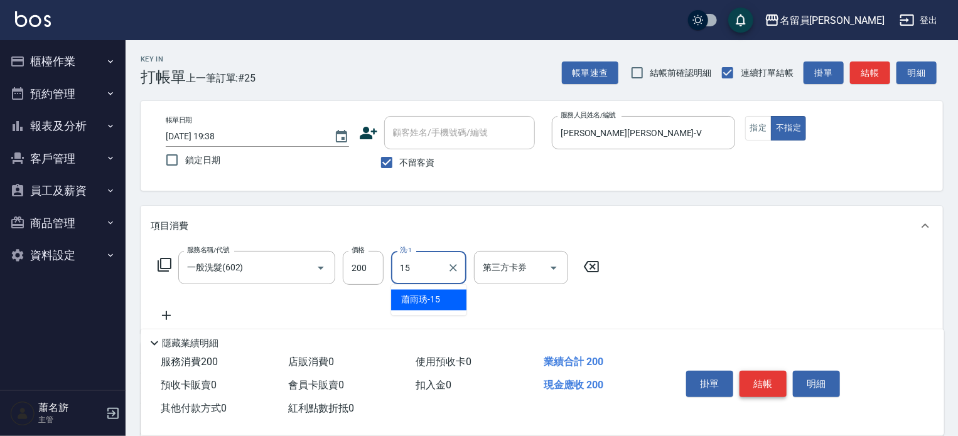
type input "[PERSON_NAME]-15"
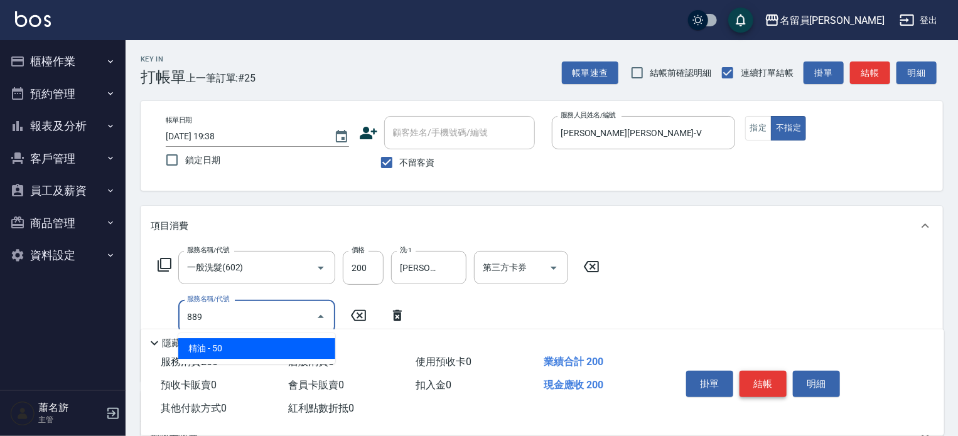
type input "精油(889)"
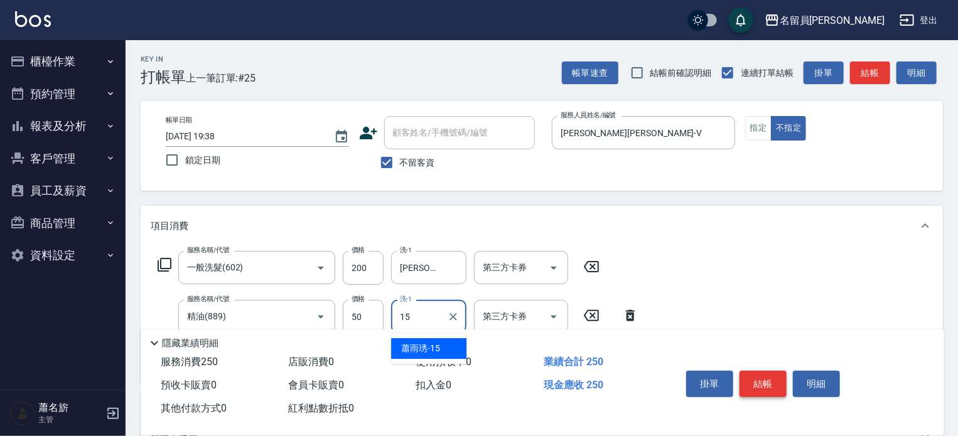
type input "[PERSON_NAME]-15"
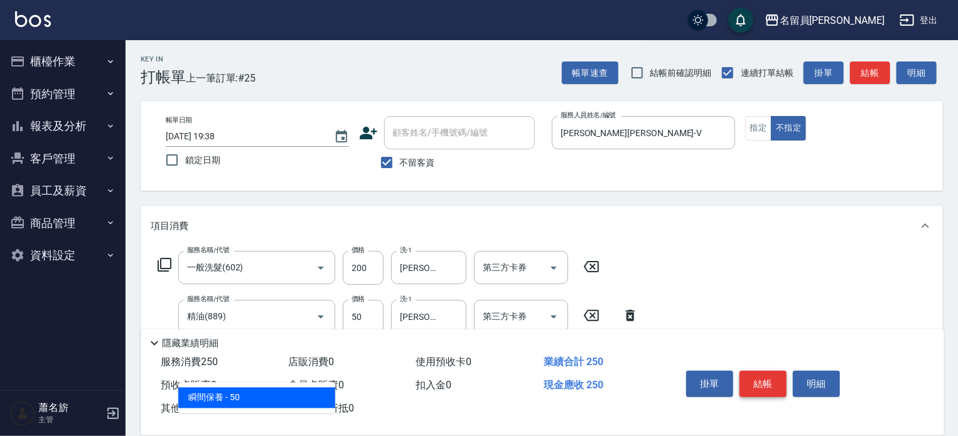
type input "瞬間保養(415)"
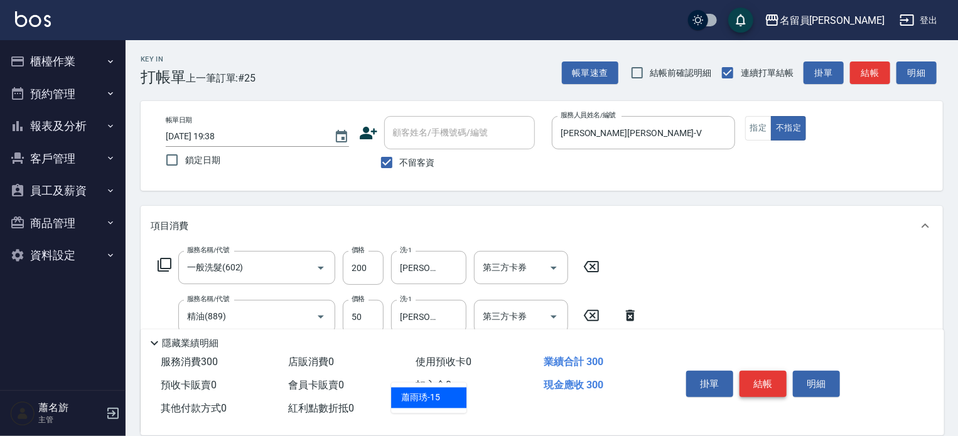
type input "[PERSON_NAME]-15"
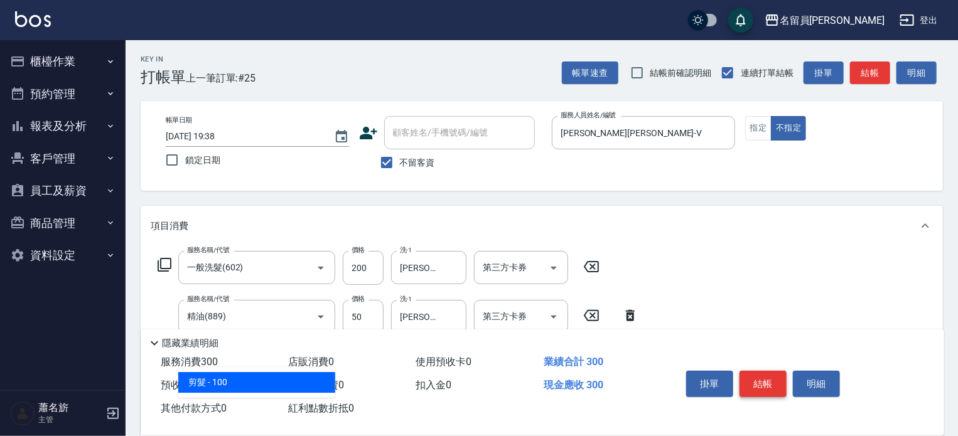
type input "剪髮(302)"
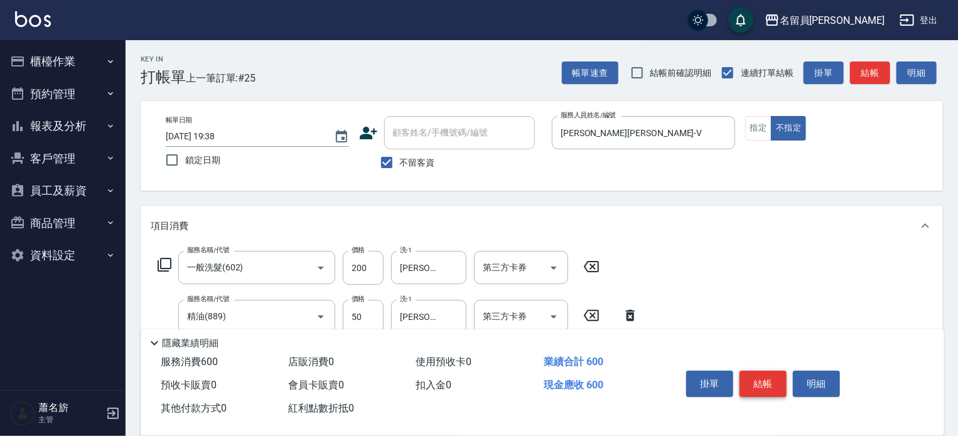
type input "300"
click at [752, 132] on button "指定" at bounding box center [758, 128] width 27 height 24
click at [770, 377] on button "結帳" at bounding box center [763, 384] width 47 height 26
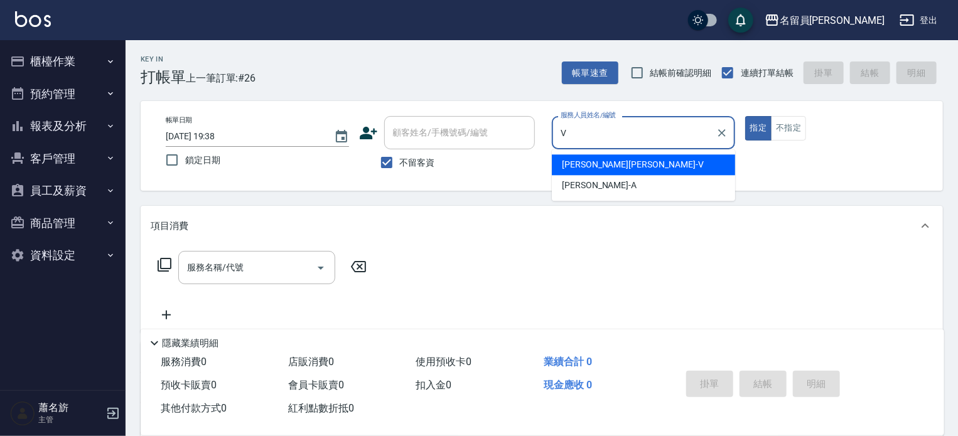
type input "[PERSON_NAME][PERSON_NAME]-V"
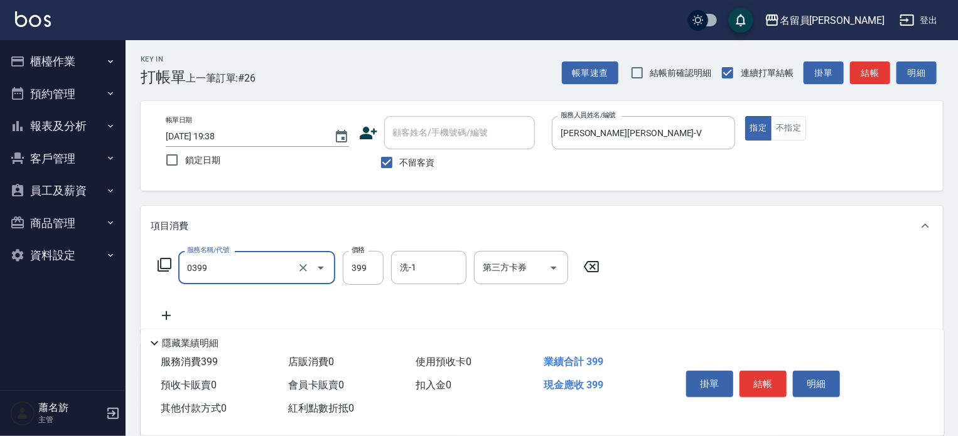
type input "海鹽SPA(0399)"
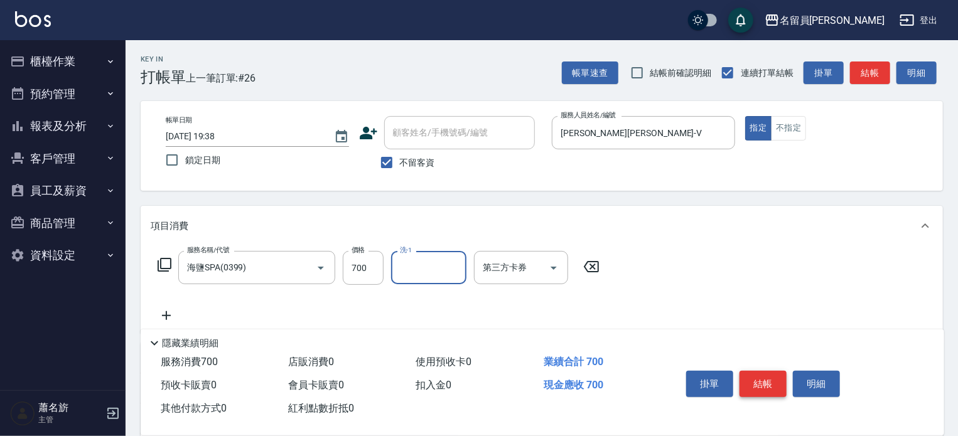
click at [754, 378] on button "結帳" at bounding box center [763, 384] width 47 height 26
click at [751, 377] on button "結帳" at bounding box center [763, 384] width 47 height 26
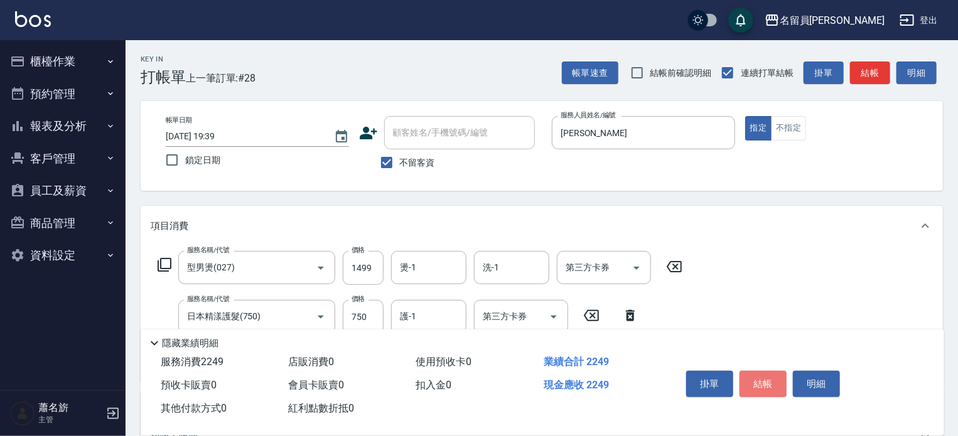
click at [751, 377] on button "結帳" at bounding box center [763, 384] width 47 height 26
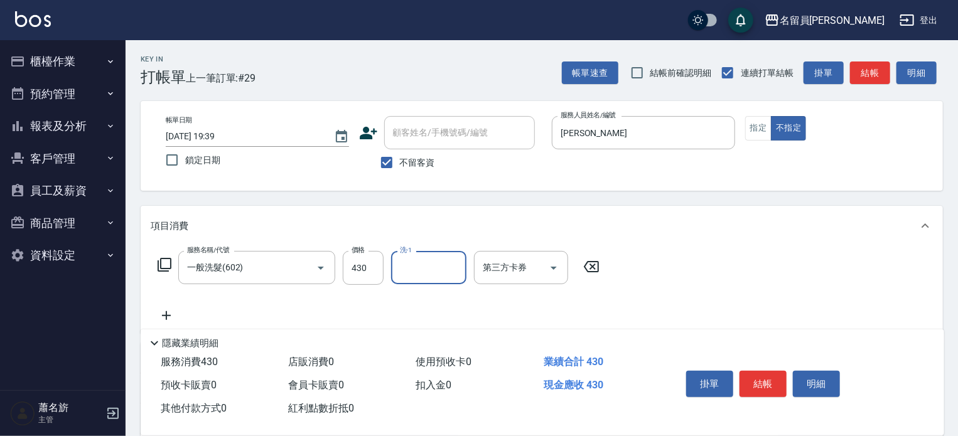
click at [751, 377] on button "結帳" at bounding box center [763, 384] width 47 height 26
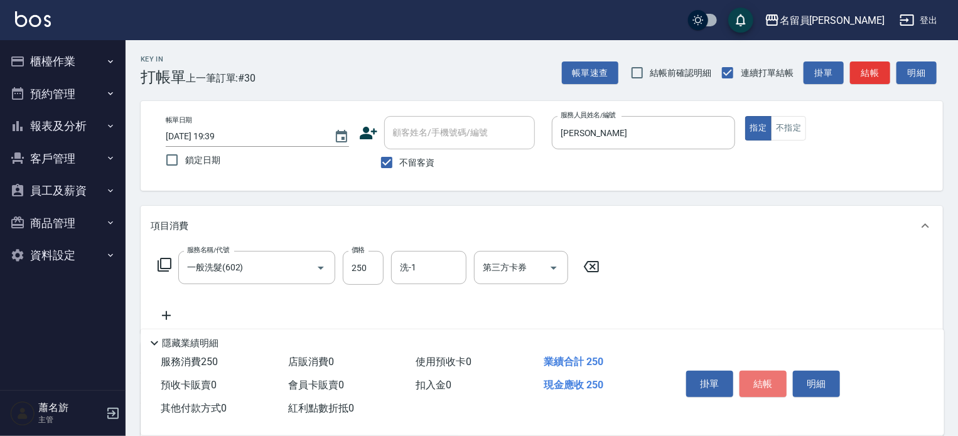
click at [751, 377] on button "結帳" at bounding box center [763, 384] width 47 height 26
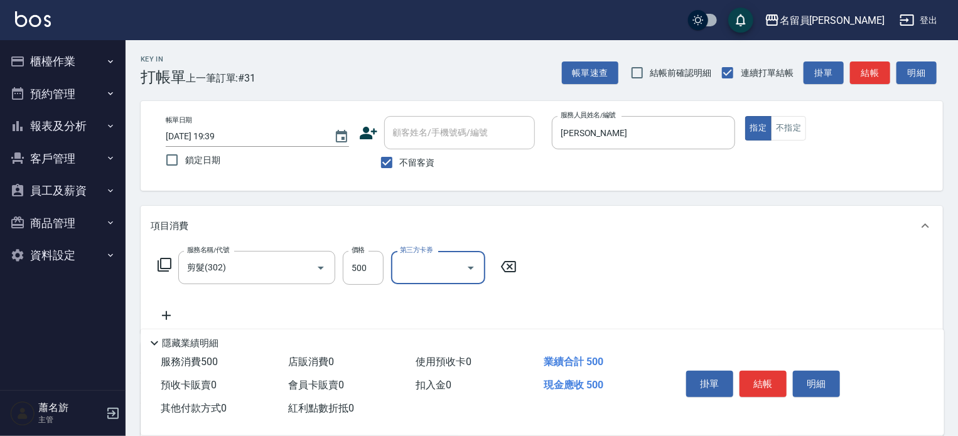
click at [751, 377] on button "結帳" at bounding box center [763, 384] width 47 height 26
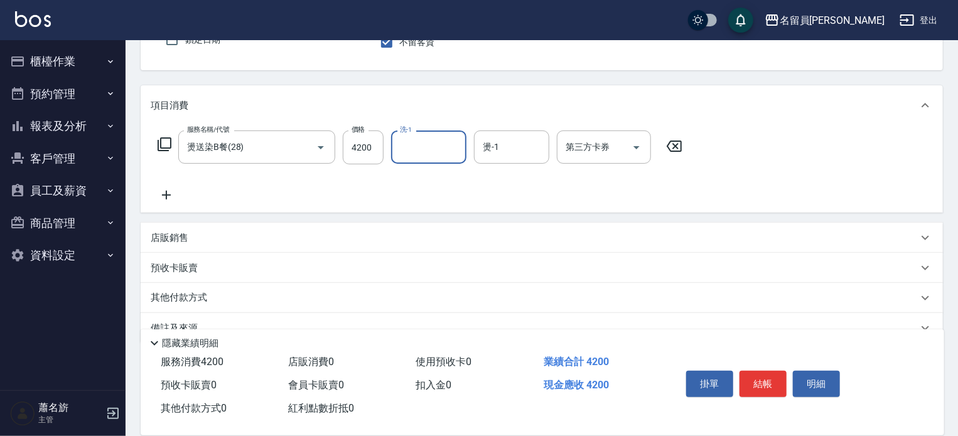
scroll to position [147, 0]
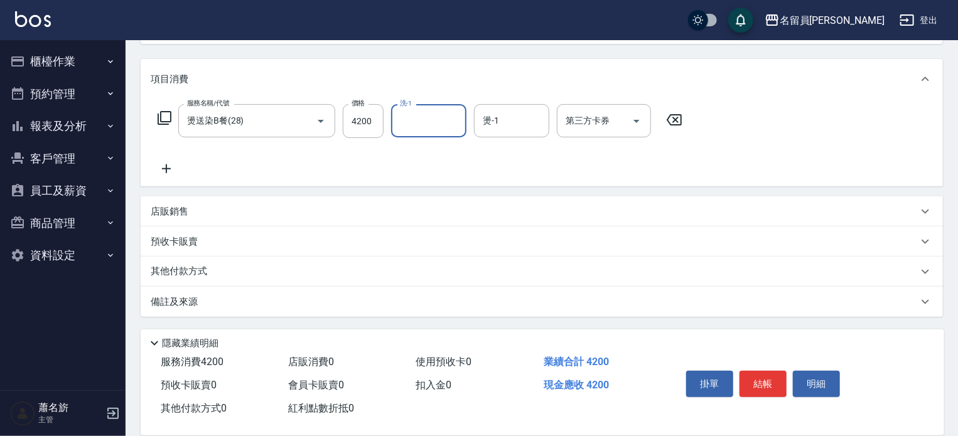
click at [305, 207] on div "店販銷售" at bounding box center [534, 211] width 767 height 13
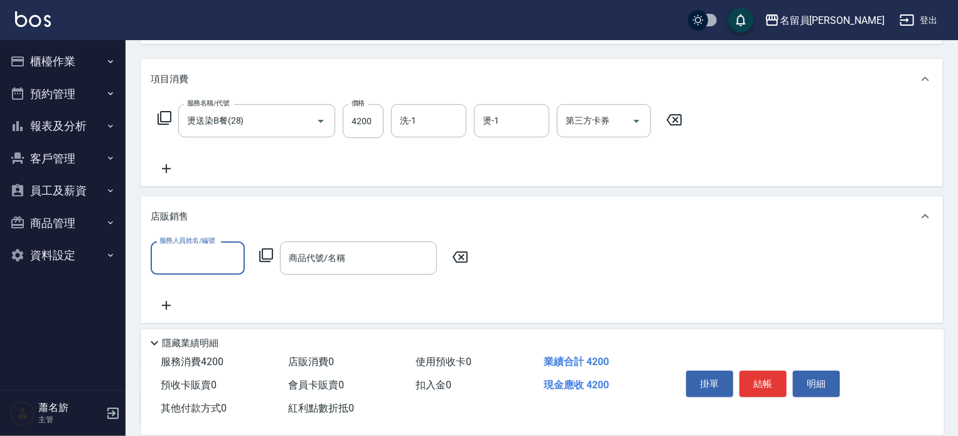
scroll to position [0, 0]
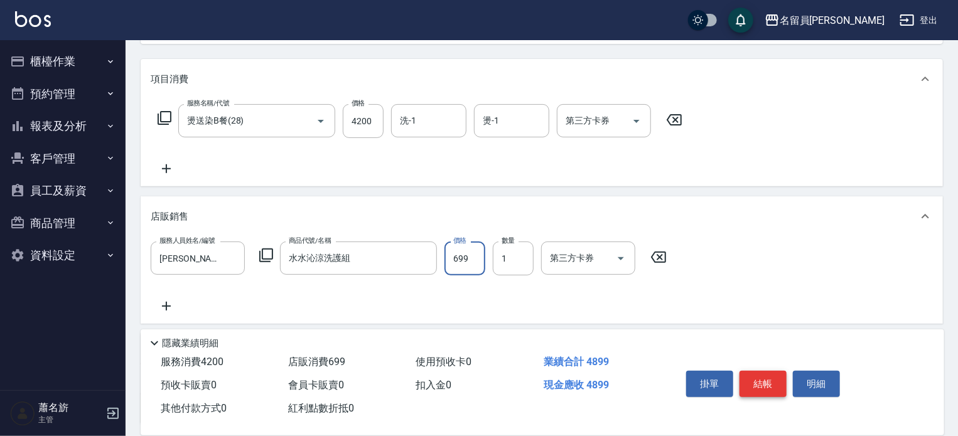
click at [764, 384] on button "結帳" at bounding box center [763, 384] width 47 height 26
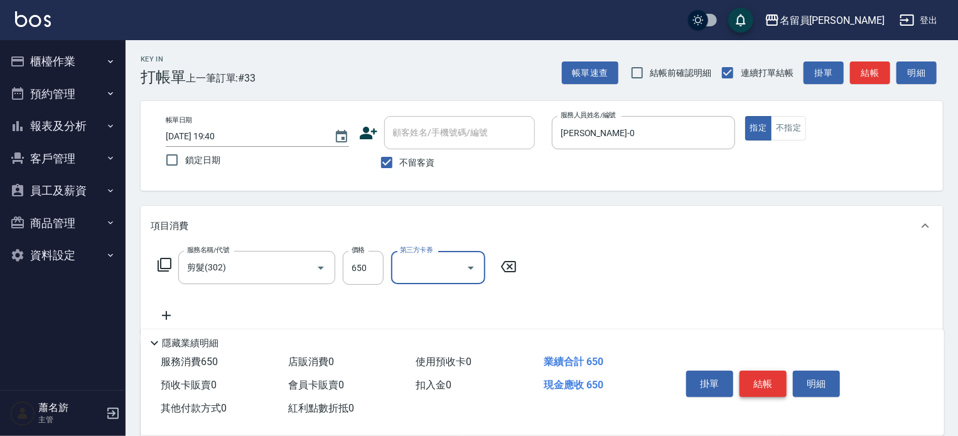
click at [764, 384] on button "結帳" at bounding box center [763, 384] width 47 height 26
click at [364, 282] on input "3" at bounding box center [363, 268] width 41 height 34
click at [755, 358] on div "掛單 結帳 明細" at bounding box center [797, 386] width 263 height 70
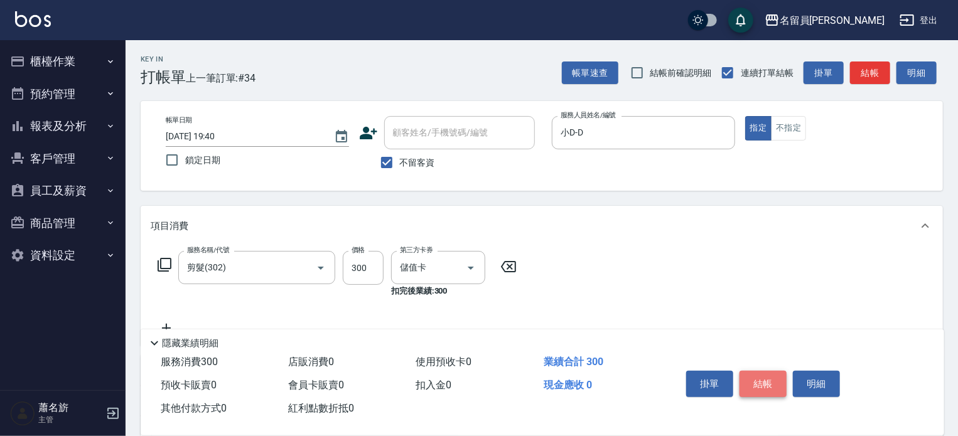
click at [756, 371] on button "結帳" at bounding box center [763, 384] width 47 height 26
click at [758, 371] on button "結帳" at bounding box center [763, 384] width 47 height 26
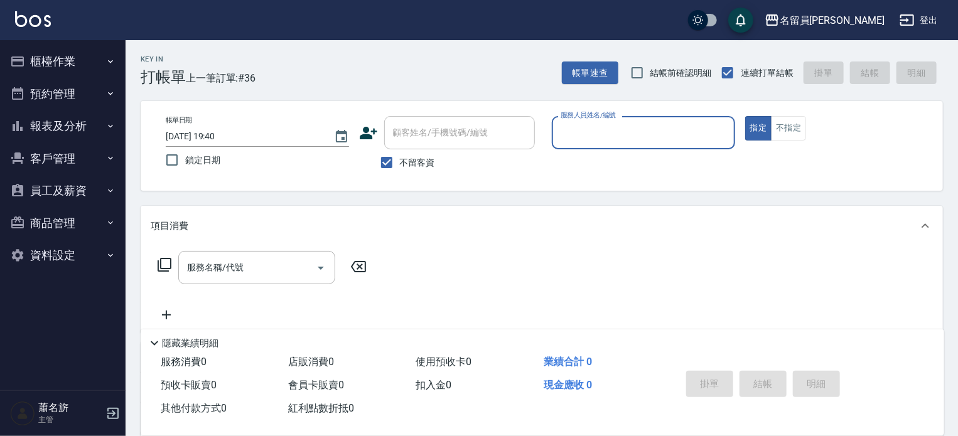
click at [53, 71] on button "櫃檯作業" at bounding box center [63, 61] width 116 height 33
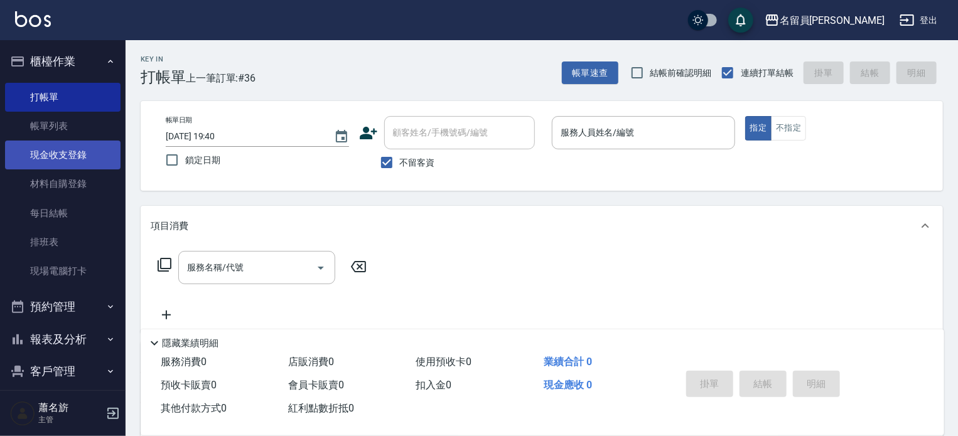
click at [67, 144] on link "現金收支登錄" at bounding box center [63, 155] width 116 height 29
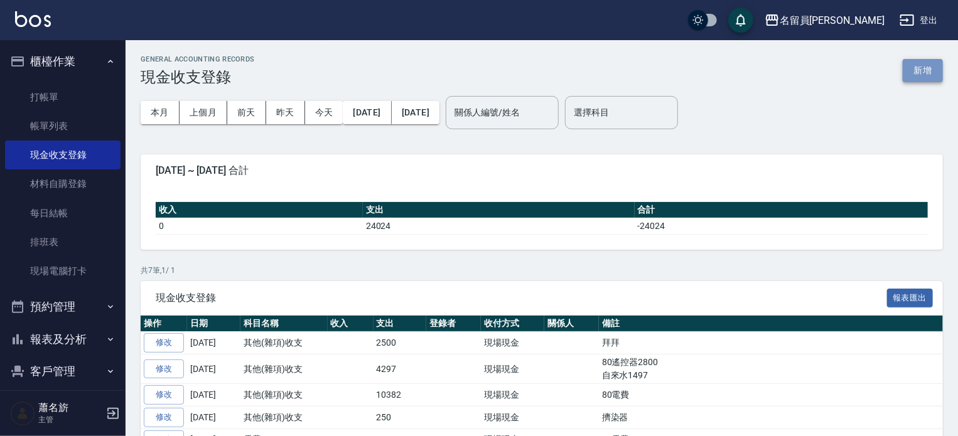
click at [934, 72] on button "新增" at bounding box center [923, 70] width 40 height 23
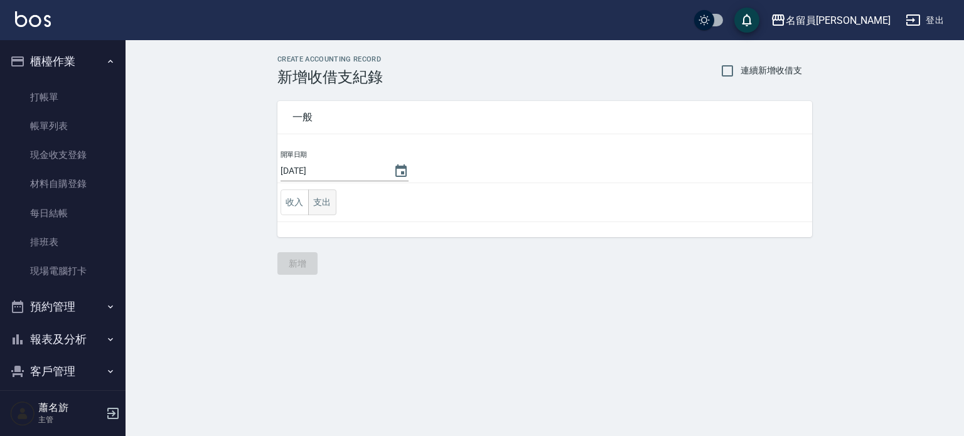
click at [329, 203] on button "支出" at bounding box center [322, 203] width 28 height 26
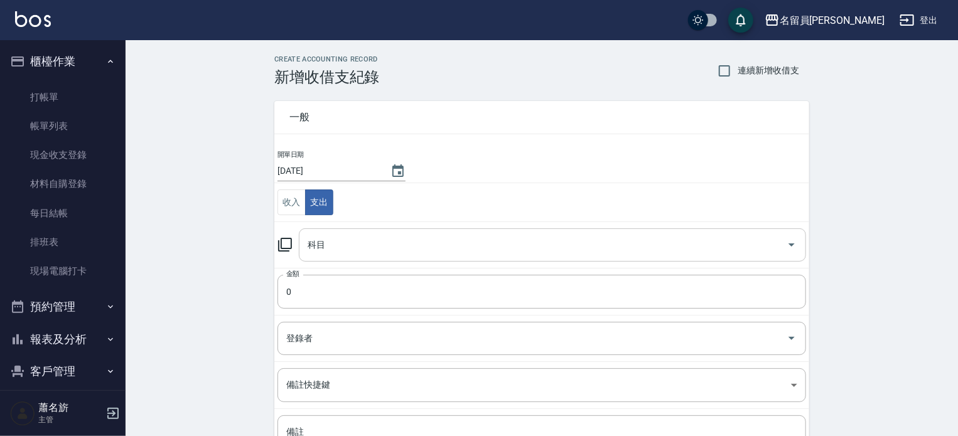
click at [343, 235] on input "科目" at bounding box center [543, 245] width 477 height 22
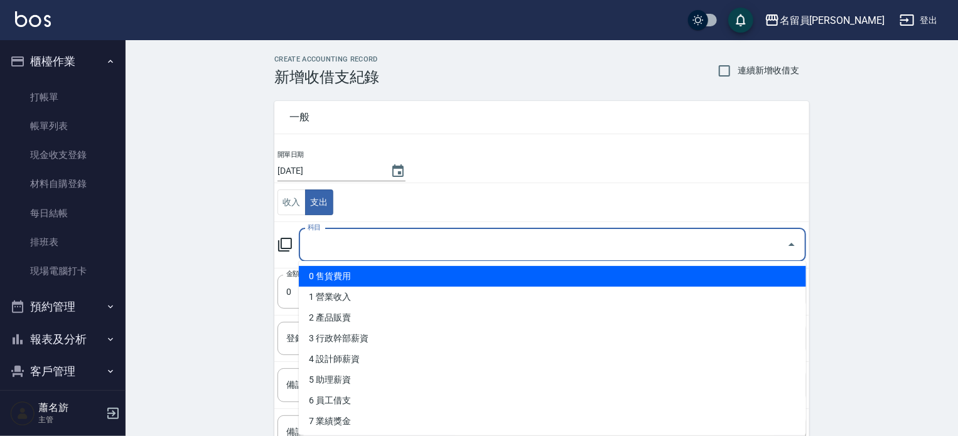
click at [351, 279] on li "0 售貨費用" at bounding box center [552, 276] width 507 height 21
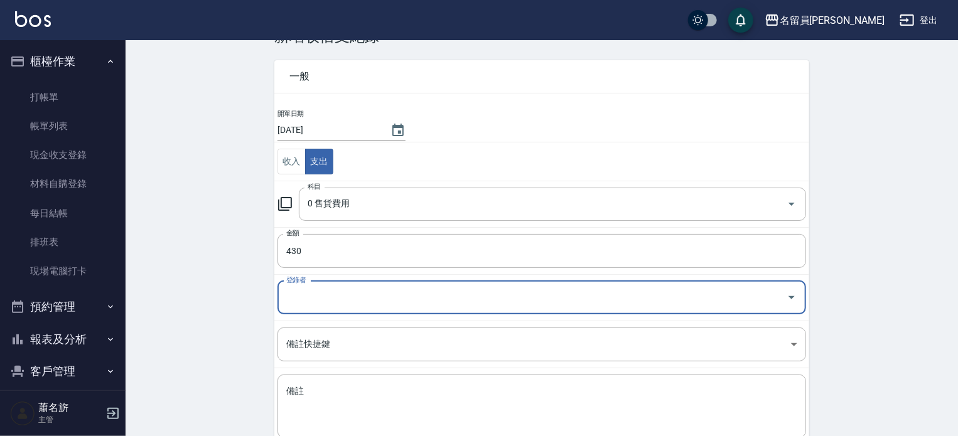
scroll to position [63, 0]
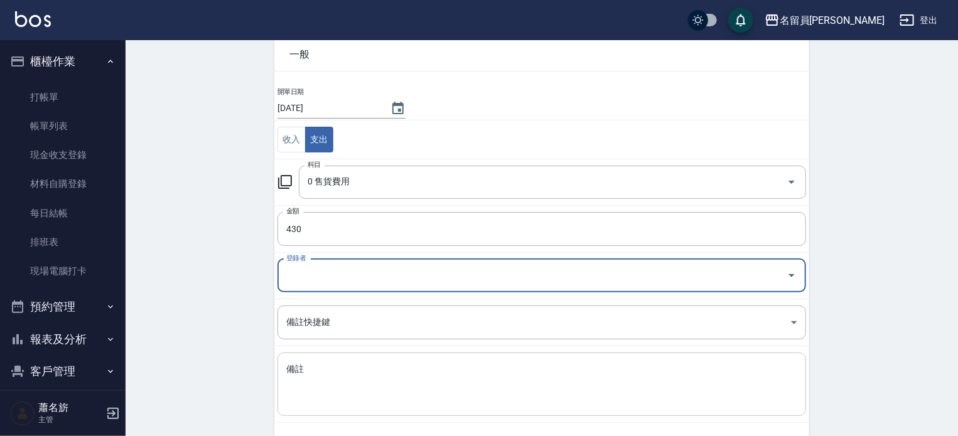
click at [355, 384] on textarea "備註" at bounding box center [541, 385] width 511 height 43
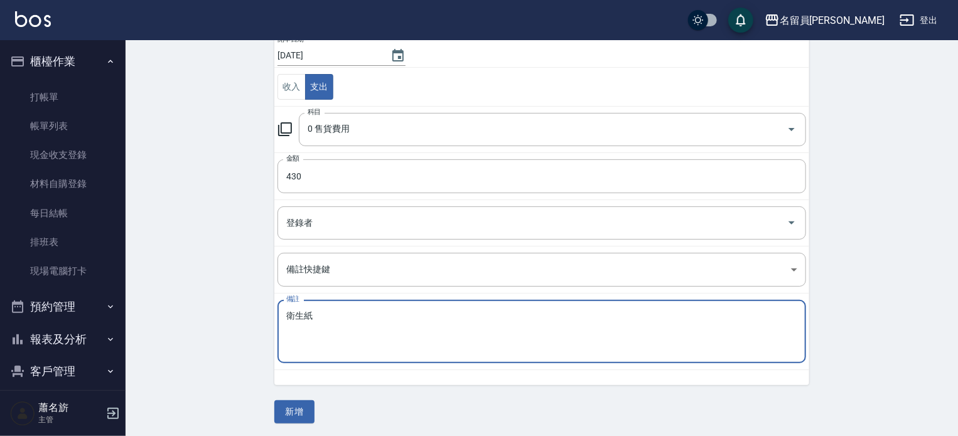
scroll to position [116, 0]
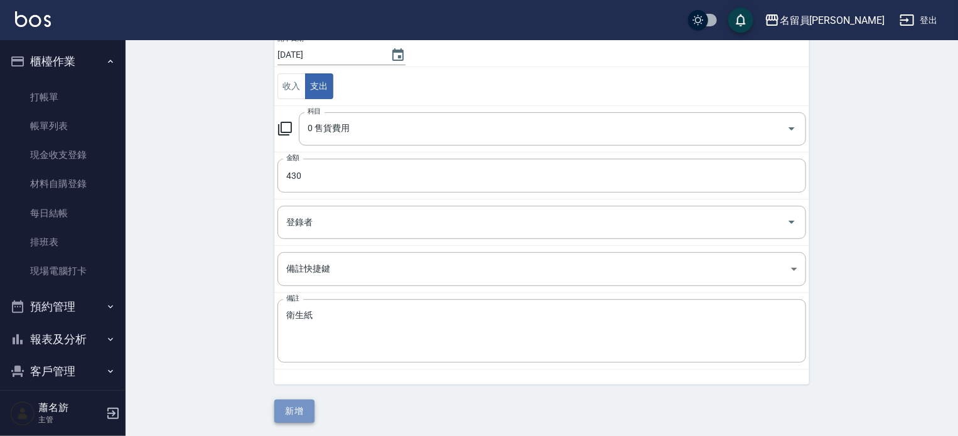
click at [289, 409] on button "新增" at bounding box center [294, 411] width 40 height 23
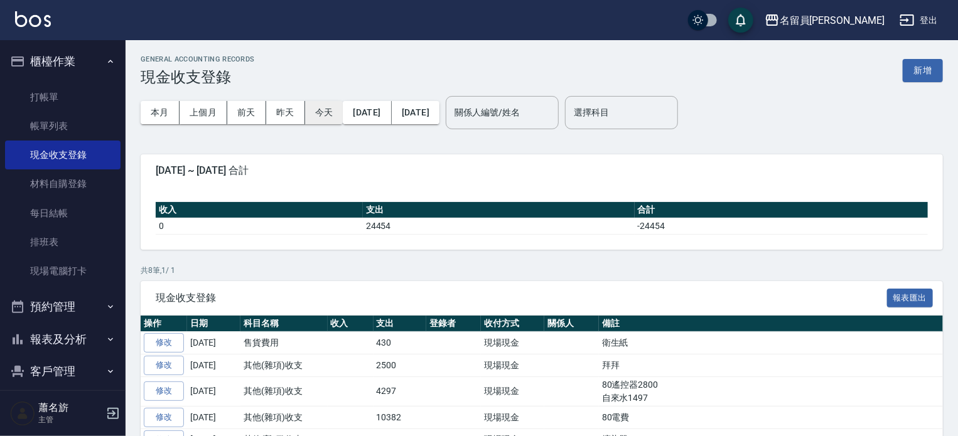
click at [337, 112] on button "今天" at bounding box center [324, 112] width 38 height 23
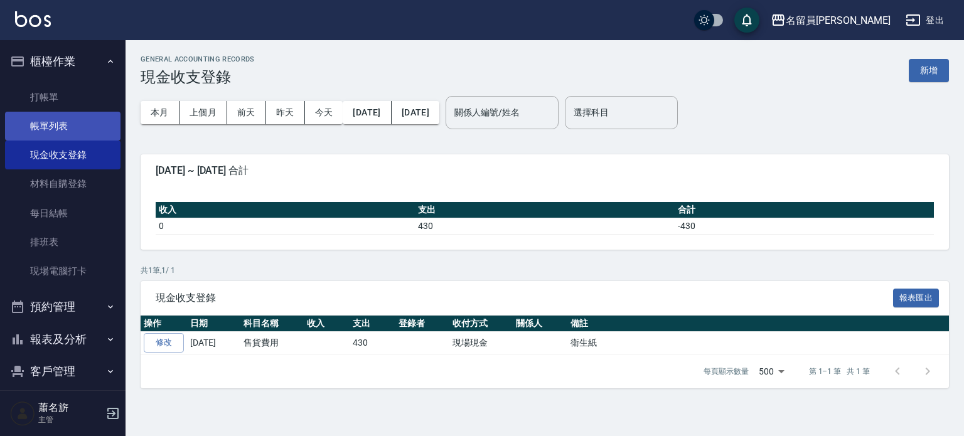
click at [66, 130] on link "帳單列表" at bounding box center [63, 126] width 116 height 29
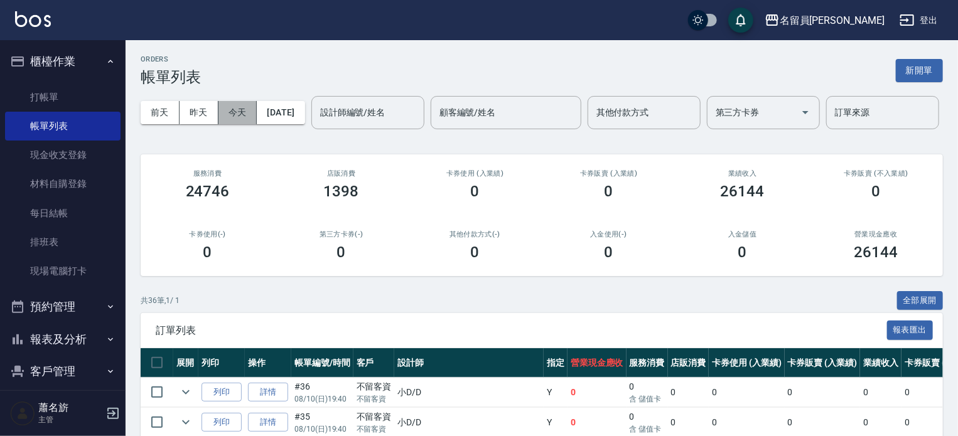
click at [246, 115] on button "今天" at bounding box center [237, 112] width 39 height 23
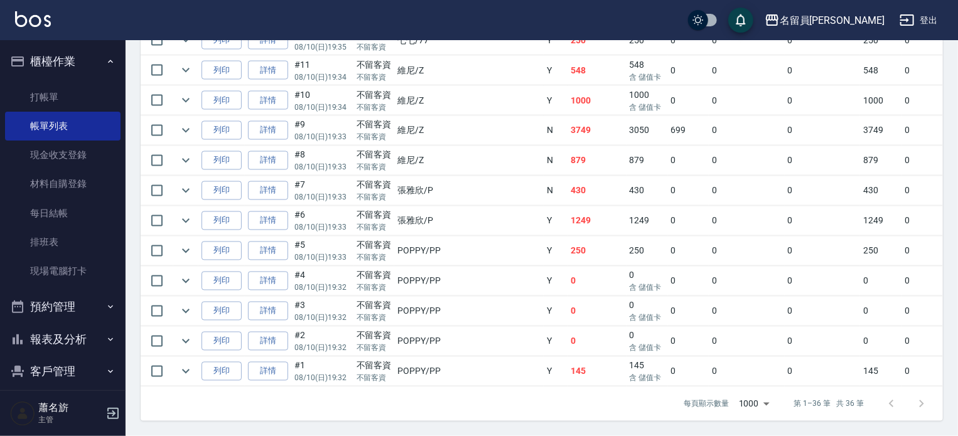
scroll to position [1115, 0]
click at [55, 100] on link "打帳單" at bounding box center [63, 97] width 116 height 29
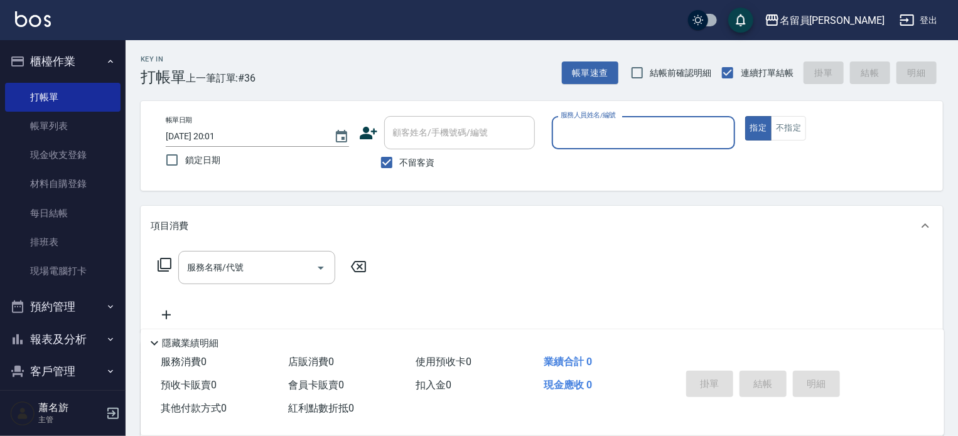
scroll to position [109, 0]
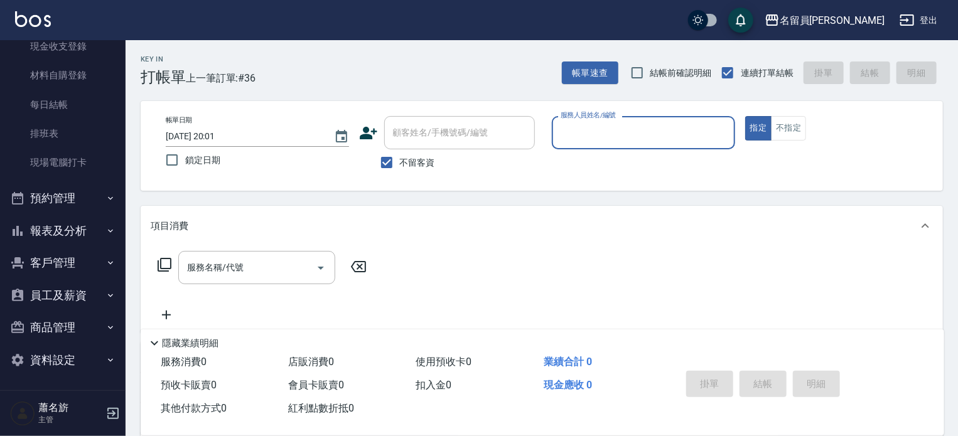
click at [78, 232] on button "報表及分析" at bounding box center [63, 231] width 116 height 33
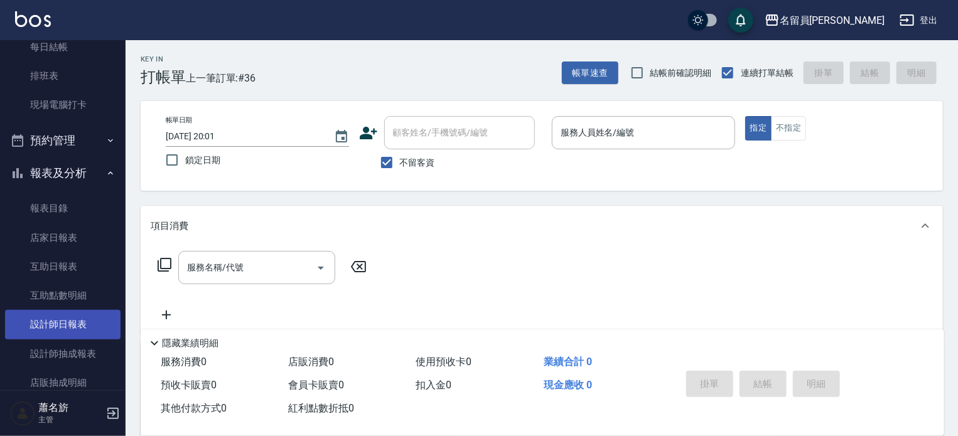
scroll to position [234, 0]
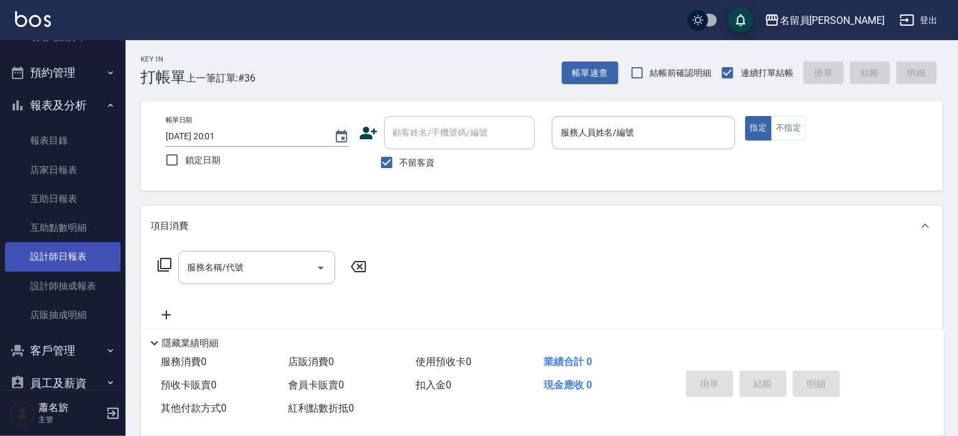
click at [75, 261] on link "設計師日報表" at bounding box center [63, 256] width 116 height 29
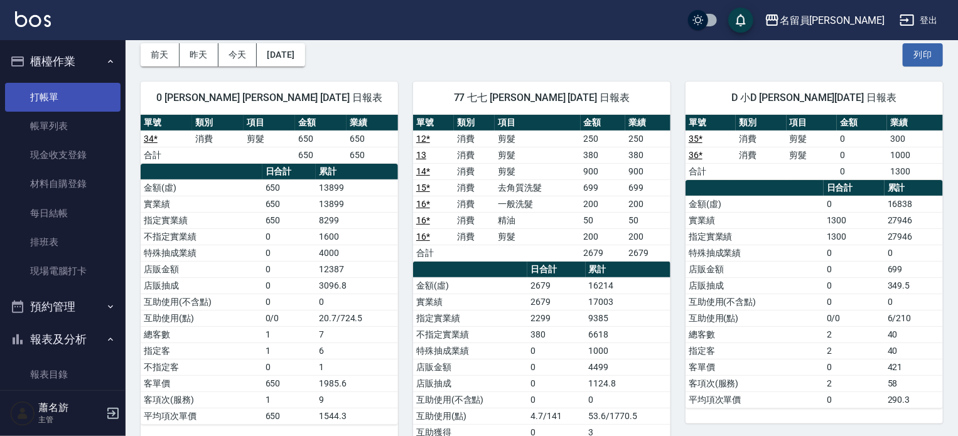
click at [52, 94] on link "打帳單" at bounding box center [63, 97] width 116 height 29
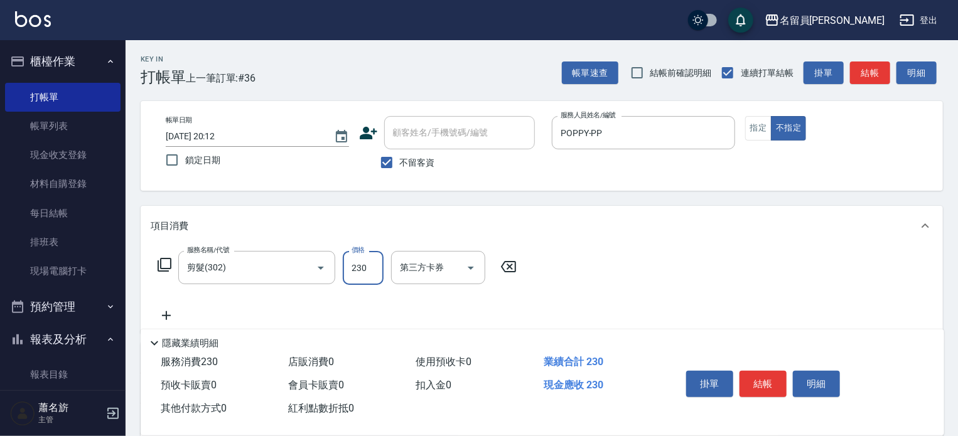
click at [766, 396] on div "掛單 結帳 明細" at bounding box center [763, 386] width 164 height 40
drag, startPoint x: 766, startPoint y: 394, endPoint x: 760, endPoint y: 391, distance: 6.8
click at [766, 394] on div "掛單 結帳 明細" at bounding box center [763, 386] width 164 height 40
click at [760, 391] on button "結帳" at bounding box center [763, 384] width 47 height 26
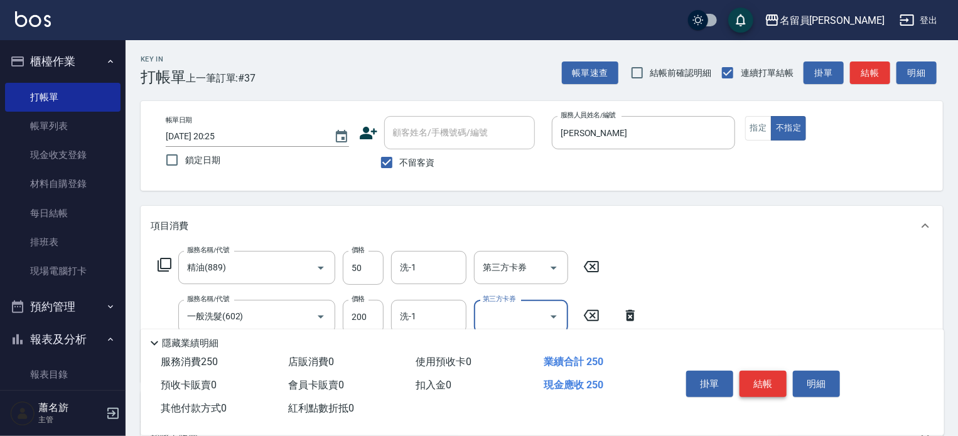
click at [753, 378] on button "結帳" at bounding box center [763, 384] width 47 height 26
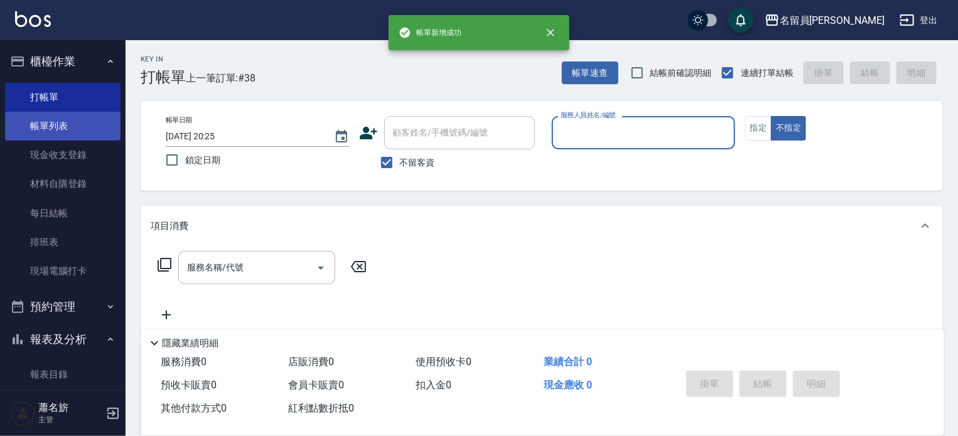
click at [31, 112] on link "帳單列表" at bounding box center [63, 126] width 116 height 29
click at [36, 115] on link "帳單列表" at bounding box center [63, 126] width 116 height 29
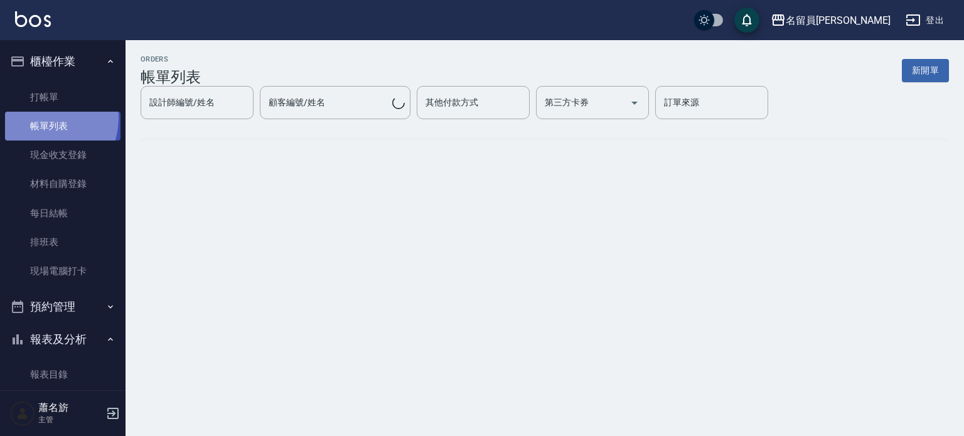
click at [43, 119] on link "帳單列表" at bounding box center [63, 126] width 116 height 29
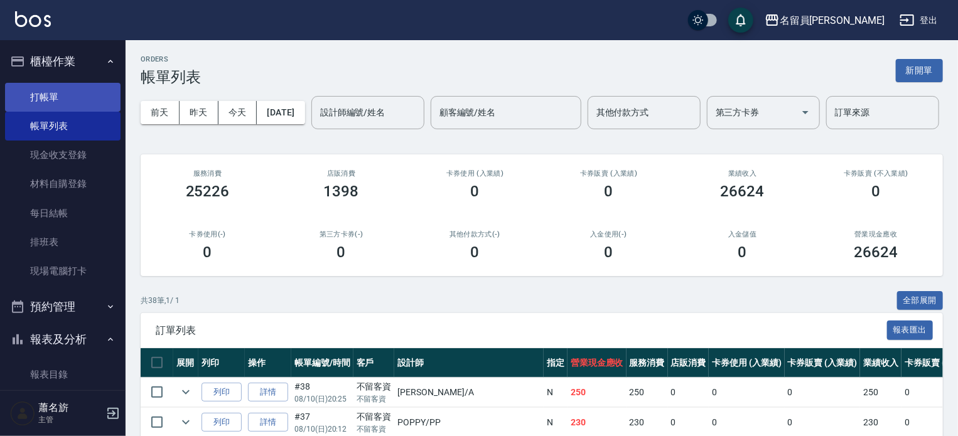
click at [54, 109] on link "打帳單" at bounding box center [63, 97] width 116 height 29
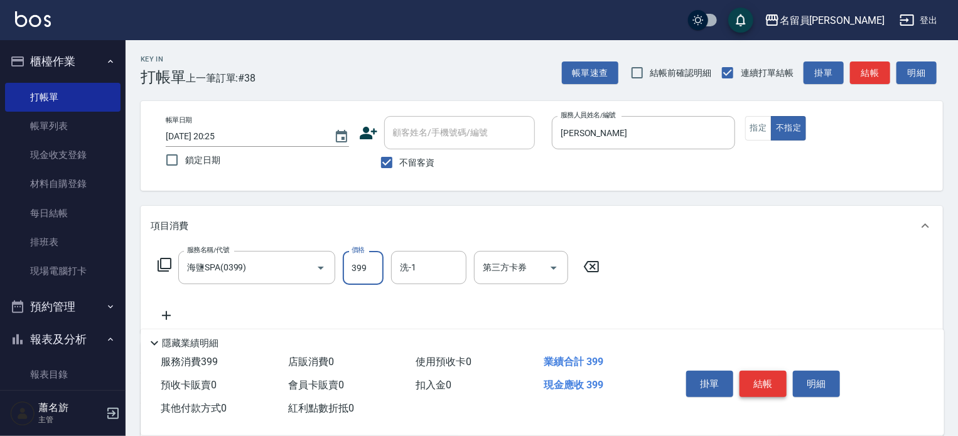
click at [774, 374] on button "結帳" at bounding box center [763, 384] width 47 height 26
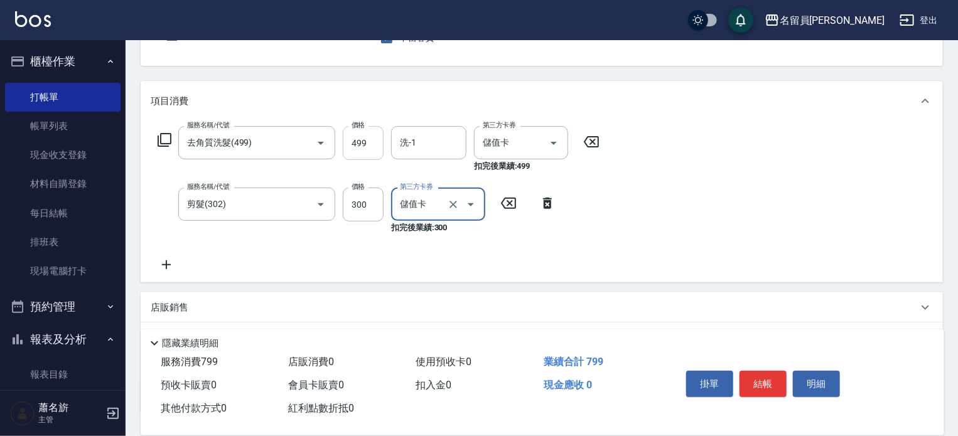
scroll to position [126, 0]
click at [366, 195] on input "300" at bounding box center [363, 204] width 41 height 34
click at [371, 147] on input "499" at bounding box center [363, 143] width 41 height 34
click at [758, 374] on button "結帳" at bounding box center [763, 384] width 47 height 26
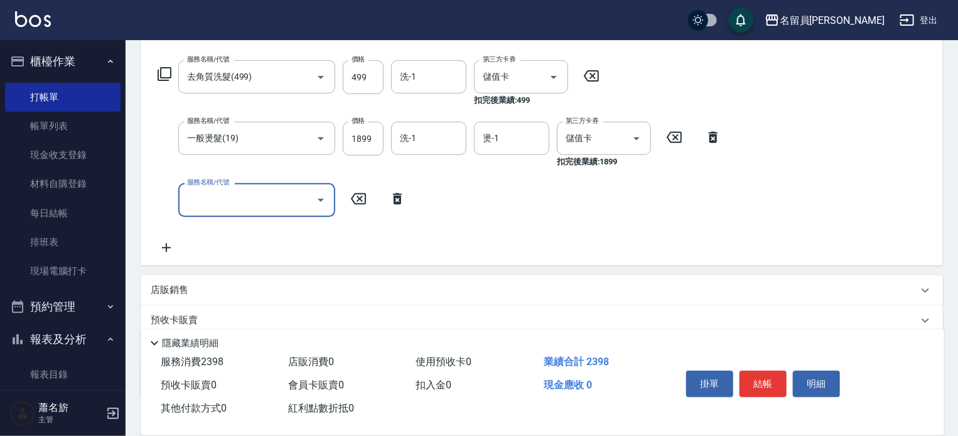
scroll to position [269, 0]
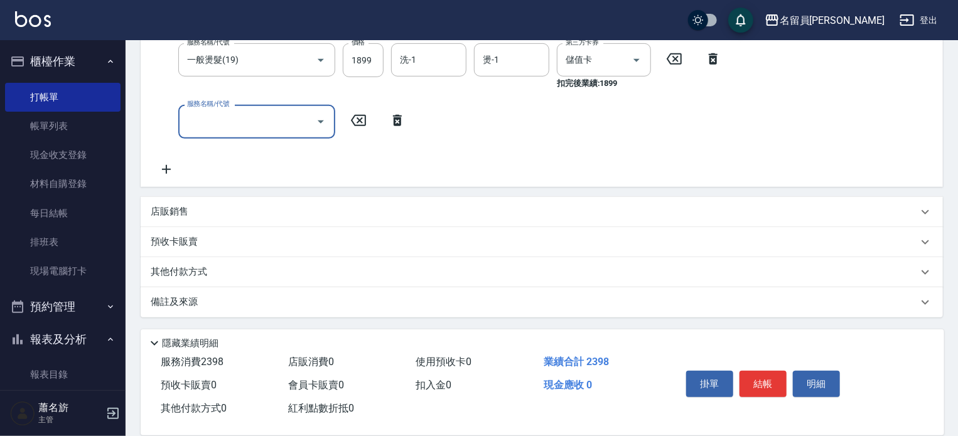
click at [561, 207] on div "店販銷售" at bounding box center [534, 211] width 767 height 13
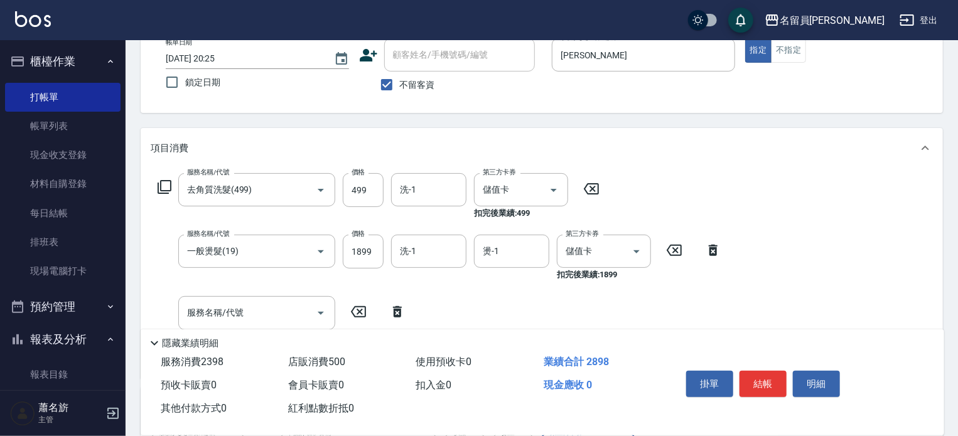
scroll to position [18, 0]
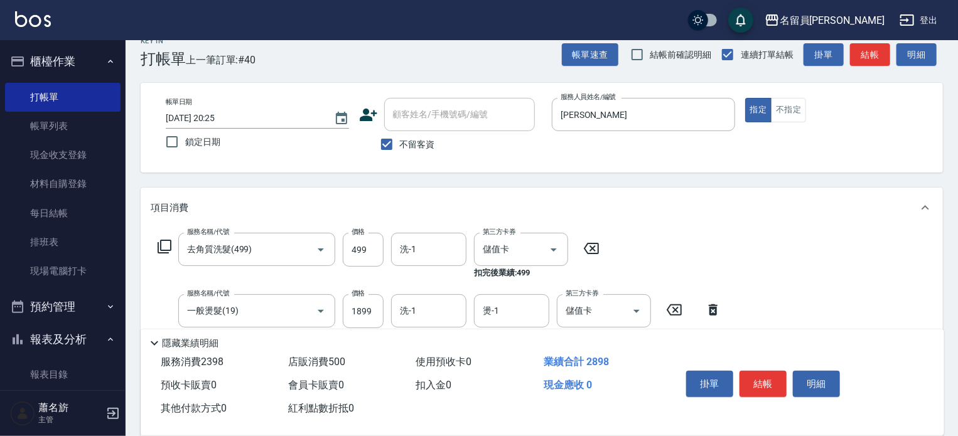
click at [761, 371] on button "結帳" at bounding box center [763, 384] width 47 height 26
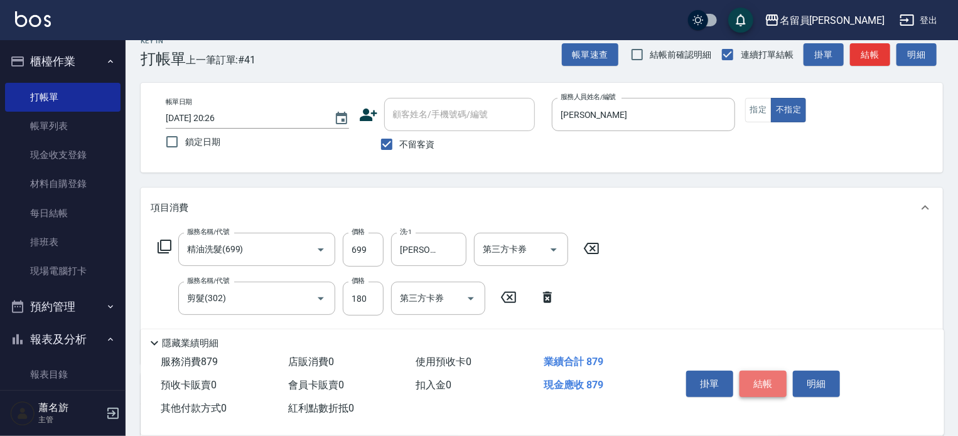
click at [758, 371] on button "結帳" at bounding box center [763, 384] width 47 height 26
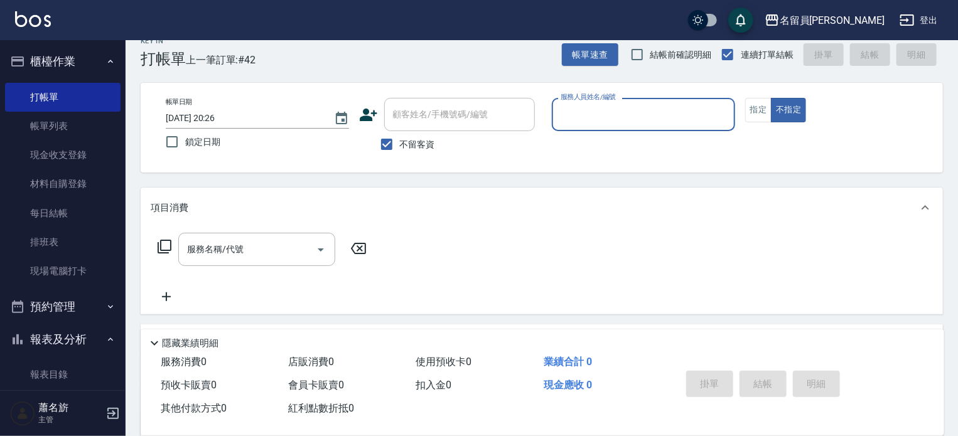
click at [771, 98] on button "不指定" at bounding box center [788, 110] width 35 height 24
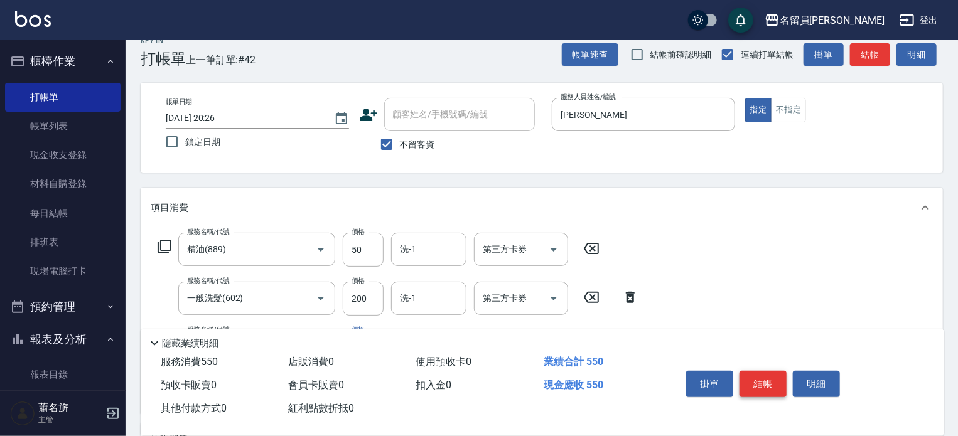
click at [758, 371] on button "結帳" at bounding box center [763, 384] width 47 height 26
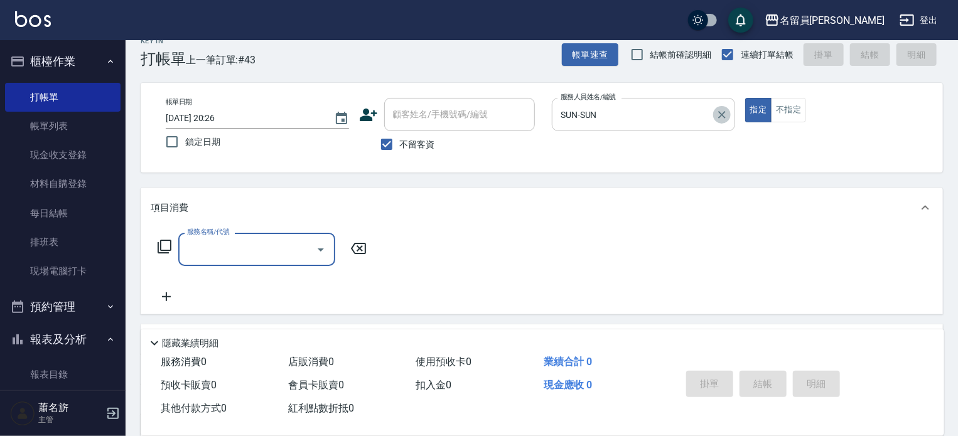
click at [725, 110] on icon "Clear" at bounding box center [722, 115] width 13 height 13
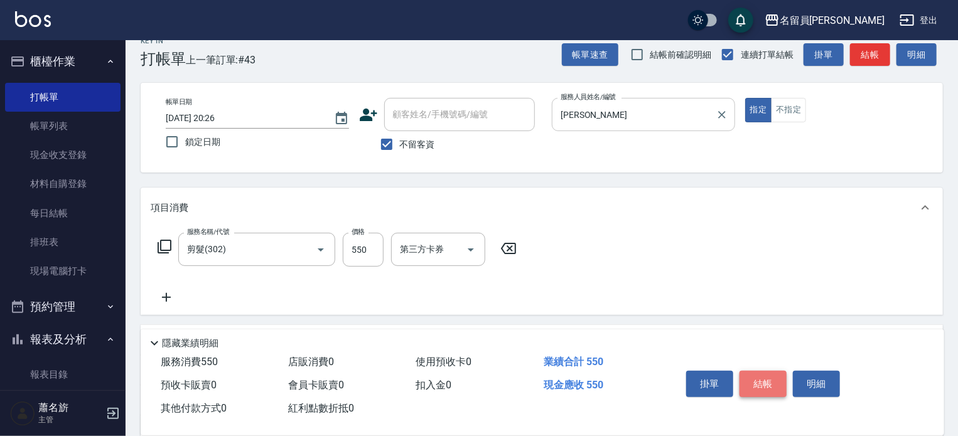
click at [768, 383] on button "結帳" at bounding box center [763, 384] width 47 height 26
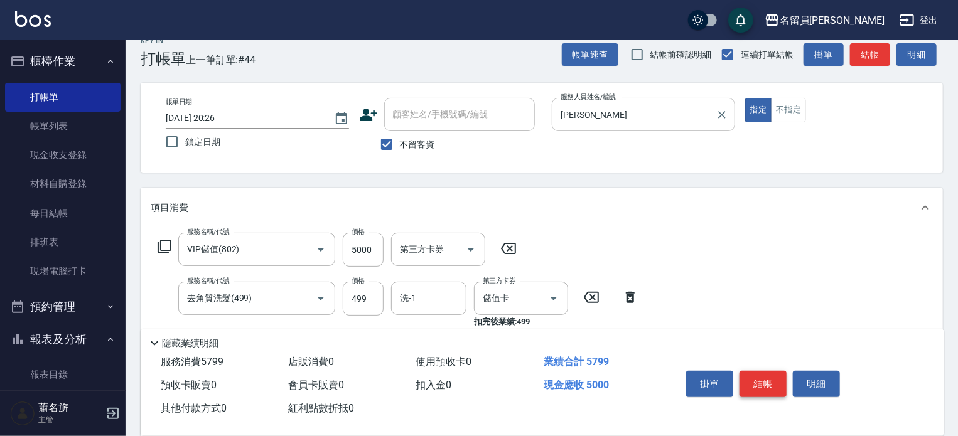
click at [768, 383] on button "結帳" at bounding box center [763, 384] width 47 height 26
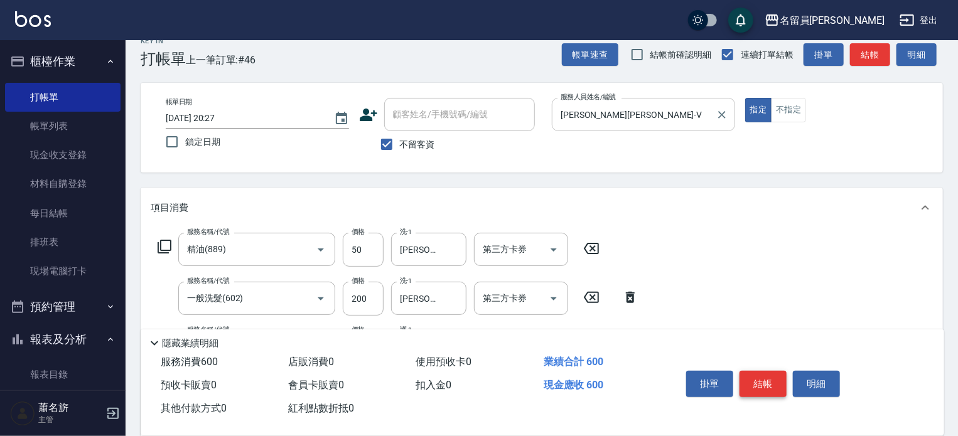
click at [768, 383] on button "結帳" at bounding box center [763, 384] width 47 height 26
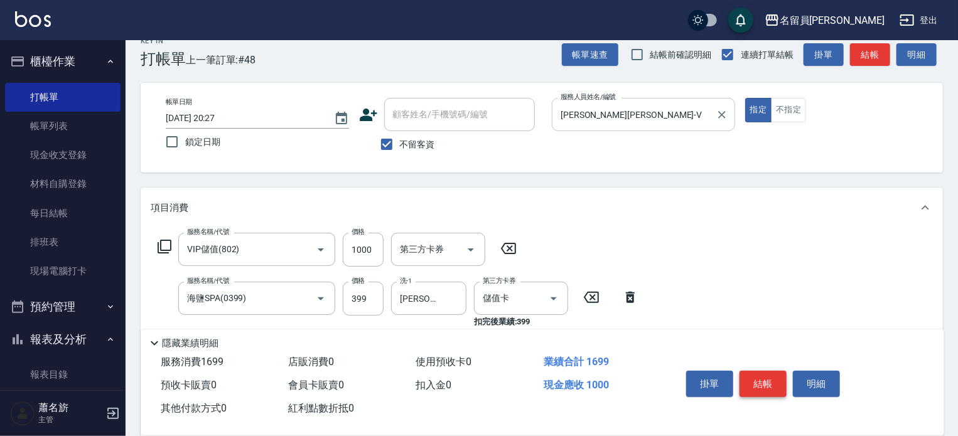
click at [768, 383] on button "結帳" at bounding box center [763, 384] width 47 height 26
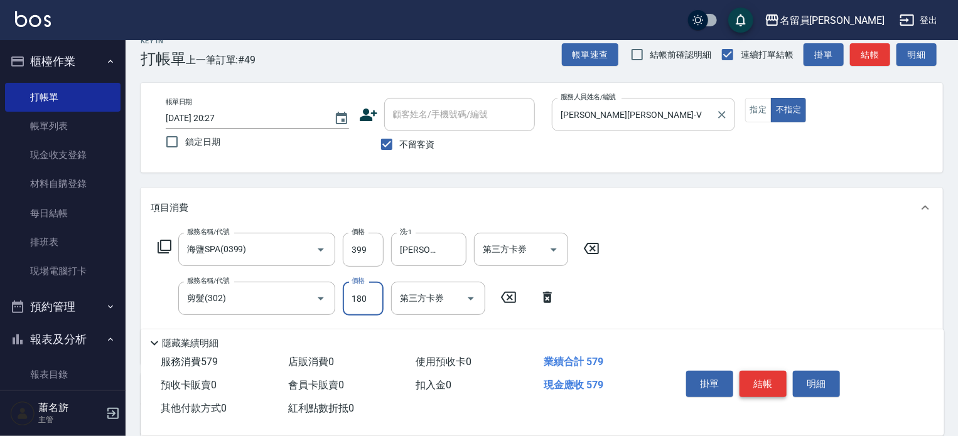
click at [768, 383] on button "結帳" at bounding box center [763, 384] width 47 height 26
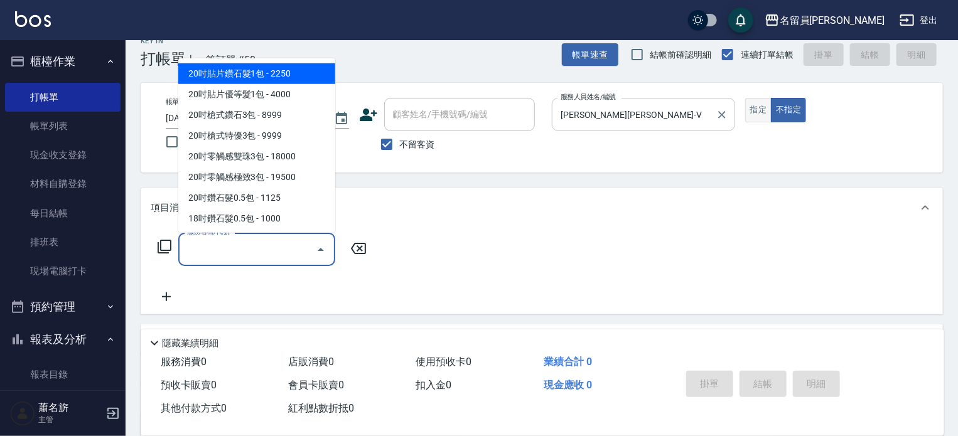
click at [755, 105] on button "指定" at bounding box center [758, 110] width 27 height 24
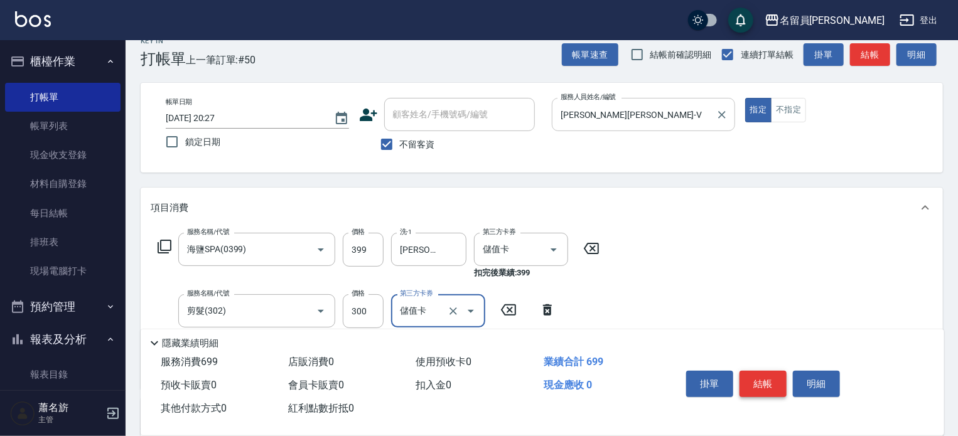
click at [751, 376] on button "結帳" at bounding box center [763, 384] width 47 height 26
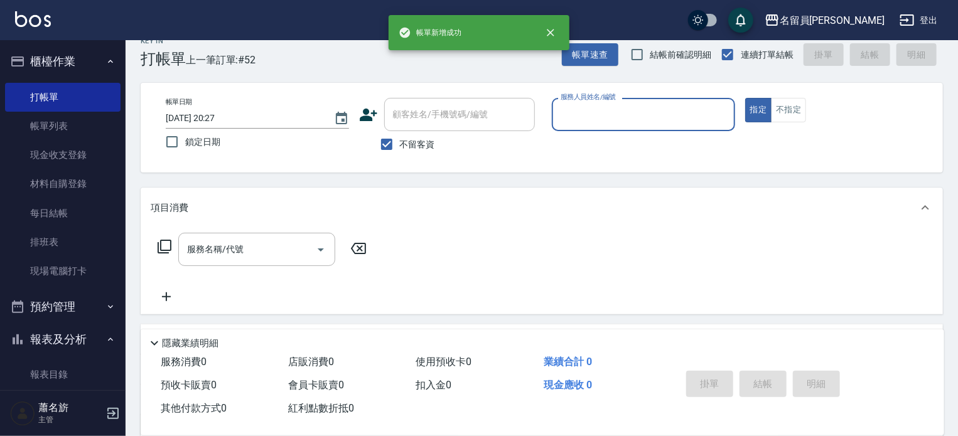
click at [745, 98] on button "指定" at bounding box center [758, 110] width 27 height 24
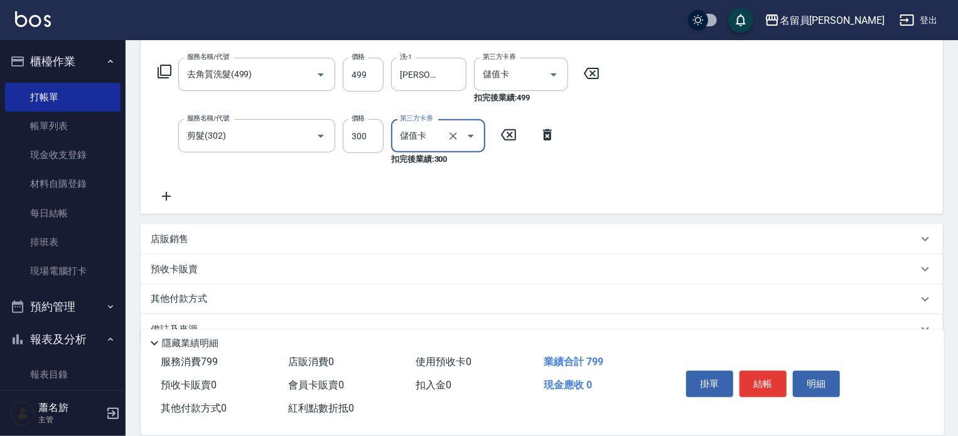
scroll to position [221, 0]
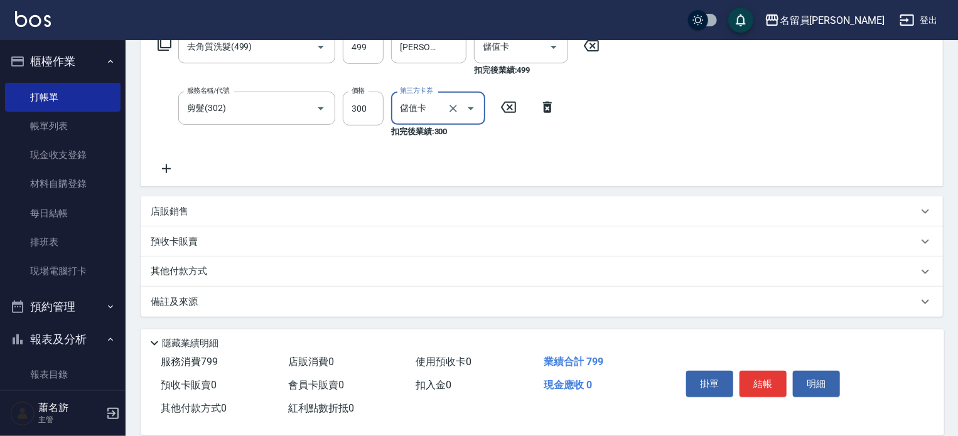
click at [215, 207] on div "店販銷售" at bounding box center [534, 211] width 767 height 13
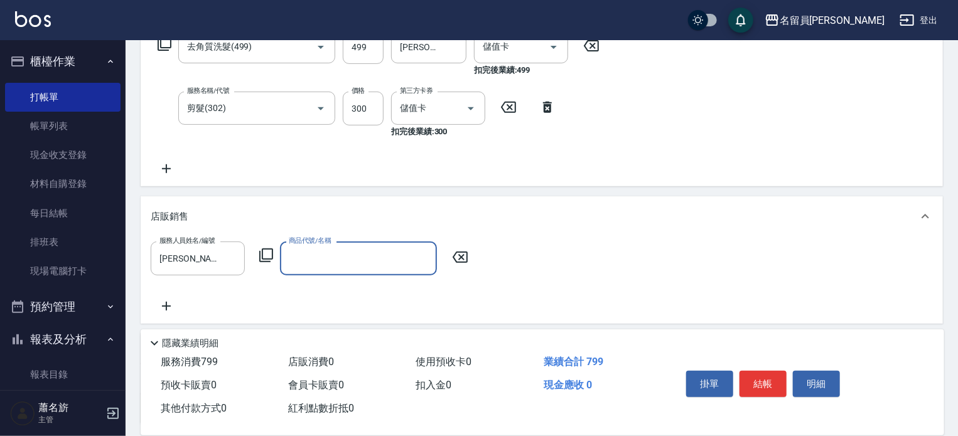
scroll to position [0, 0]
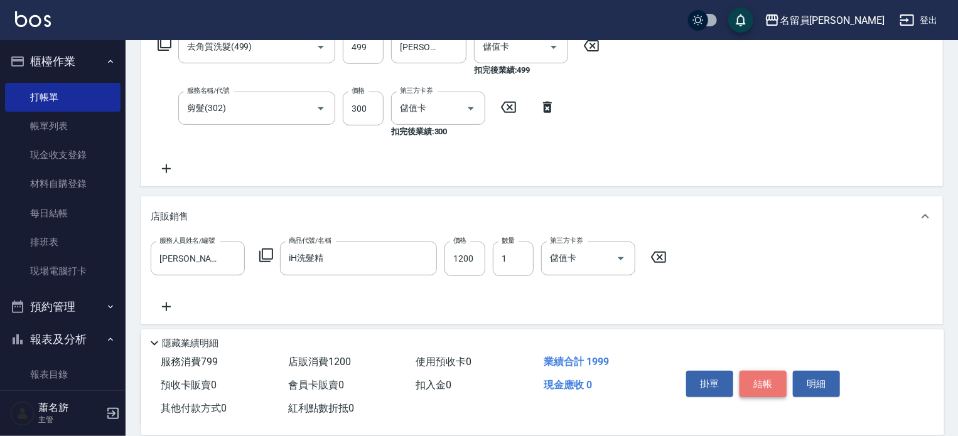
click at [768, 374] on button "結帳" at bounding box center [763, 384] width 47 height 26
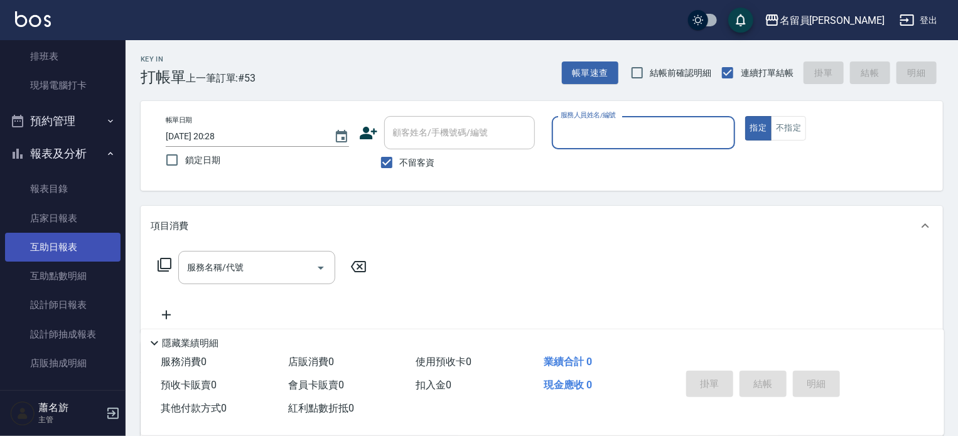
scroll to position [188, 0]
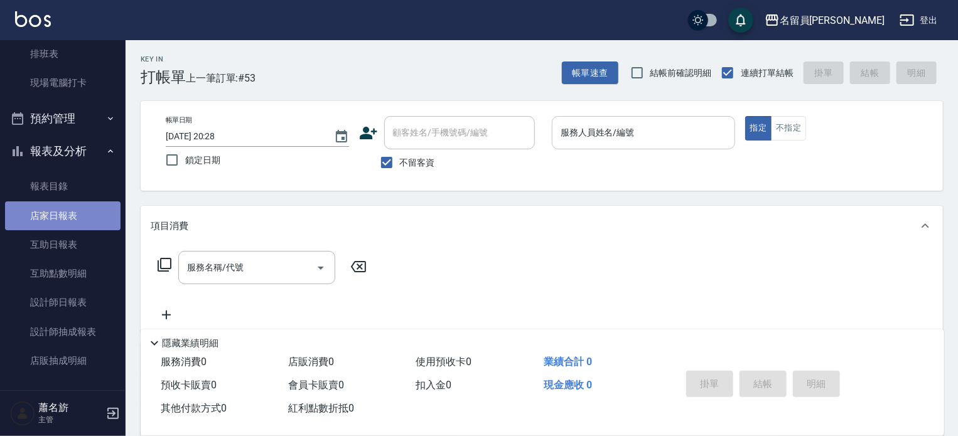
click at [75, 212] on link "店家日報表" at bounding box center [63, 216] width 116 height 29
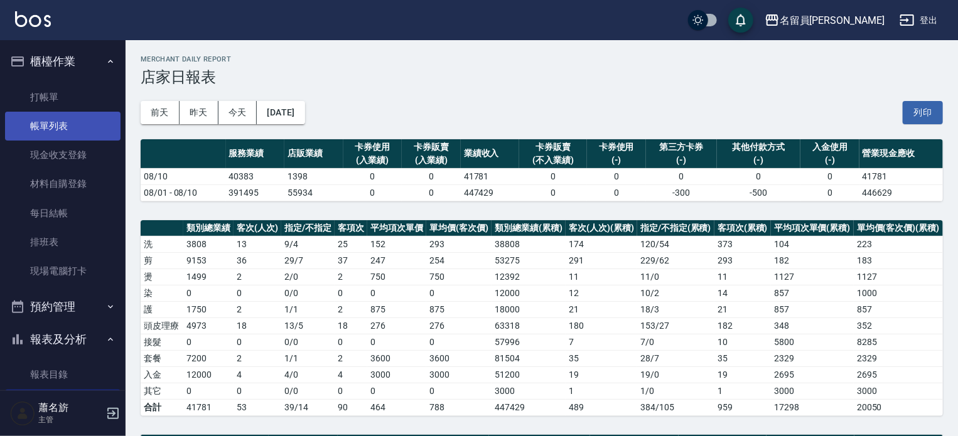
click at [60, 122] on link "帳單列表" at bounding box center [63, 126] width 116 height 29
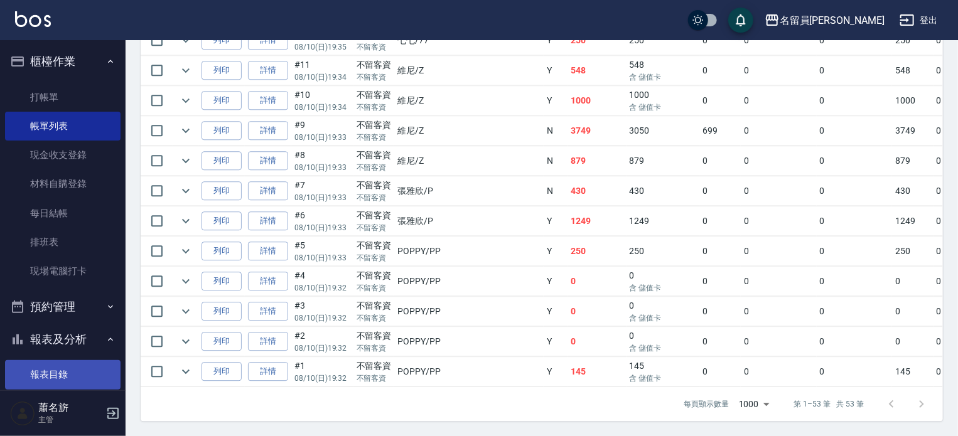
scroll to position [126, 0]
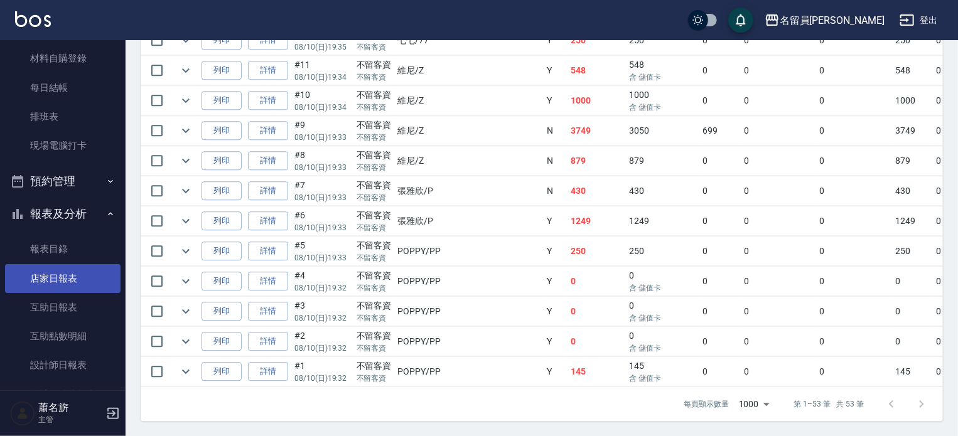
click at [76, 278] on link "店家日報表" at bounding box center [63, 278] width 116 height 29
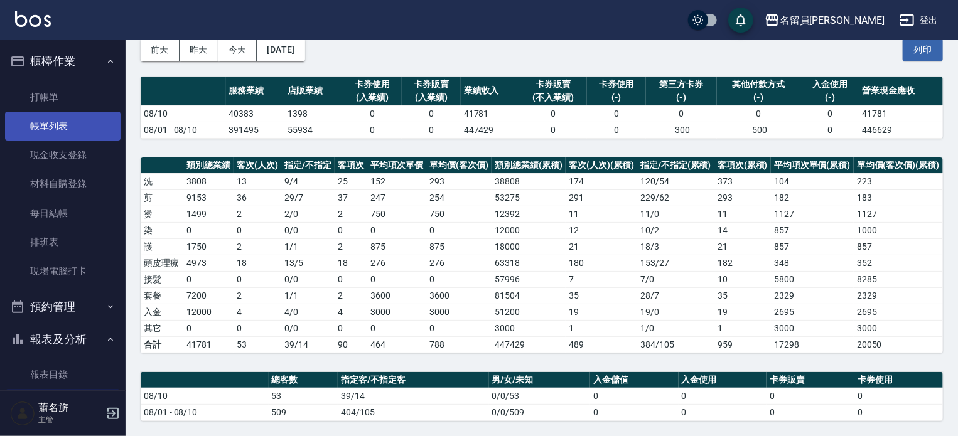
click at [64, 131] on link "帳單列表" at bounding box center [63, 126] width 116 height 29
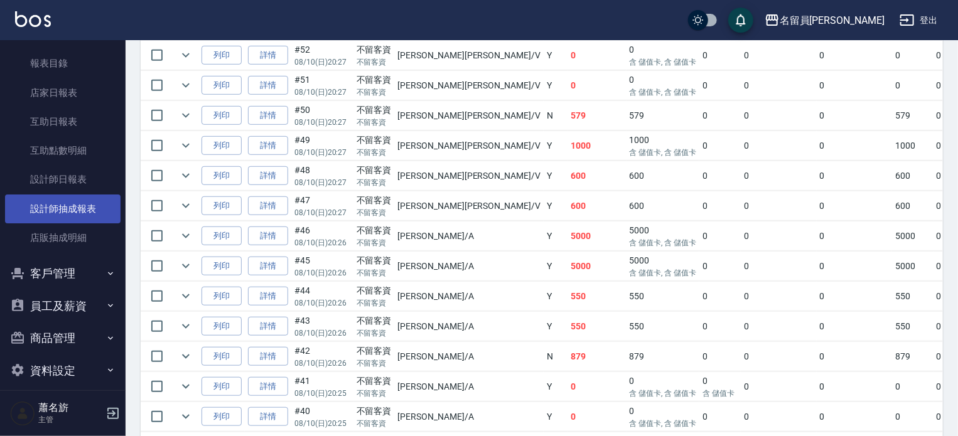
scroll to position [314, 0]
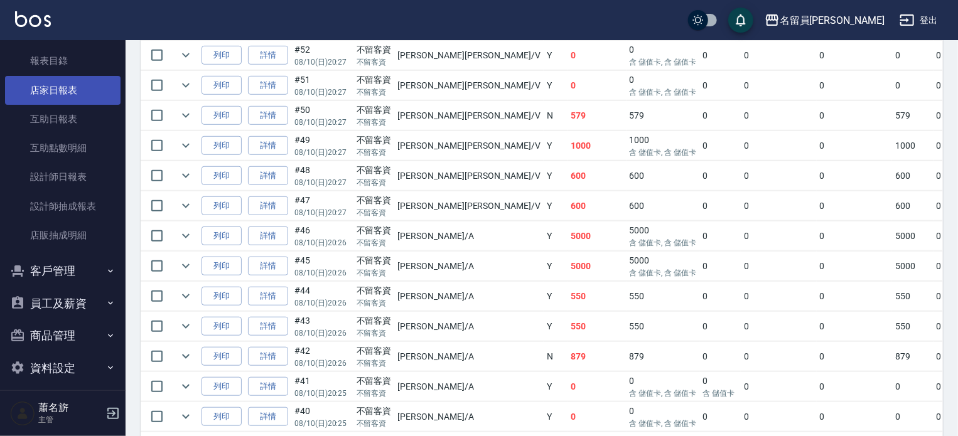
click at [77, 96] on link "店家日報表" at bounding box center [63, 90] width 116 height 29
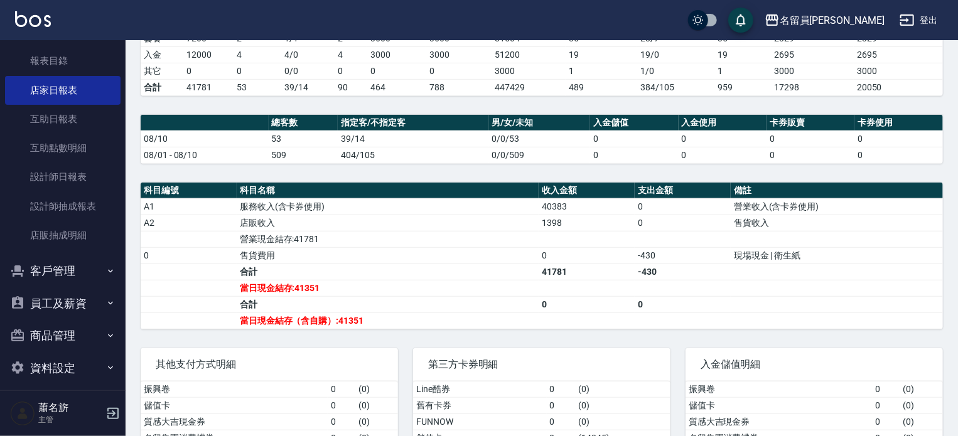
scroll to position [372, 0]
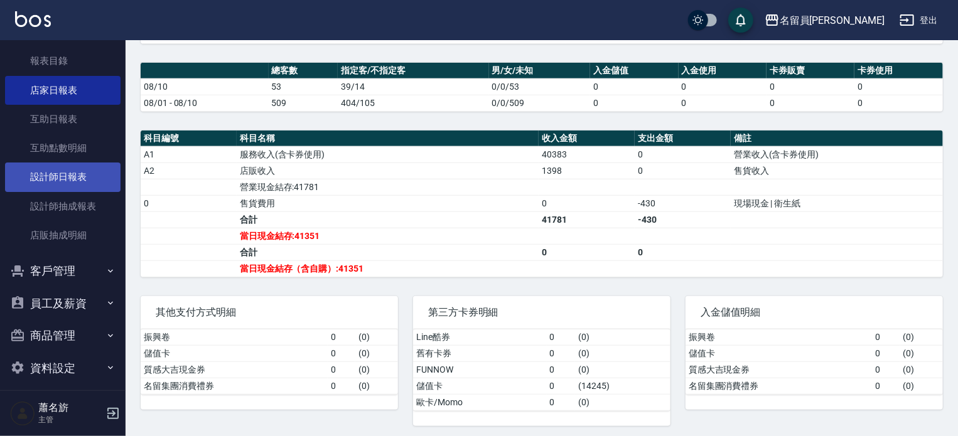
click at [73, 184] on link "設計師日報表" at bounding box center [63, 177] width 116 height 29
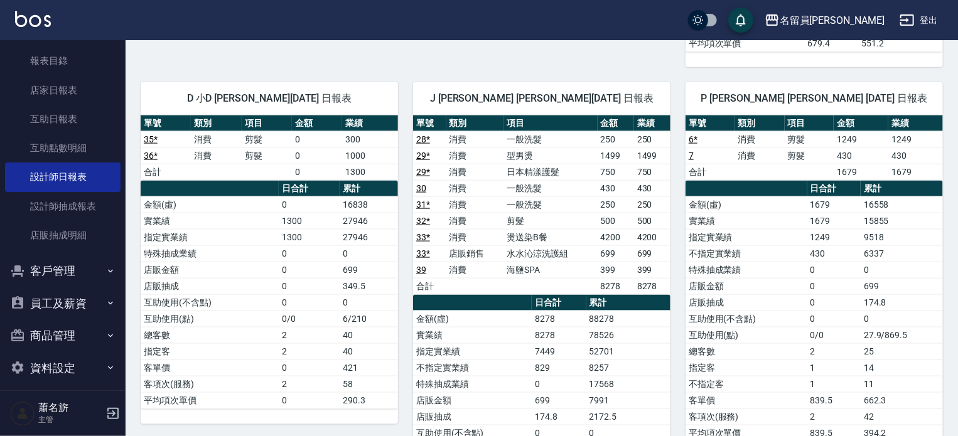
scroll to position [691, 0]
